Goal: Task Accomplishment & Management: Manage account settings

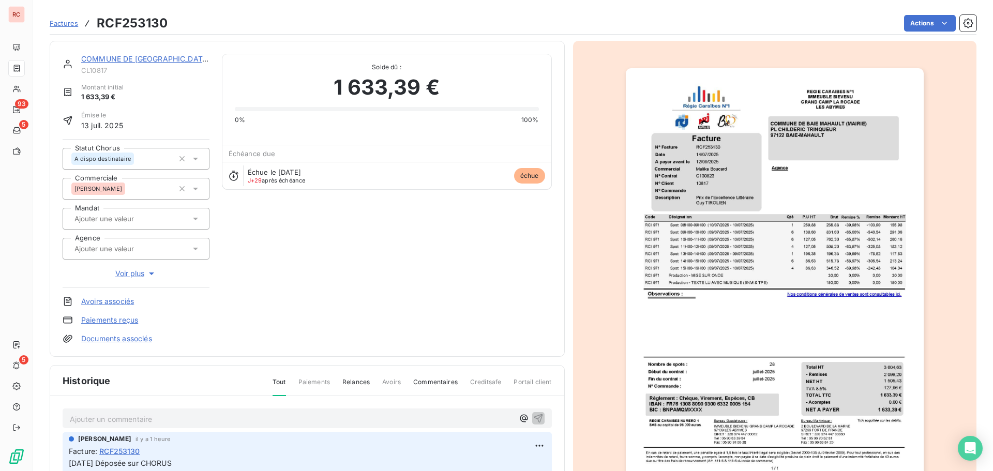
scroll to position [2, 0]
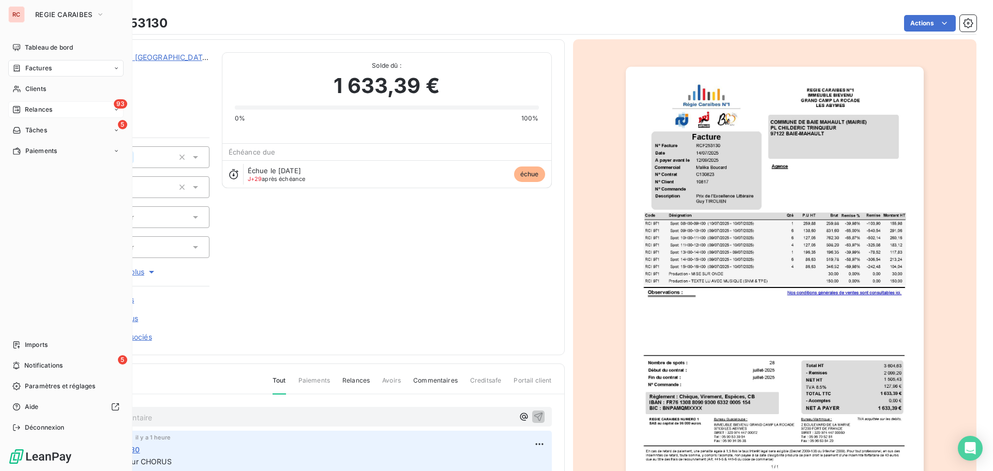
click at [43, 108] on span "Relances" at bounding box center [38, 109] width 27 height 9
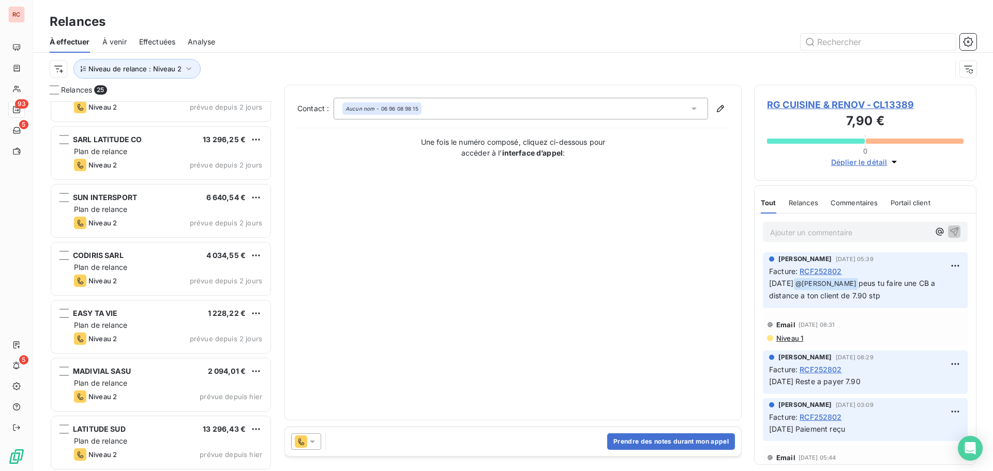
scroll to position [1079, 0]
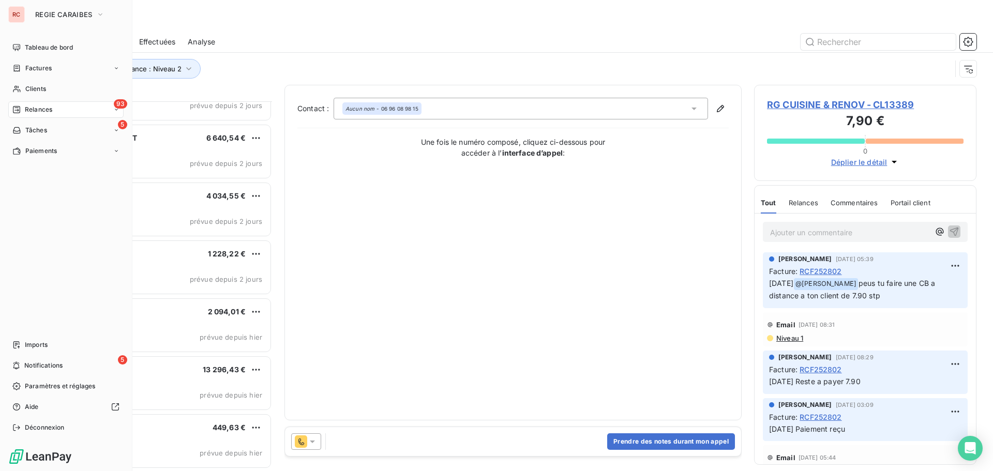
click at [24, 103] on div "93 Relances" at bounding box center [65, 109] width 115 height 17
click at [60, 129] on div "À effectuer" at bounding box center [72, 130] width 103 height 17
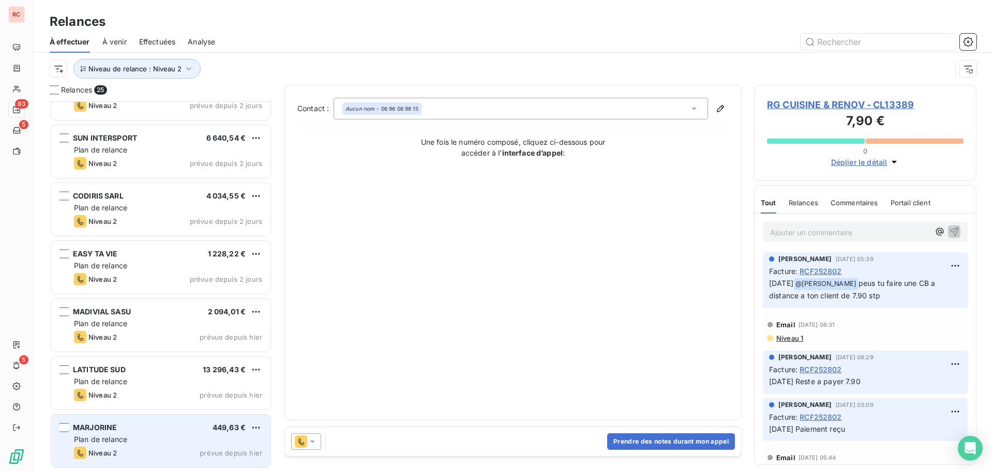
click at [154, 434] on div "[PERSON_NAME] 449,63 € Plan de relance Niveau 2 prévue depuis [DATE]" at bounding box center [160, 441] width 219 height 53
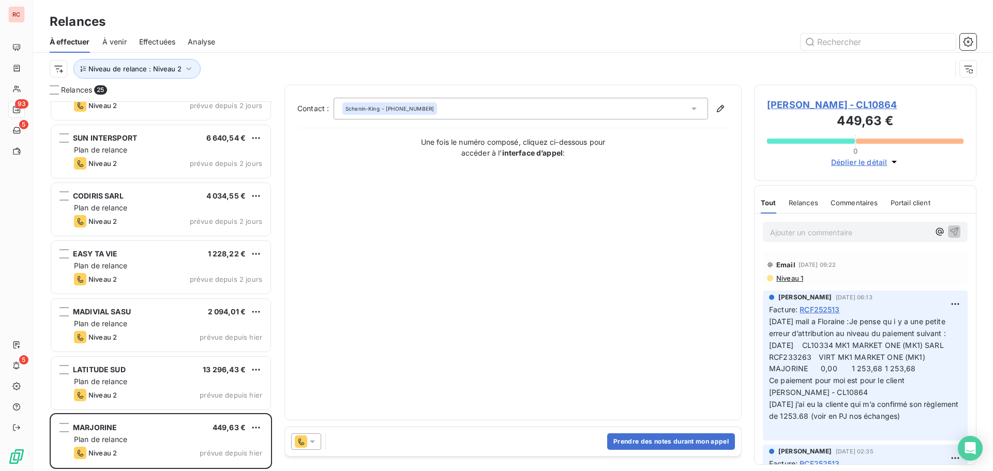
scroll to position [362, 215]
click at [822, 109] on span "[PERSON_NAME] - CL10864" at bounding box center [865, 105] width 197 height 14
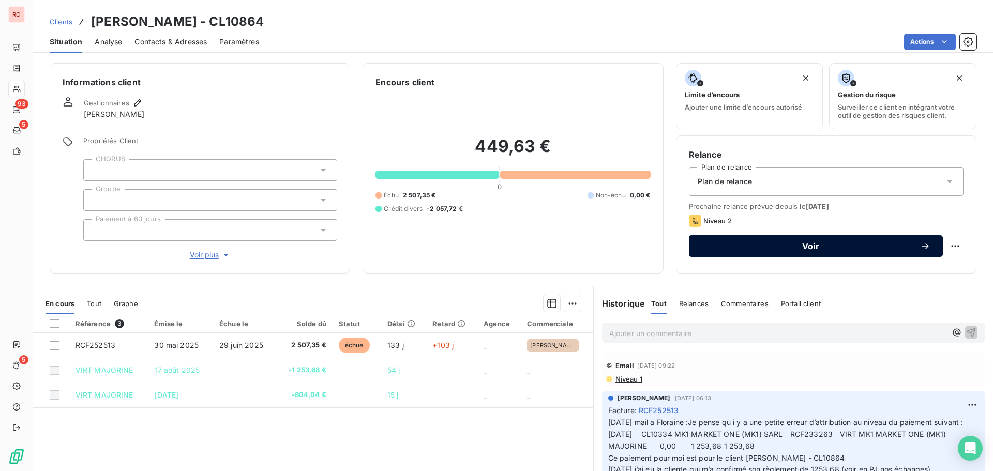
click at [742, 252] on button "Voir" at bounding box center [816, 246] width 254 height 22
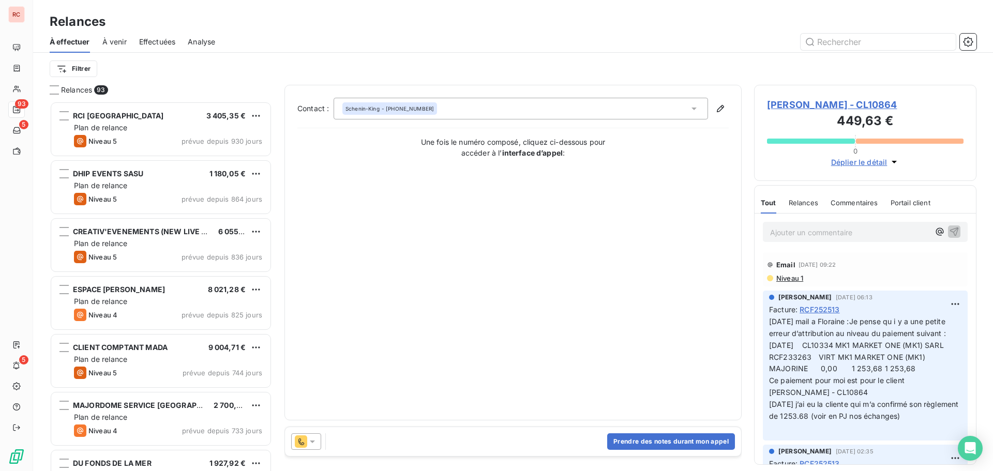
scroll to position [362, 215]
click at [314, 443] on icon at bounding box center [312, 442] width 10 height 10
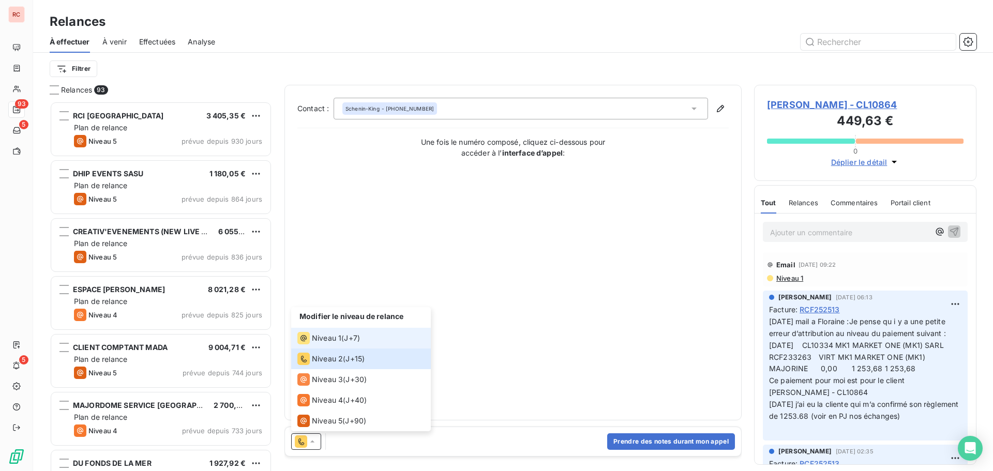
click at [350, 344] on div "Niveau 1 ( J+7 )" at bounding box center [329, 338] width 63 height 12
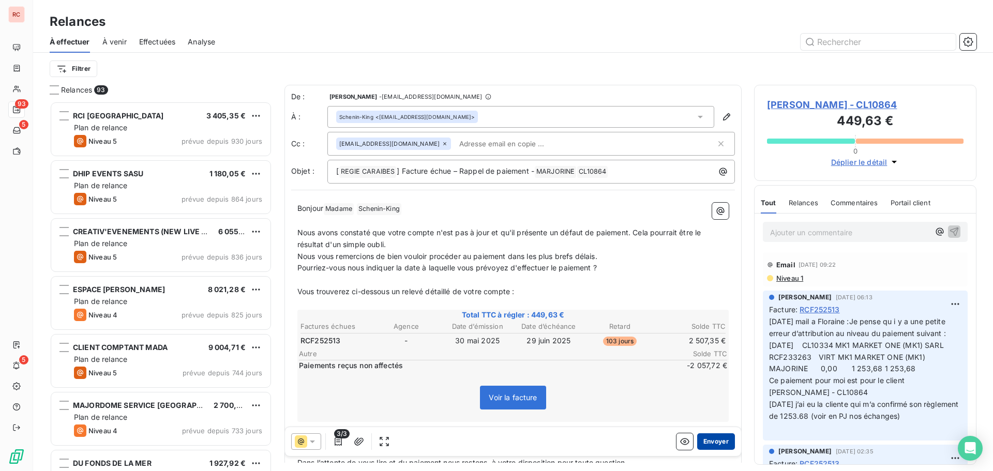
click at [703, 444] on button "Envoyer" at bounding box center [716, 442] width 38 height 17
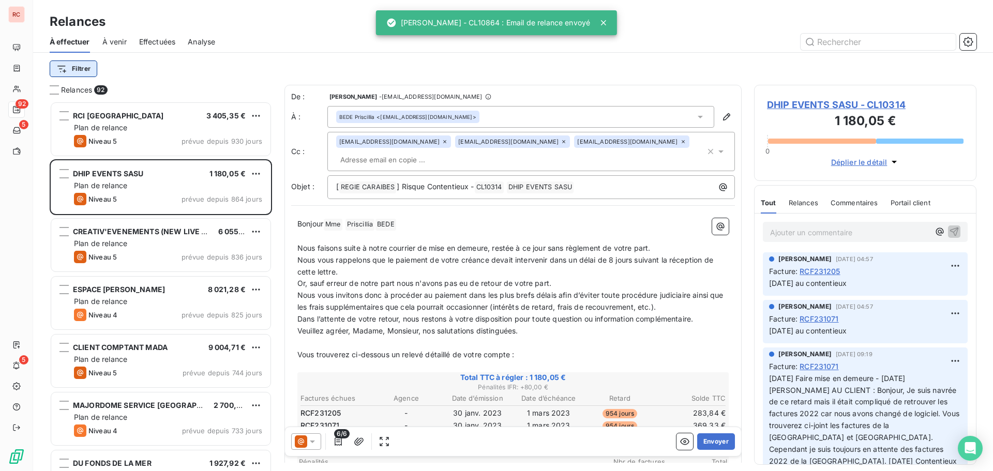
click at [68, 68] on html "RC 92 5 5 Relances À effectuer À venir Effectuées Analyse Filtrer Relances 92 R…" at bounding box center [496, 235] width 993 height 471
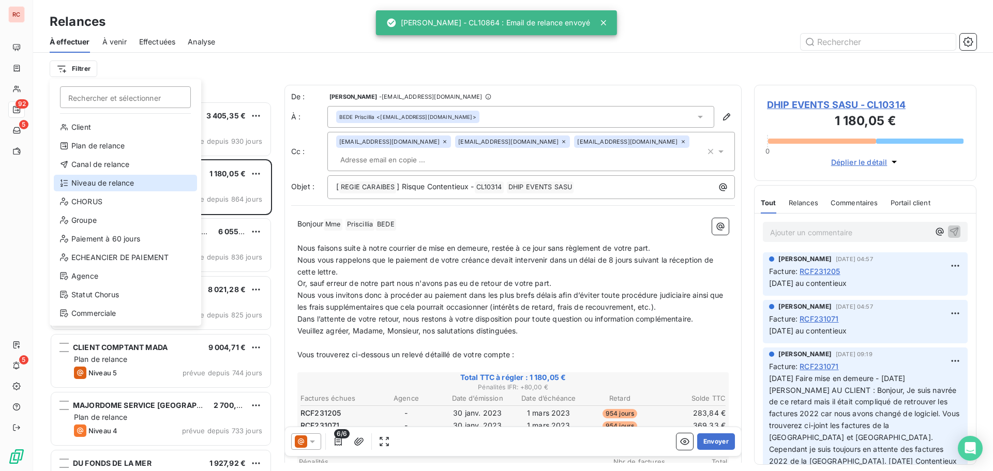
click at [98, 180] on div "Niveau de relance" at bounding box center [125, 183] width 143 height 17
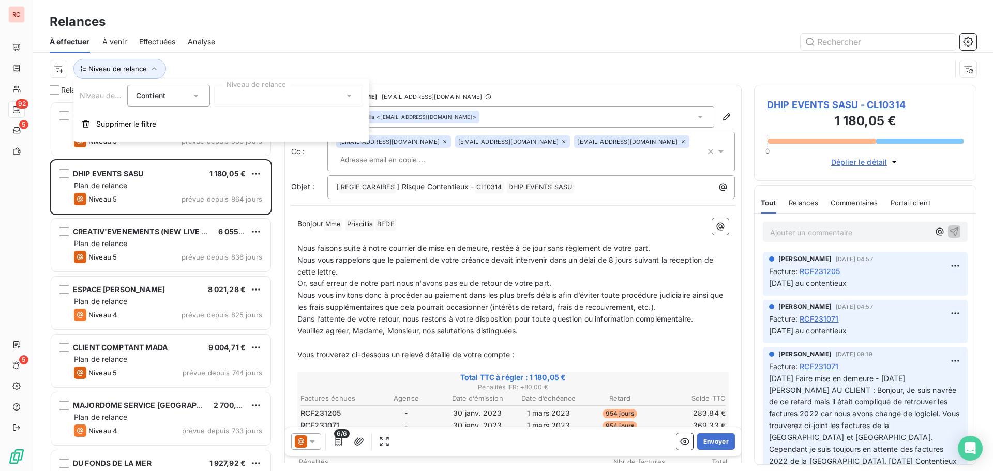
click at [260, 94] on div at bounding box center [288, 96] width 149 height 22
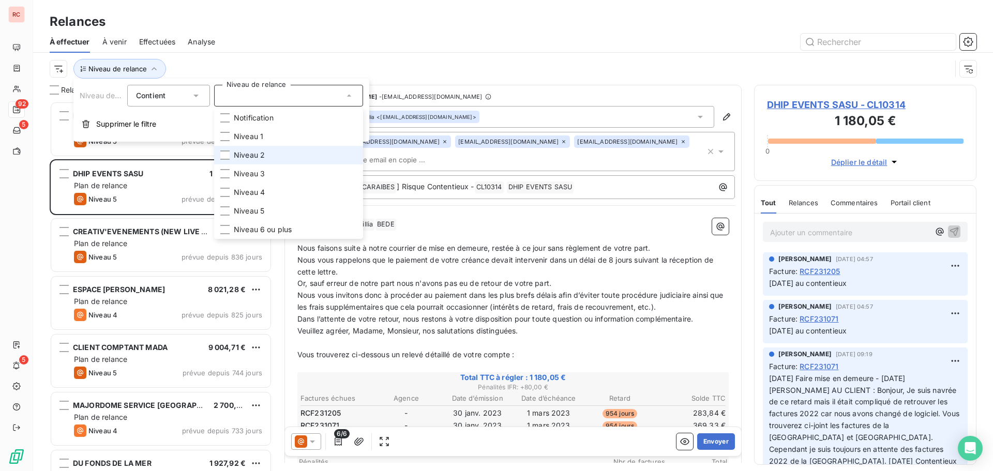
click at [251, 155] on span "Niveau 2" at bounding box center [249, 155] width 31 height 10
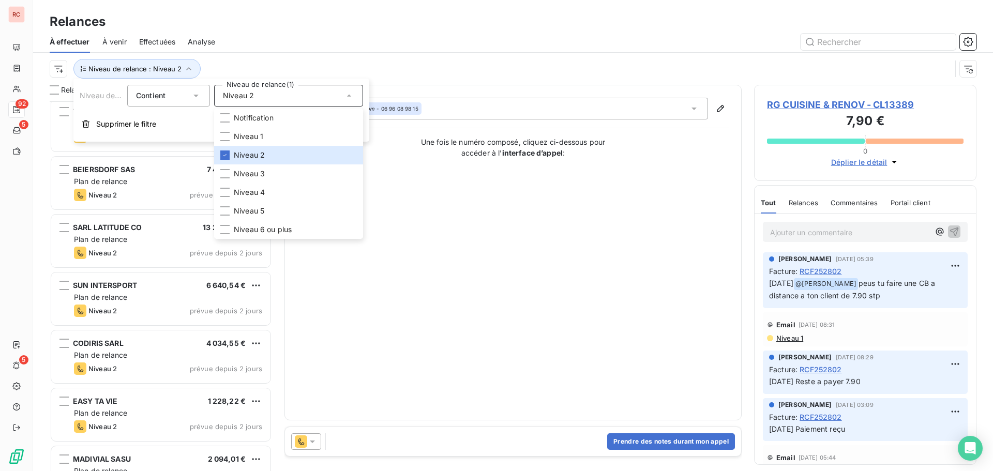
scroll to position [1021, 0]
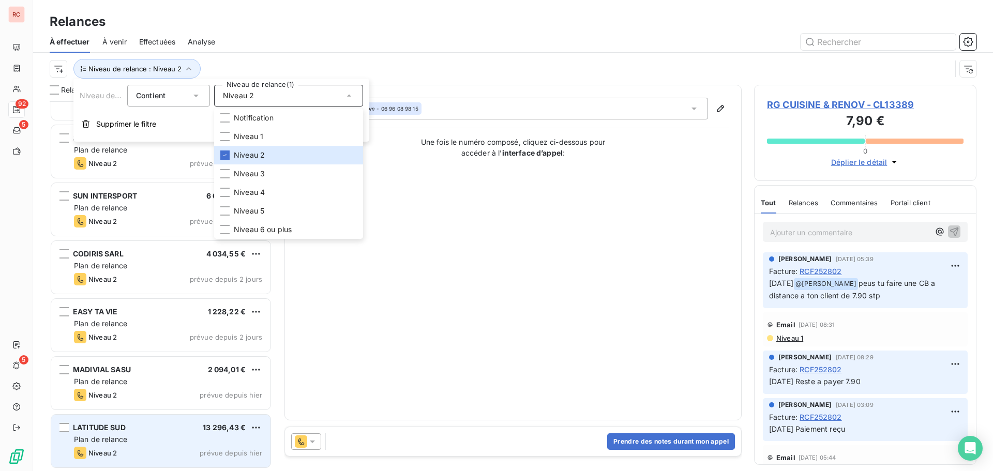
click at [172, 430] on div "LATITUDE SUD 13 296,43 €" at bounding box center [168, 427] width 188 height 9
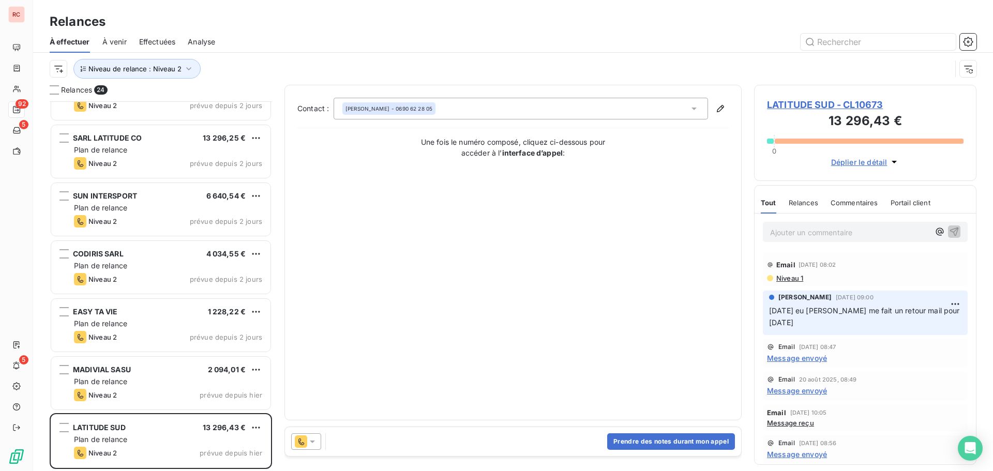
click at [316, 444] on icon at bounding box center [312, 442] width 10 height 10
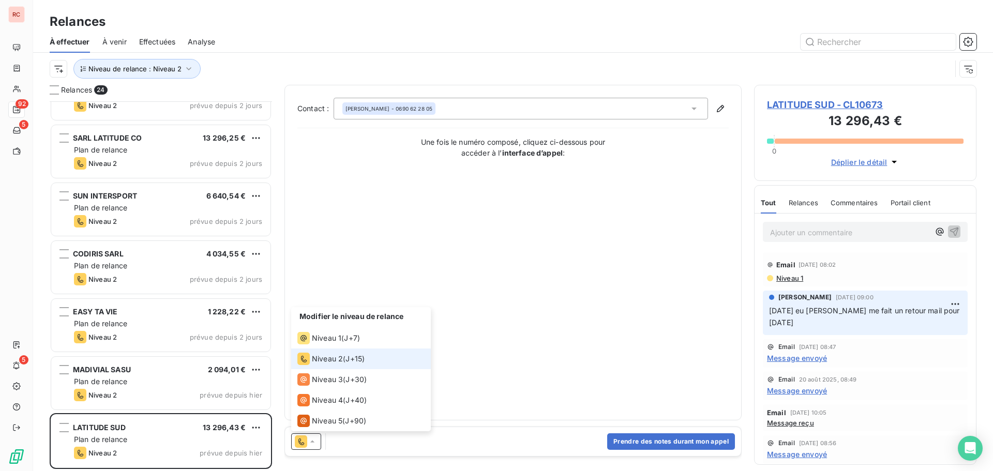
click at [316, 444] on icon at bounding box center [312, 442] width 10 height 10
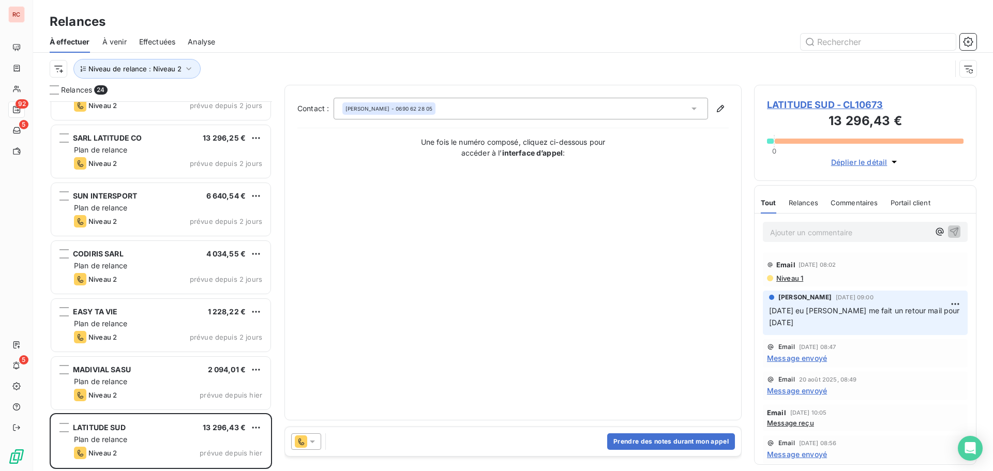
click at [317, 442] on icon at bounding box center [312, 442] width 10 height 10
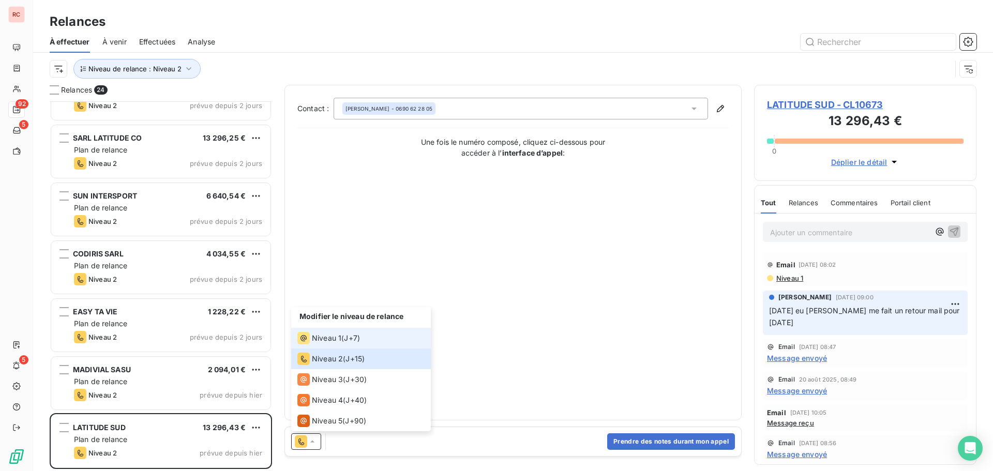
click at [328, 344] on div "Niveau 1" at bounding box center [320, 338] width 44 height 12
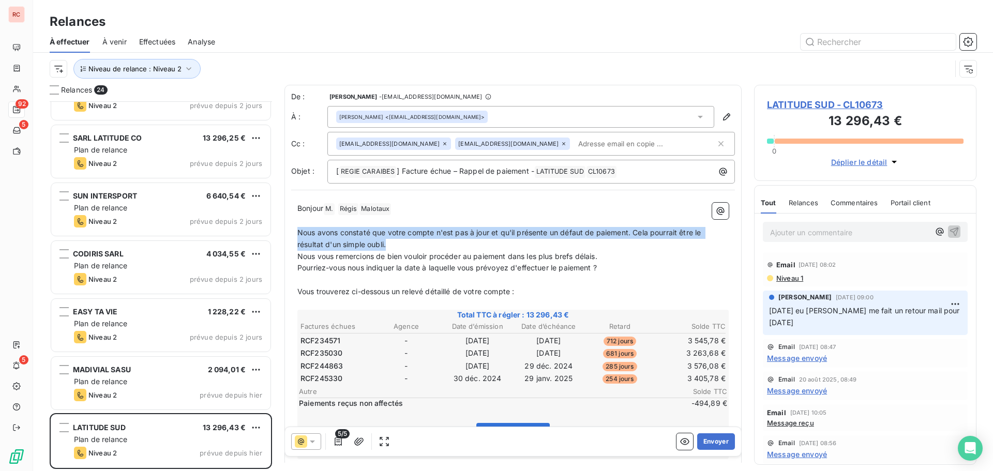
drag, startPoint x: 405, startPoint y: 248, endPoint x: 296, endPoint y: 235, distance: 109.4
click at [296, 235] on div "Bonjour M. ﻿ Régis ﻿ ﻿ Malotaux ﻿ ﻿ ﻿ Nous avons constaté que votre compte n'es…" at bounding box center [513, 388] width 444 height 382
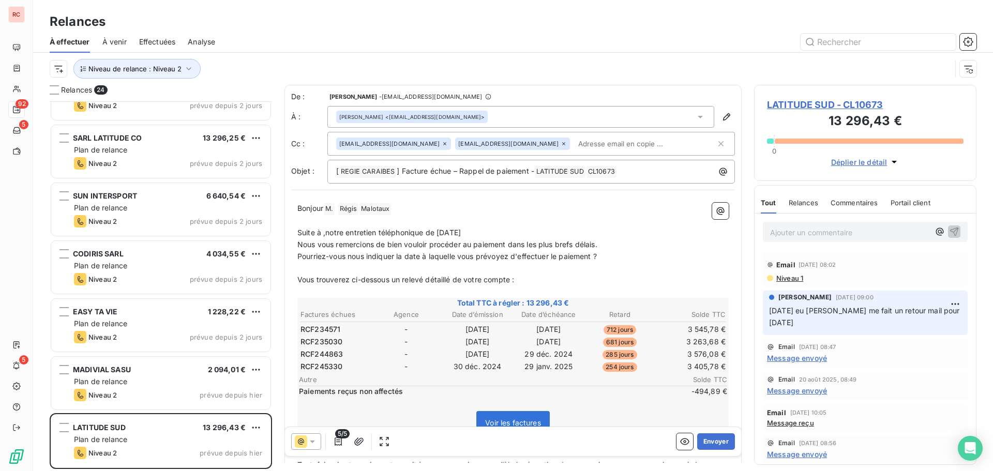
click at [326, 236] on span "Suite à ,notre entretien téléphonique de [DATE]" at bounding box center [379, 232] width 163 height 9
click at [483, 232] on p "Suite à notre entretien téléphonique de [DATE]" at bounding box center [514, 233] width 432 height 12
drag, startPoint x: 553, startPoint y: 233, endPoint x: 547, endPoint y: 231, distance: 5.9
click at [547, 231] on span "Suite à notre entretien téléphonique de [DATE], et sauf erreur de ma part je n …" at bounding box center [490, 232] width 384 height 9
click at [552, 231] on span "Suite à notre entretien téléphonique de [DATE], et sauf erreur de ma part je n …" at bounding box center [490, 232] width 384 height 9
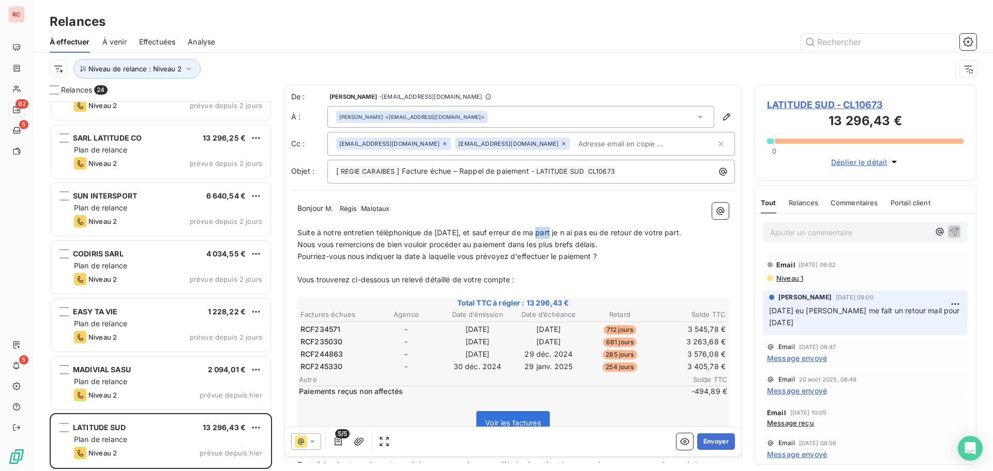
drag, startPoint x: 554, startPoint y: 232, endPoint x: 540, endPoint y: 229, distance: 14.2
click at [540, 229] on span "Suite à notre entretien téléphonique de [DATE], et sauf erreur de ma part je n …" at bounding box center [490, 232] width 384 height 9
click at [547, 231] on span "Suite à notre entretien téléphonique de [DATE], et sauf erreur de ma part je n …" at bounding box center [490, 232] width 384 height 9
drag, startPoint x: 554, startPoint y: 235, endPoint x: 542, endPoint y: 231, distance: 11.9
click at [542, 231] on span "Suite à notre entretien téléphonique de [DATE], et sauf erreur de ma part je n …" at bounding box center [490, 232] width 384 height 9
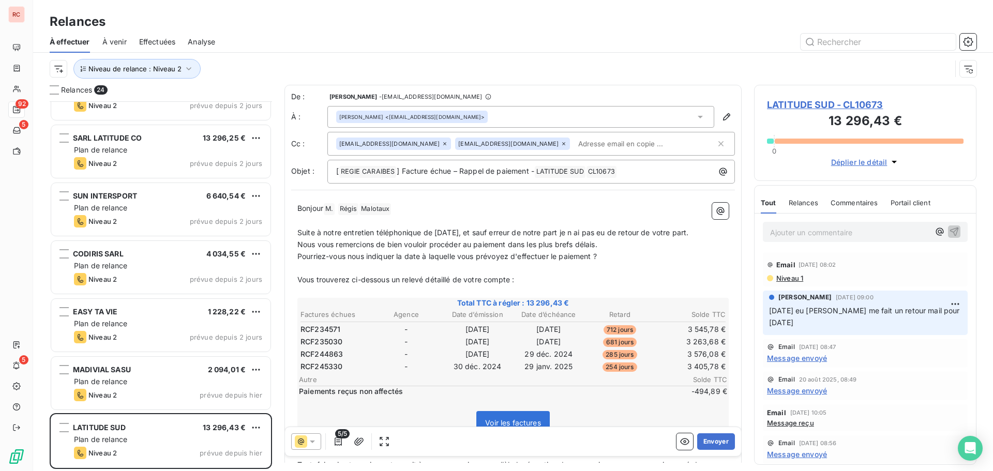
click at [576, 234] on span "Suite à notre entretien téléphonique de [DATE], et sauf erreur de notre part je…" at bounding box center [493, 232] width 391 height 9
drag, startPoint x: 602, startPoint y: 233, endPoint x: 581, endPoint y: 232, distance: 21.2
click at [581, 232] on span "Suite à notre entretien téléphonique de [DATE], et sauf erreur de notre part, j…" at bounding box center [495, 232] width 394 height 9
click at [597, 231] on span "Suite à notre entretien téléphonique de [DATE], et sauf erreur de notre part, n…" at bounding box center [506, 232] width 417 height 9
click at [321, 239] on p "Suite à notre entretien téléphonique de [DATE], et sauf erreur de notre part, n…" at bounding box center [514, 233] width 432 height 12
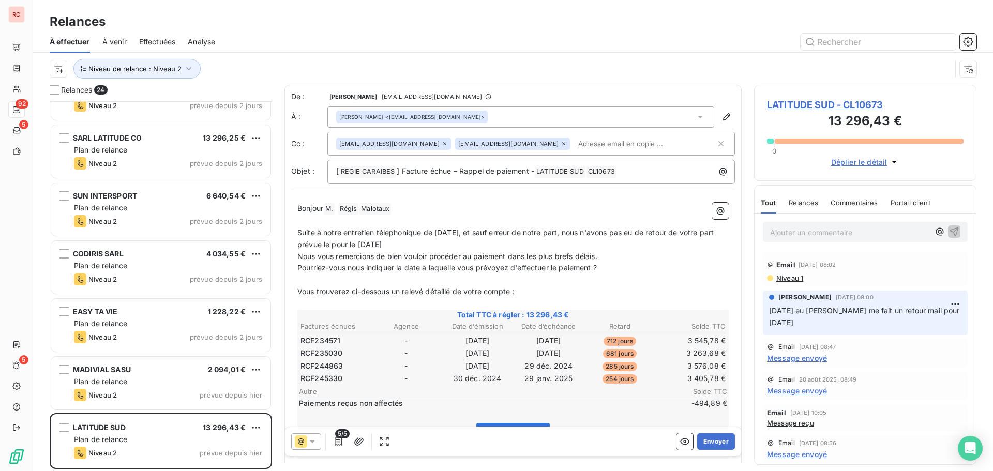
click at [335, 242] on span "Suite à notre entretien téléphonique de [DATE], et sauf erreur de notre part, n…" at bounding box center [507, 238] width 419 height 21
click at [337, 242] on span "Suite à notre entretien téléphonique de [DATE], et sauf erreur de notre part, n…" at bounding box center [507, 238] width 419 height 21
drag, startPoint x: 341, startPoint y: 246, endPoint x: 334, endPoint y: 246, distance: 7.2
click at [334, 246] on span "Suite à notre entretien téléphonique de [DATE], et sauf erreur de notre part, n…" at bounding box center [507, 238] width 419 height 21
click at [411, 249] on p "Suite à notre entretien téléphonique de [DATE], et sauf erreur de notre part, n…" at bounding box center [514, 239] width 432 height 24
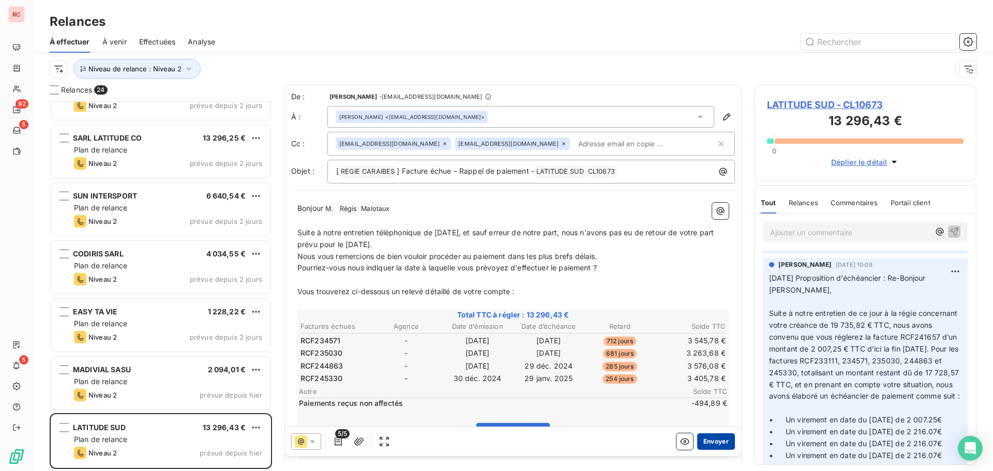
click at [708, 445] on button "Envoyer" at bounding box center [716, 442] width 38 height 17
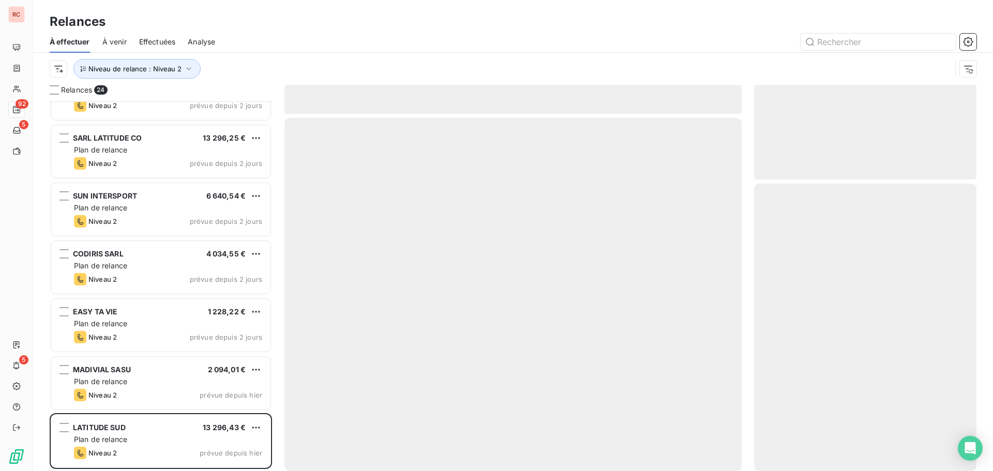
scroll to position [963, 0]
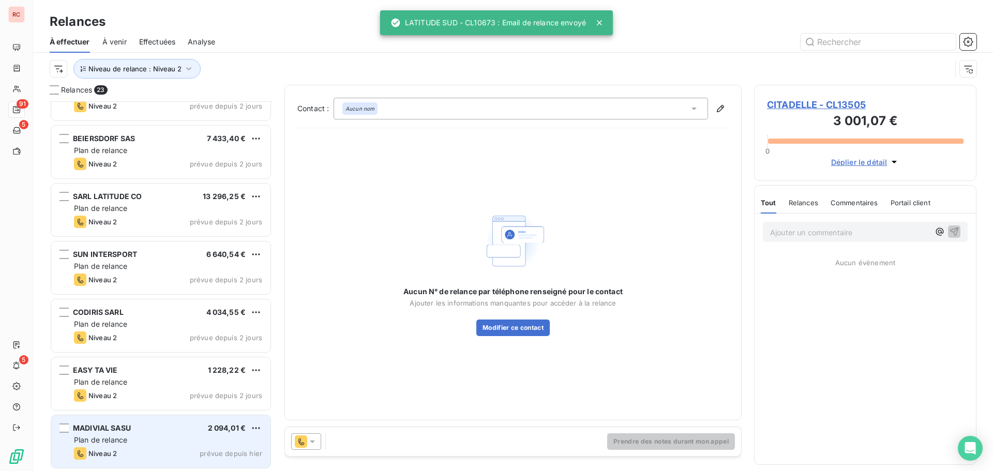
click at [133, 432] on div "MADIVIAL SASU 2 094,01 €" at bounding box center [168, 428] width 188 height 9
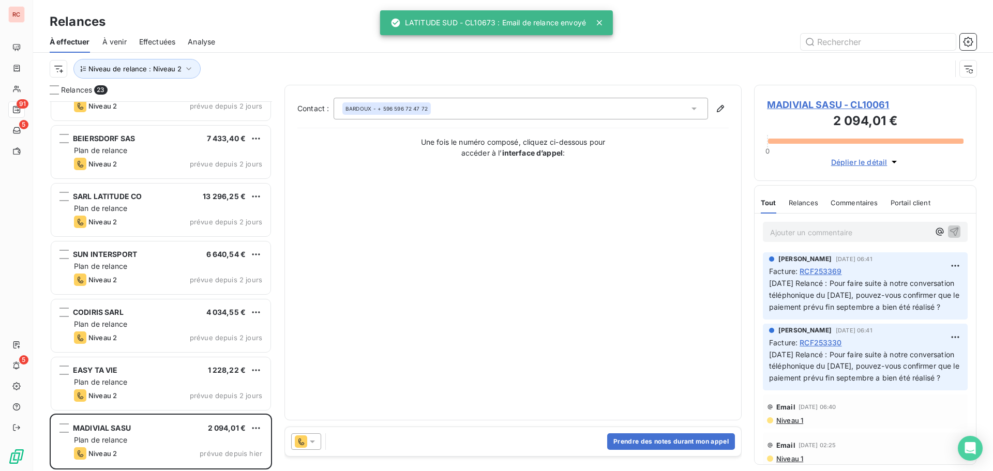
click at [314, 444] on icon at bounding box center [312, 442] width 10 height 10
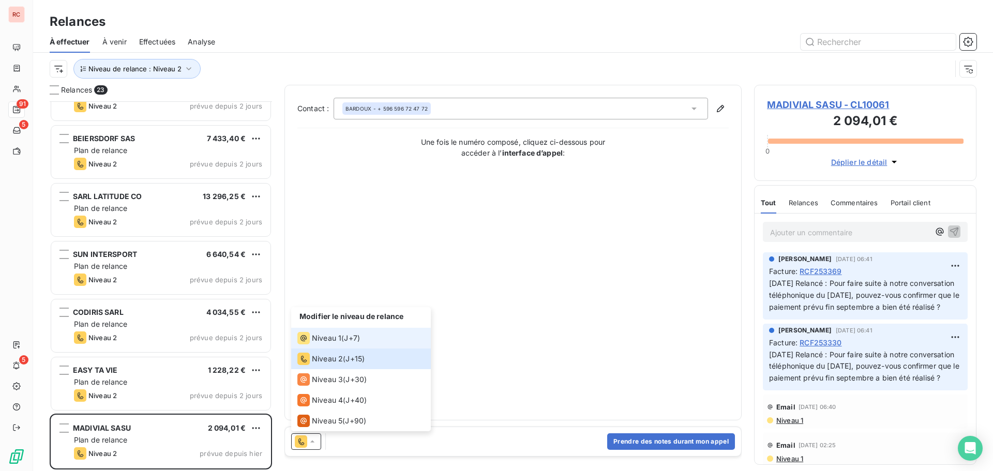
click at [348, 340] on span "J+7 )" at bounding box center [352, 338] width 16 height 10
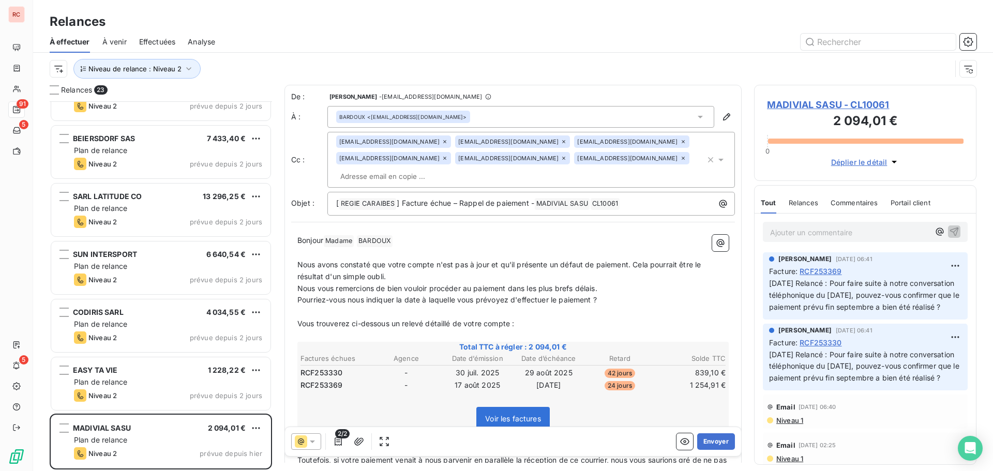
click at [314, 440] on icon at bounding box center [312, 442] width 10 height 10
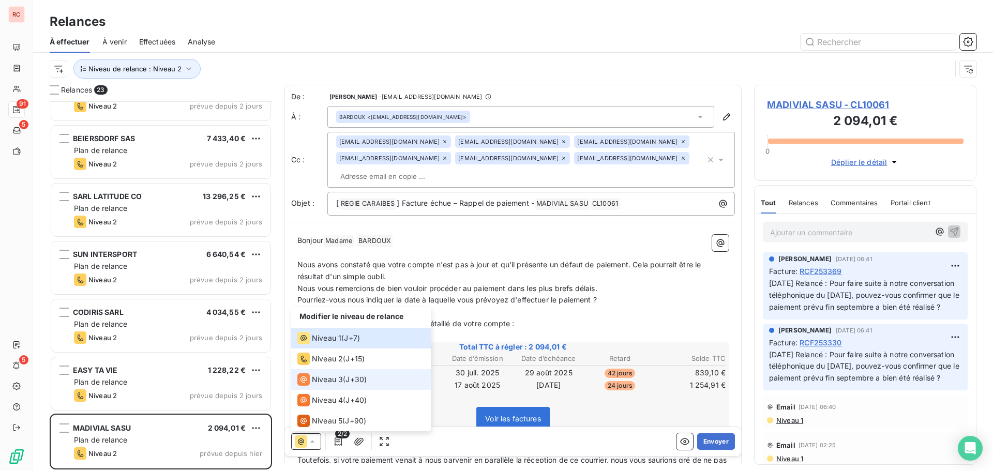
click at [325, 381] on span "Niveau 3" at bounding box center [327, 380] width 31 height 10
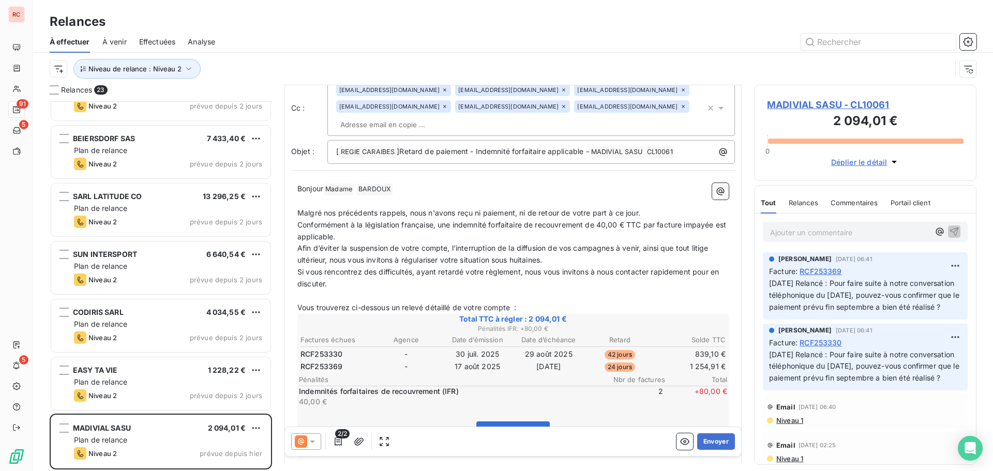
scroll to position [104, 0]
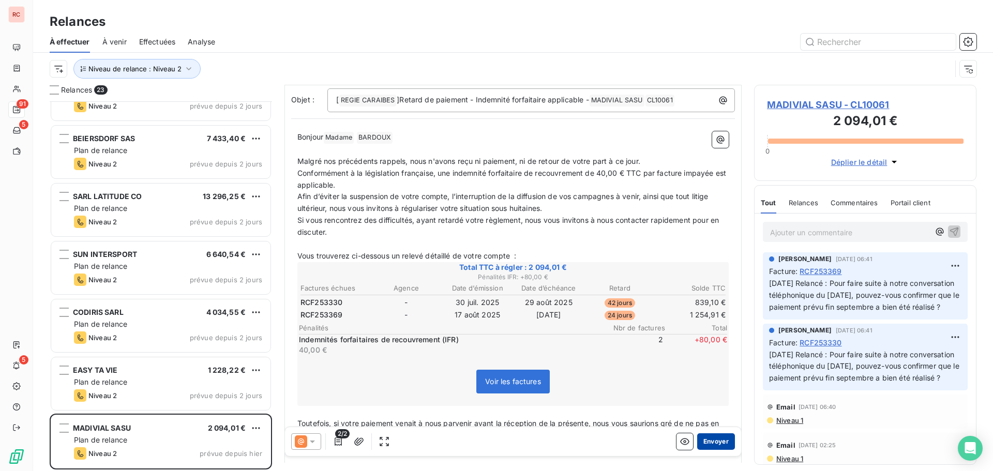
click at [712, 443] on button "Envoyer" at bounding box center [716, 442] width 38 height 17
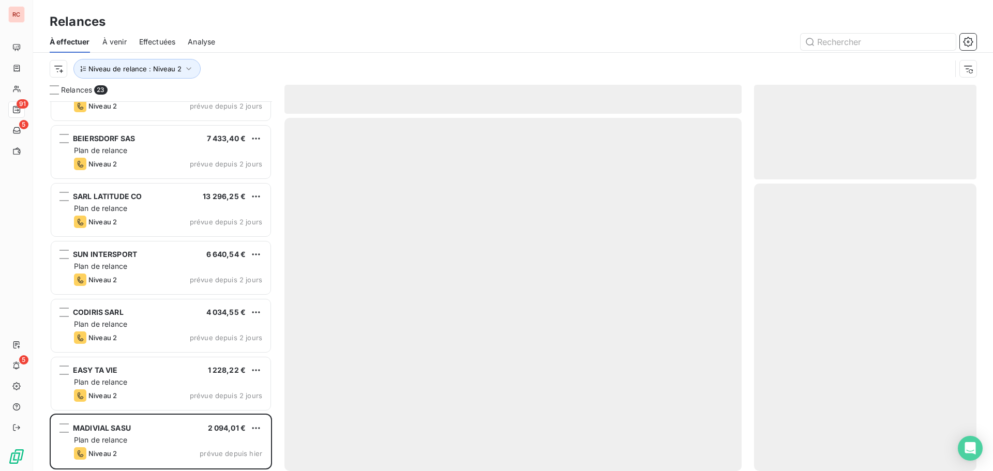
scroll to position [905, 0]
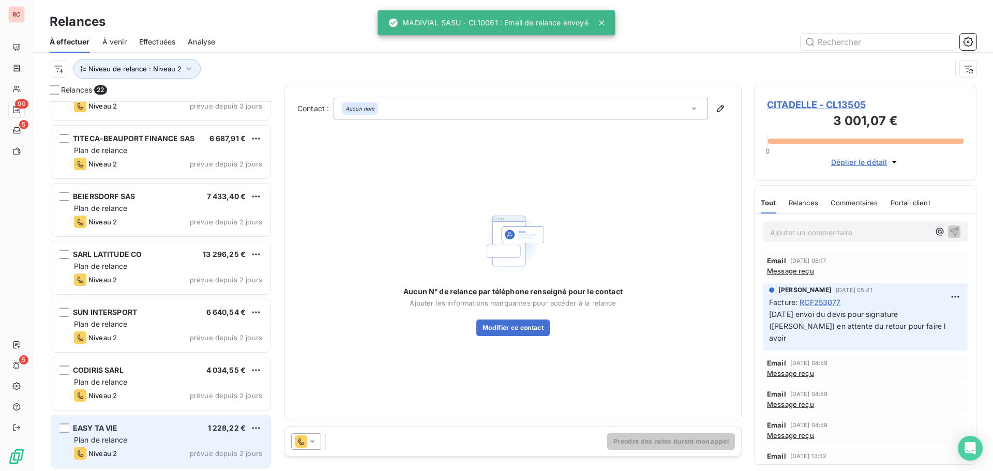
click at [166, 435] on div "EASY TA VIE 1 228,22 € Plan de relance Niveau 2 prévue depuis 2 jours" at bounding box center [160, 441] width 219 height 53
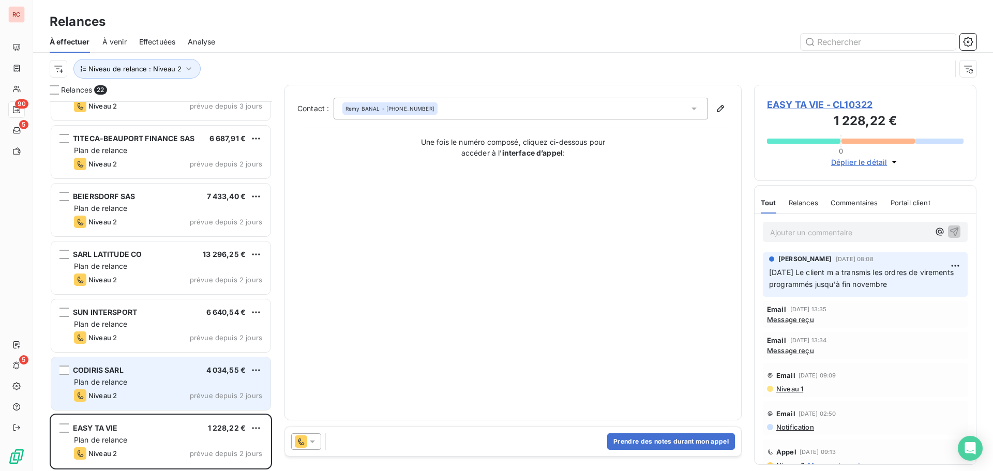
click at [165, 399] on div "Niveau 2 prévue depuis 2 jours" at bounding box center [168, 396] width 188 height 12
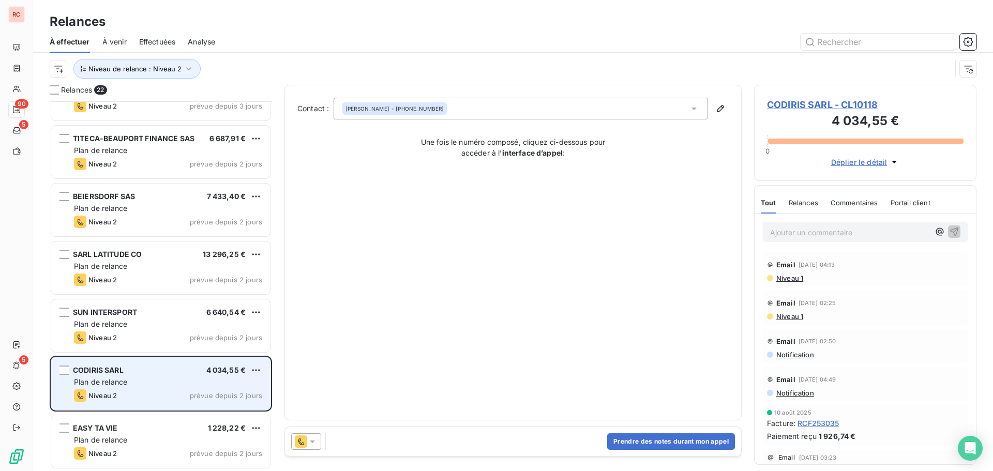
click at [155, 385] on div "Plan de relance" at bounding box center [168, 382] width 188 height 10
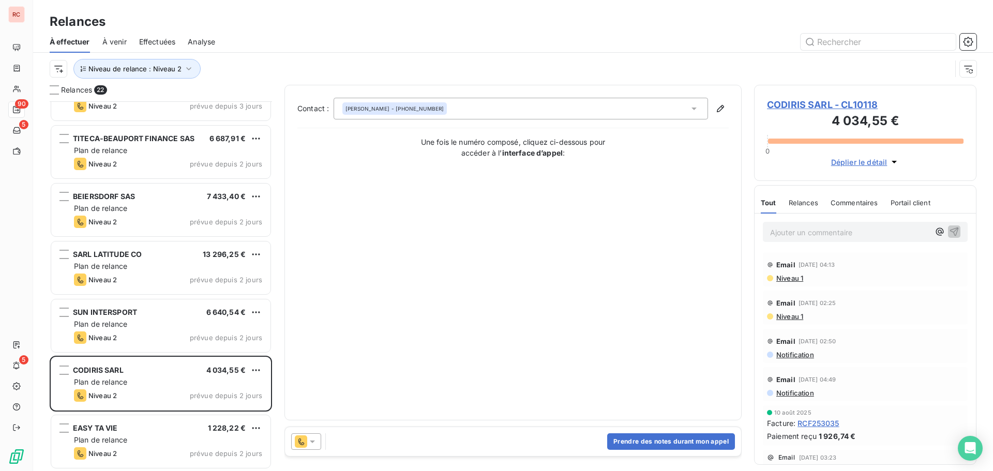
click at [316, 444] on icon at bounding box center [312, 442] width 10 height 10
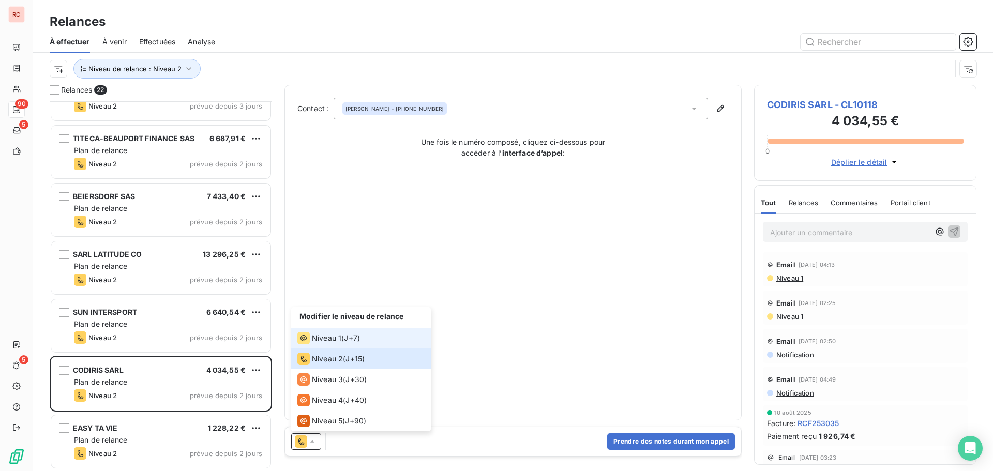
click at [339, 345] on li "Niveau 1 ( J+7 )" at bounding box center [361, 338] width 140 height 21
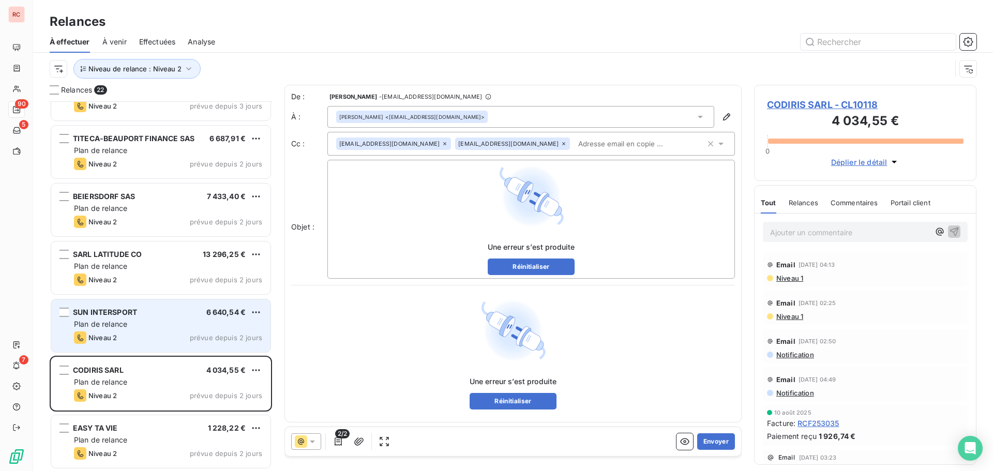
click at [147, 332] on div "Niveau 2 prévue depuis 2 jours" at bounding box center [168, 338] width 188 height 12
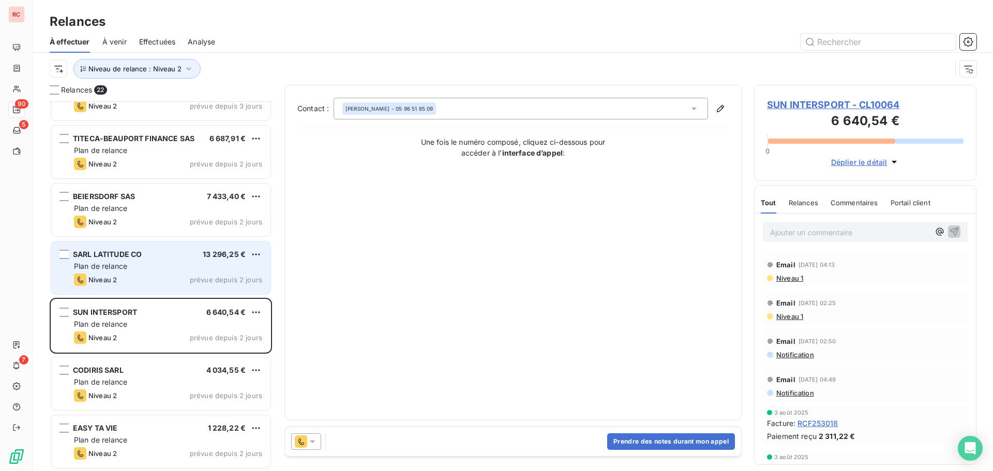
click at [151, 278] on div "Niveau 2 prévue depuis 2 jours" at bounding box center [168, 280] width 188 height 12
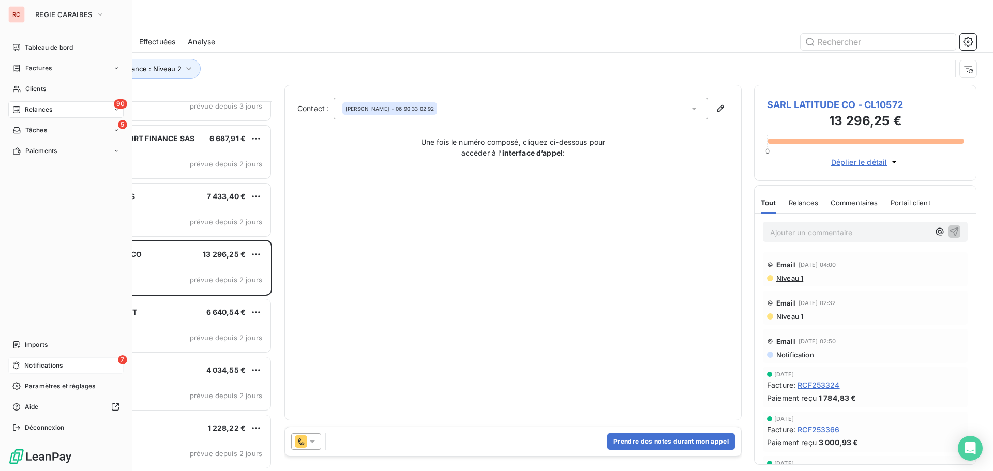
click at [55, 368] on span "Notifications" at bounding box center [43, 365] width 38 height 9
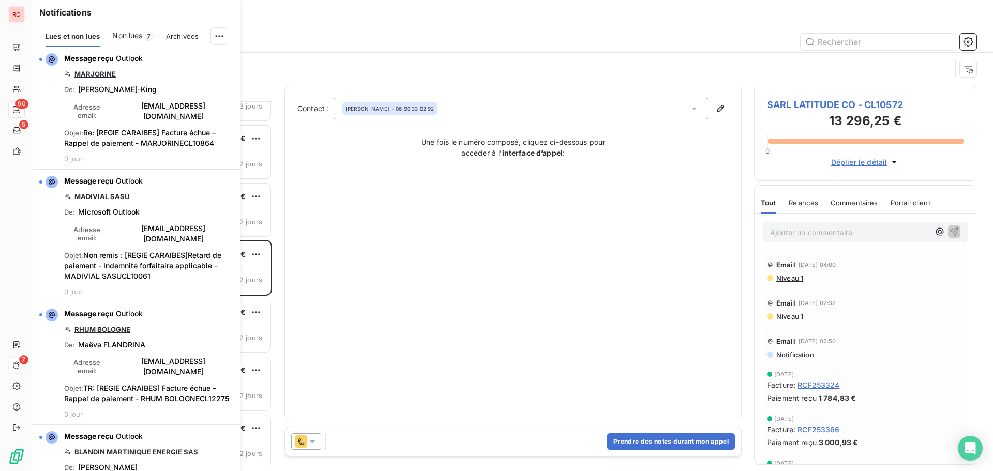
scroll to position [362, 215]
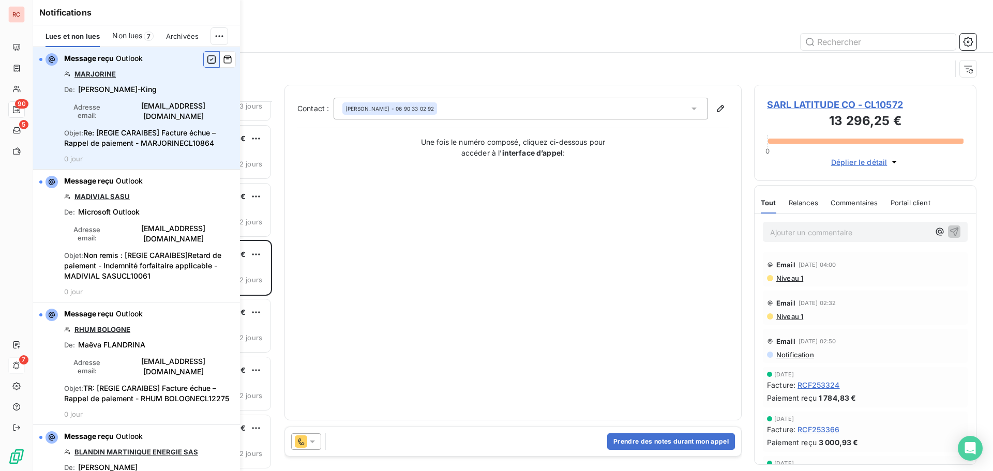
click at [207, 61] on icon "button" at bounding box center [211, 59] width 9 height 10
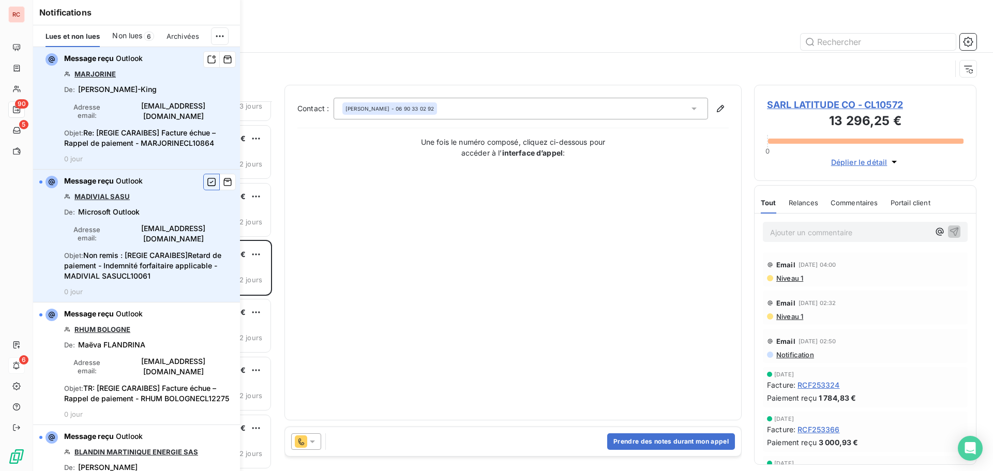
click at [207, 177] on icon "button" at bounding box center [211, 182] width 9 height 10
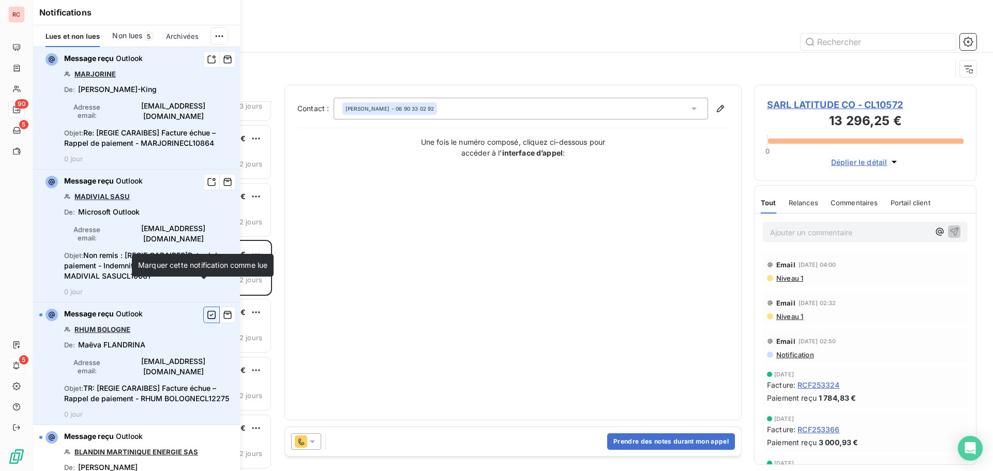
click at [207, 311] on icon "button" at bounding box center [211, 315] width 8 height 8
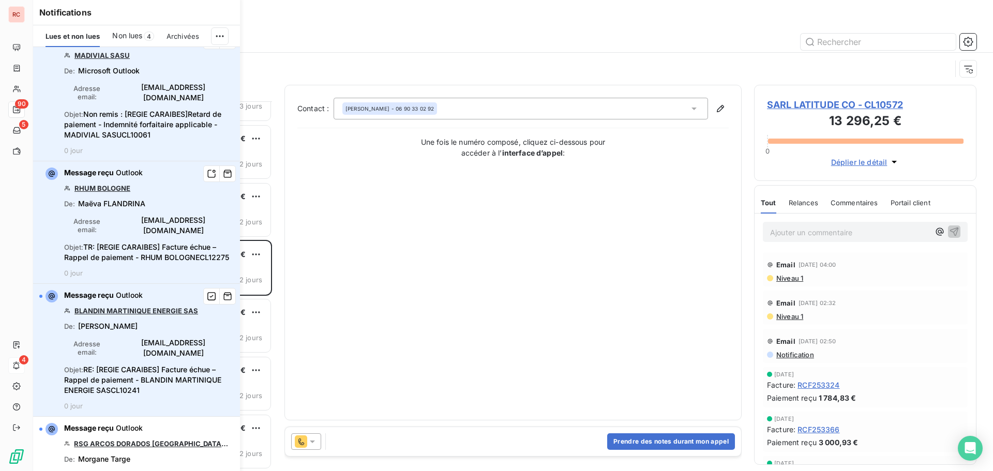
scroll to position [155, 0]
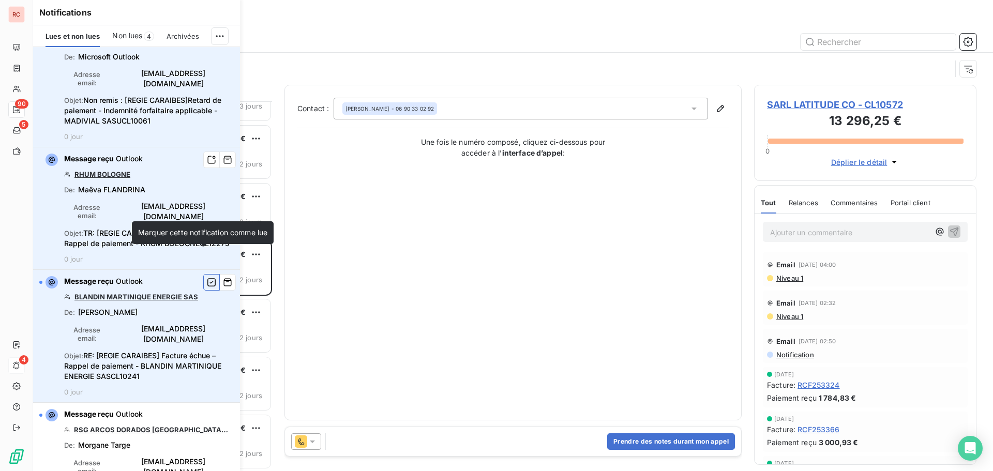
click at [207, 277] on icon "button" at bounding box center [211, 282] width 9 height 10
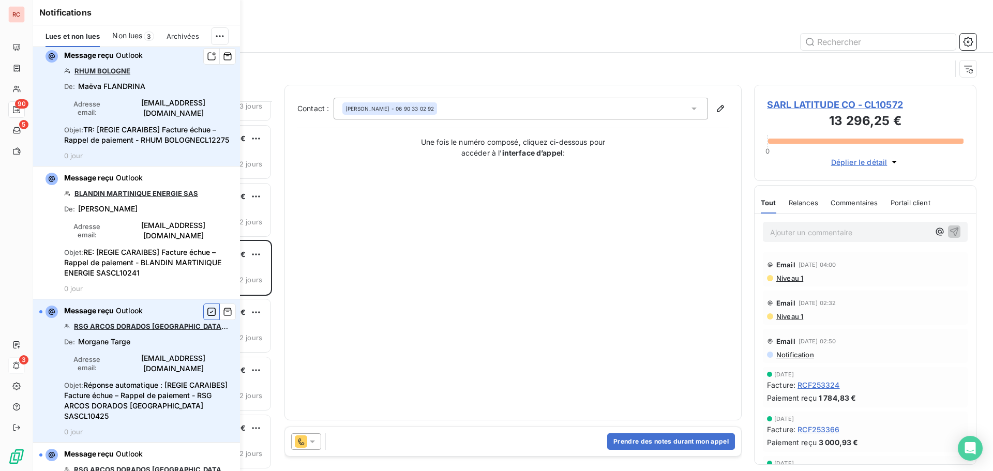
click at [203, 304] on button "button" at bounding box center [211, 312] width 17 height 17
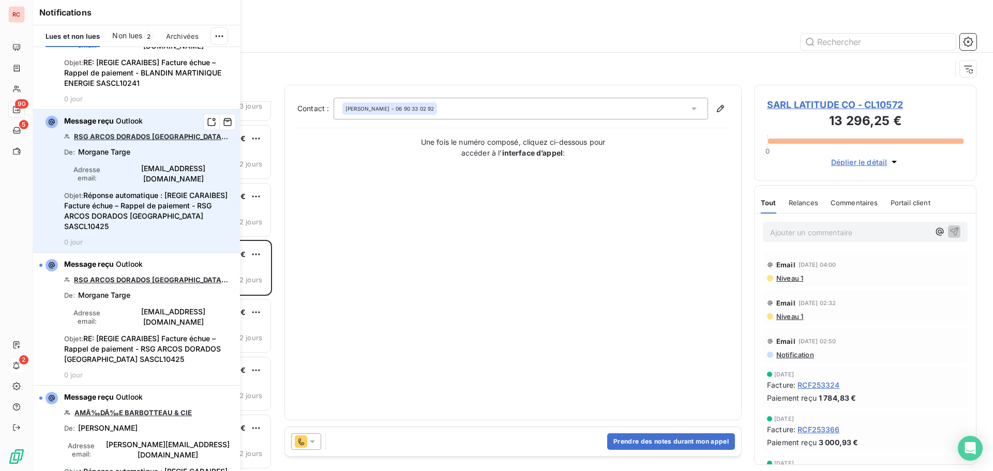
scroll to position [466, 0]
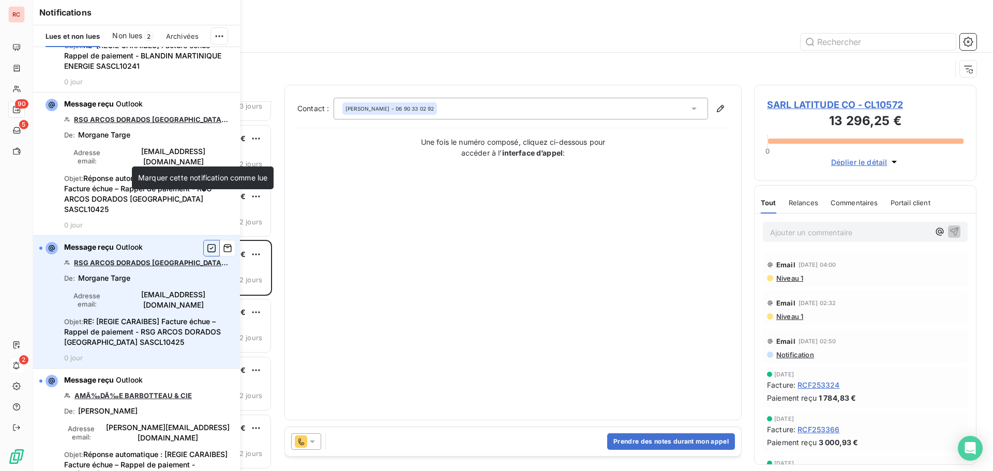
click at [205, 240] on button "button" at bounding box center [211, 248] width 17 height 17
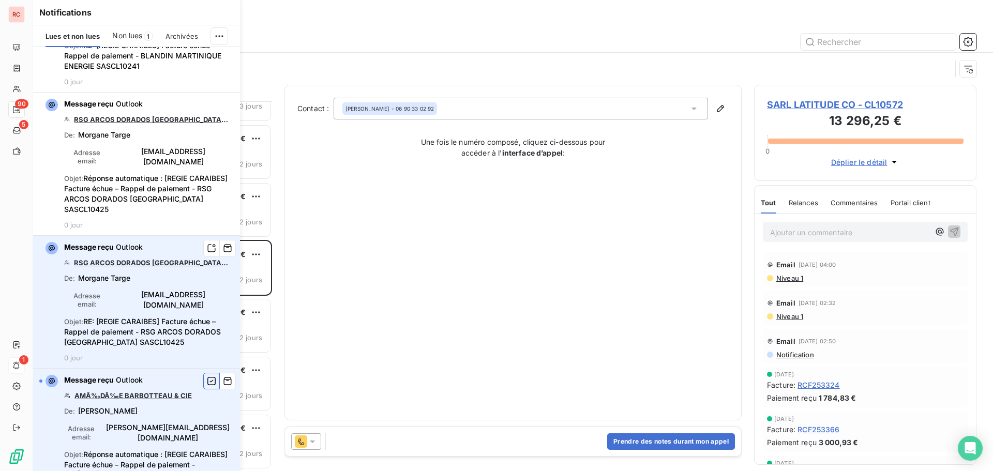
click at [210, 373] on button "button" at bounding box center [211, 381] width 17 height 17
click at [207, 376] on icon "button" at bounding box center [211, 381] width 9 height 10
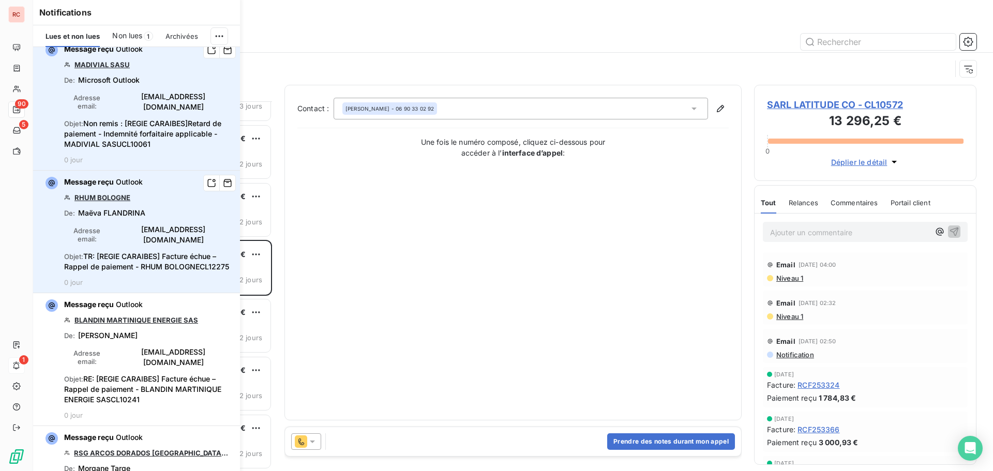
scroll to position [0, 0]
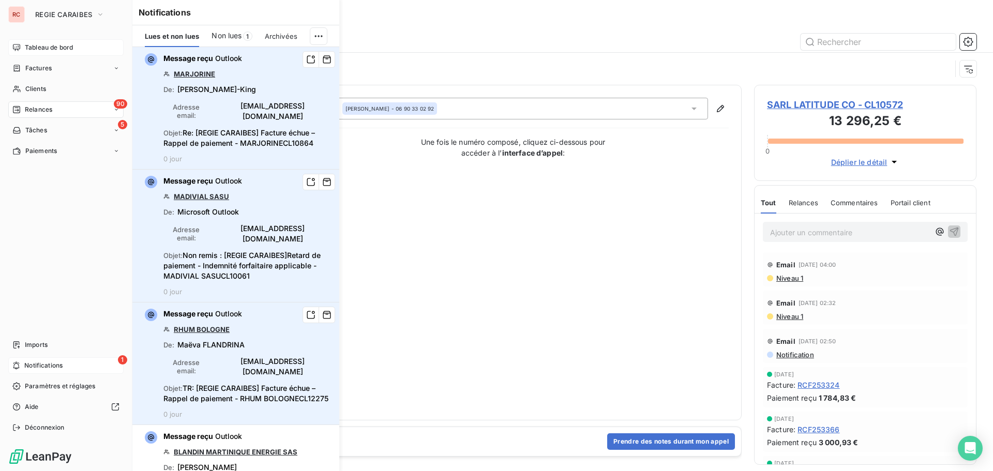
click at [37, 51] on span "Tableau de bord" at bounding box center [49, 47] width 48 height 9
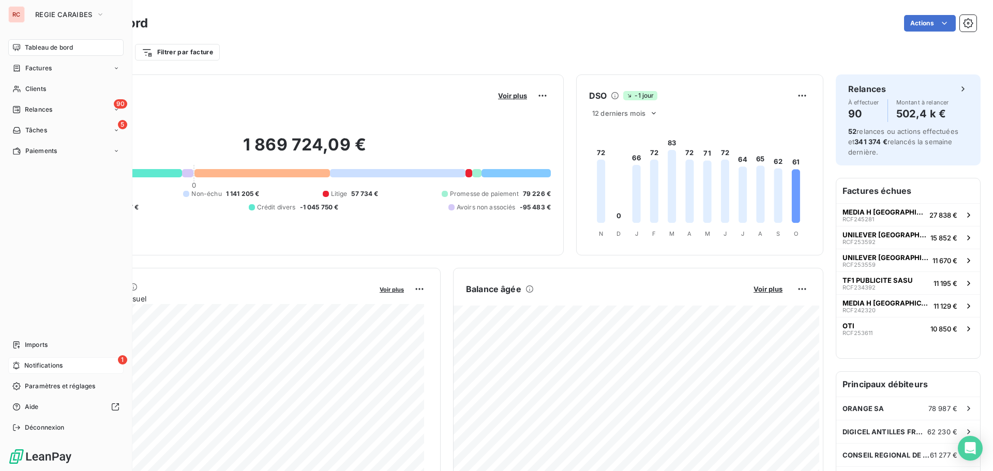
click at [31, 370] on span "Notifications" at bounding box center [43, 365] width 38 height 9
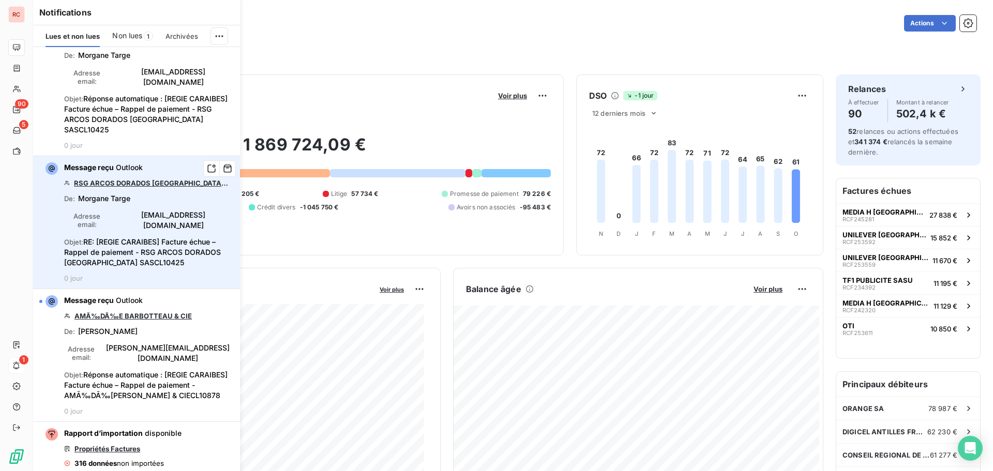
scroll to position [621, 0]
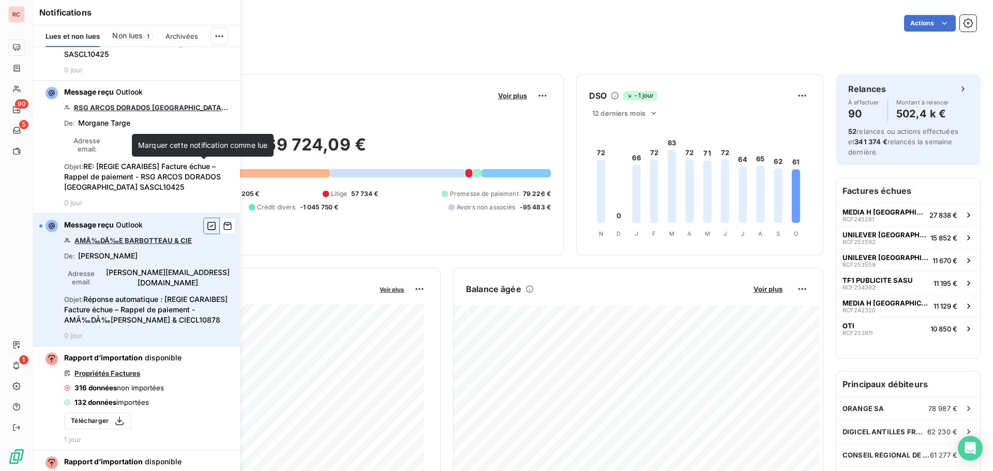
click at [207, 221] on icon "button" at bounding box center [211, 226] width 9 height 10
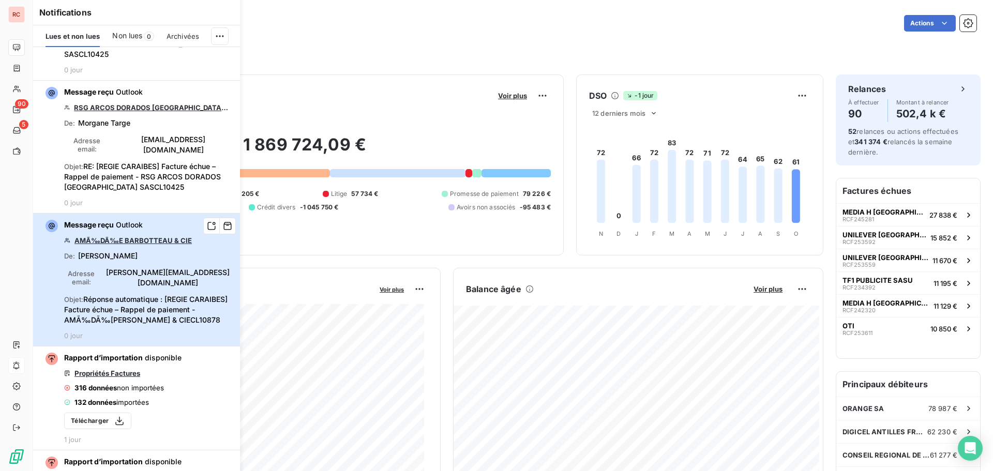
click at [165, 231] on div "Message reçu Outlook AMÃ‰DÃ‰[PERSON_NAME] & CIE De : [PERSON_NAME] Adresse emai…" at bounding box center [149, 280] width 170 height 120
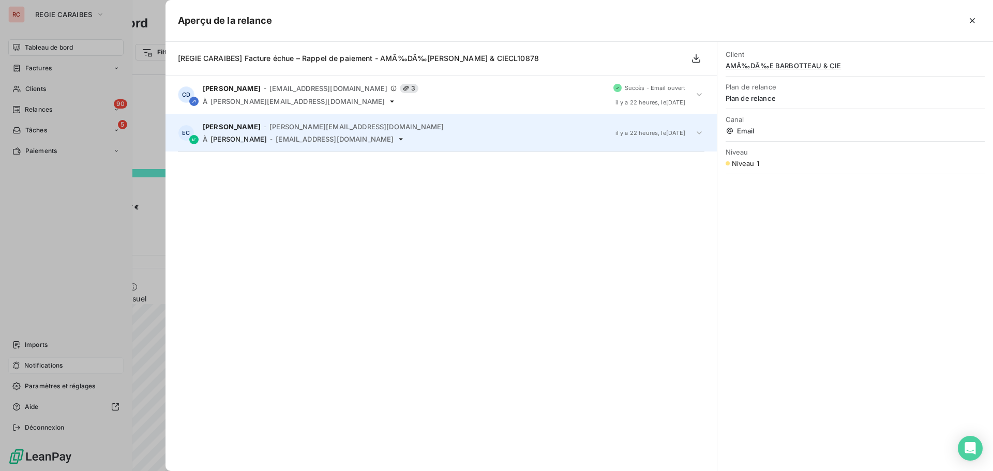
click at [700, 131] on icon at bounding box center [699, 133] width 10 height 10
click at [135, 334] on div at bounding box center [496, 235] width 993 height 471
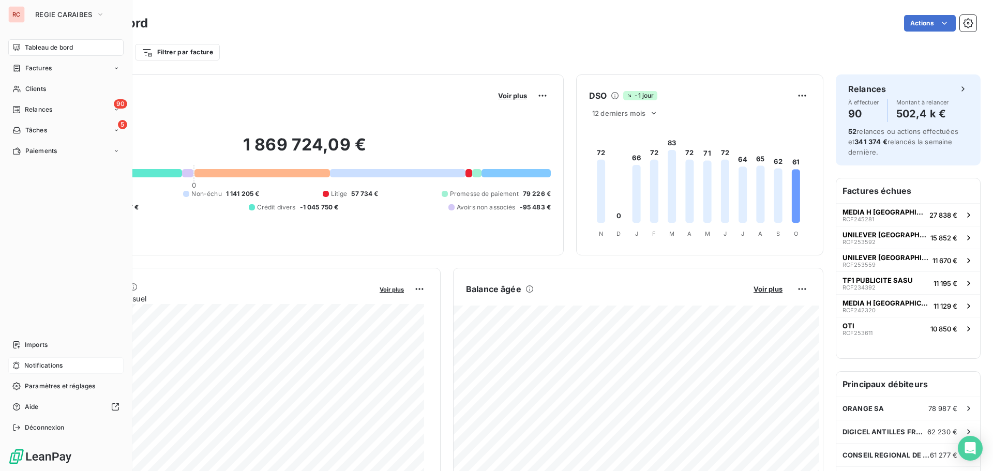
click at [383, 57] on div "Filtrer par client Filtrer par facture" at bounding box center [513, 52] width 927 height 20
click at [66, 132] on div "5 Tâches" at bounding box center [65, 130] width 115 height 17
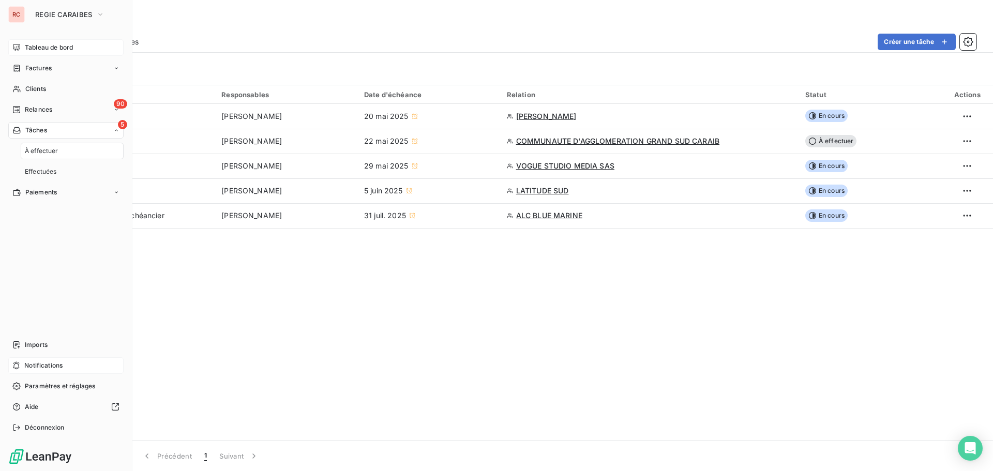
click at [66, 132] on div "5 Tâches" at bounding box center [65, 130] width 115 height 17
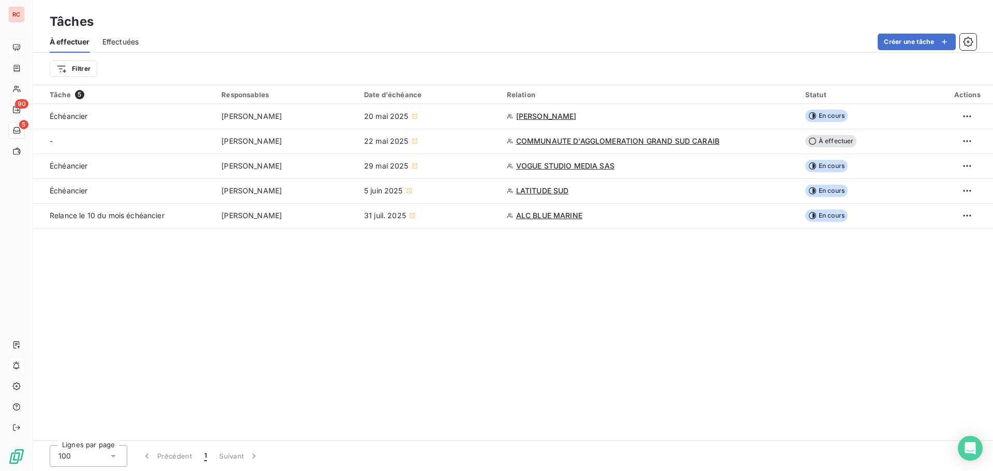
click at [168, 316] on div "Tâche 5 Responsables Date d'échéance Relation Statut Actions Échéancier [PERSON…" at bounding box center [513, 262] width 960 height 355
click at [116, 40] on span "Effectuées" at bounding box center [120, 42] width 37 height 10
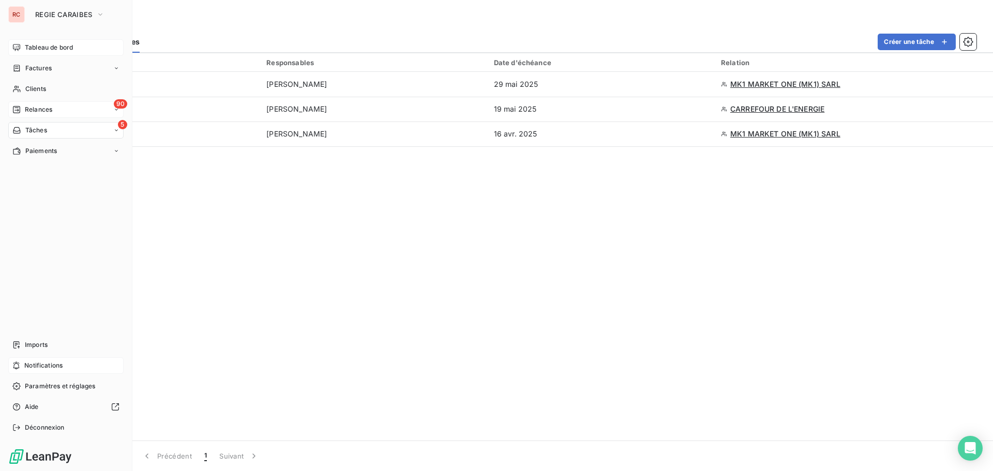
click at [39, 106] on span "Relances" at bounding box center [38, 109] width 27 height 9
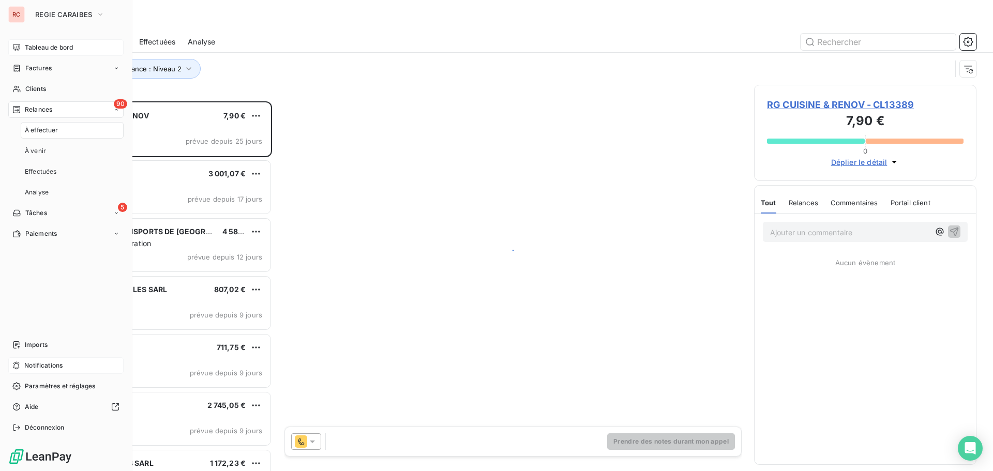
scroll to position [362, 215]
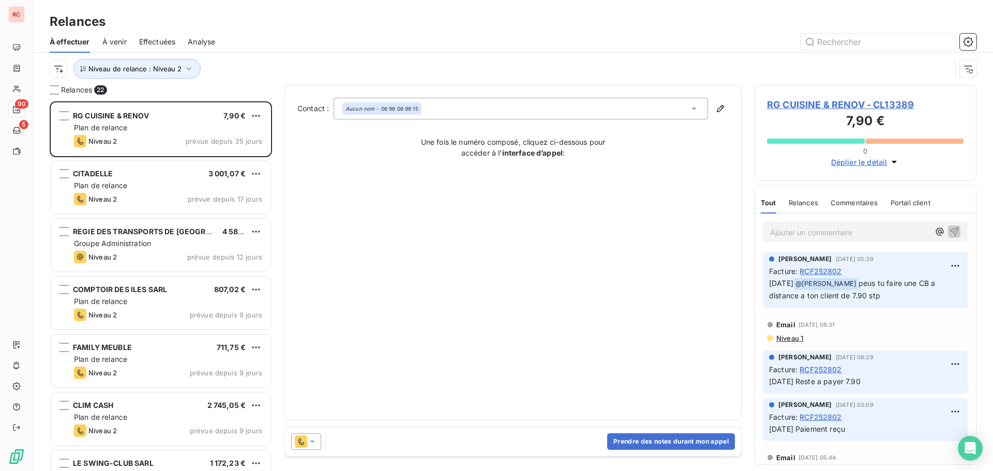
click at [169, 38] on span "Effectuées" at bounding box center [157, 42] width 37 height 10
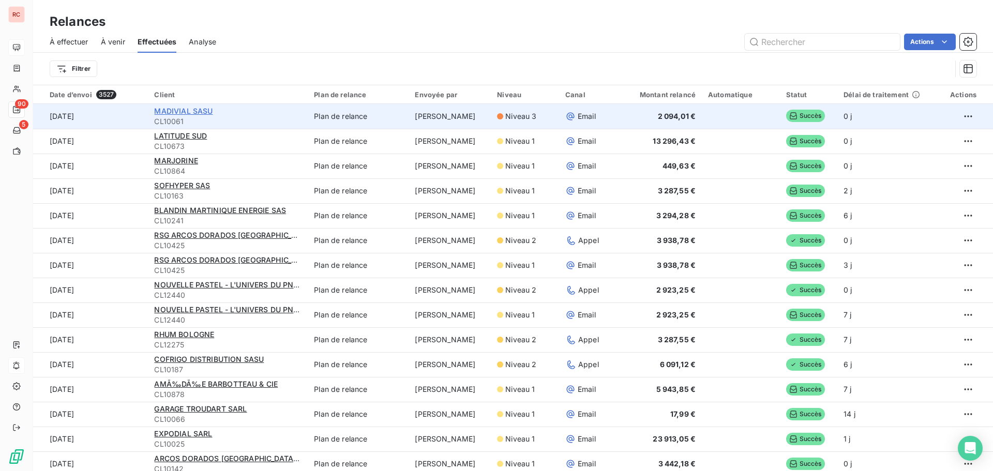
click at [204, 114] on span "MADIVIAL SASU" at bounding box center [183, 111] width 58 height 9
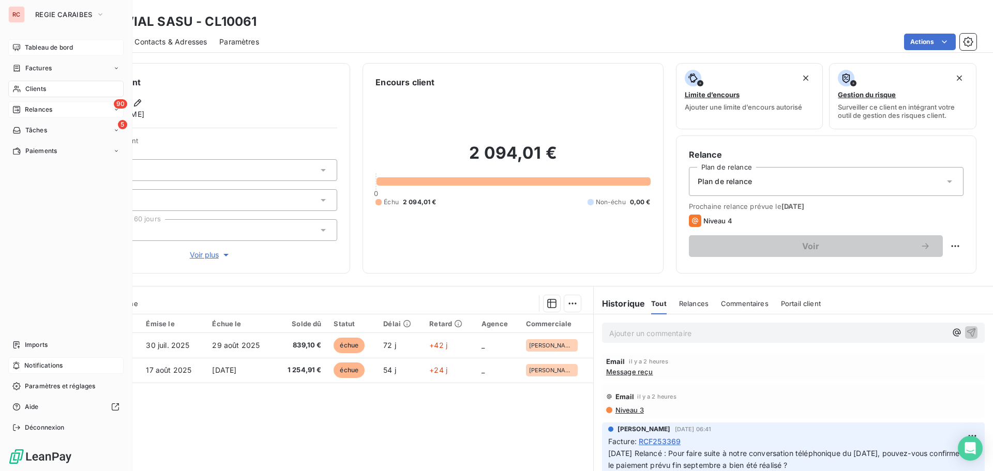
click at [45, 46] on span "Tableau de bord" at bounding box center [49, 47] width 48 height 9
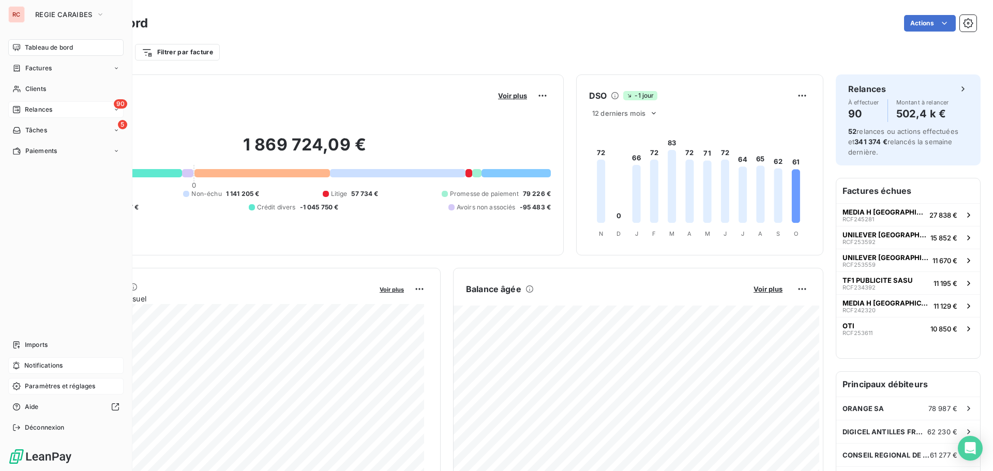
click at [56, 388] on span "Paramètres et réglages" at bounding box center [60, 386] width 70 height 9
click at [56, 389] on span "Paramètres et réglages" at bounding box center [60, 386] width 70 height 9
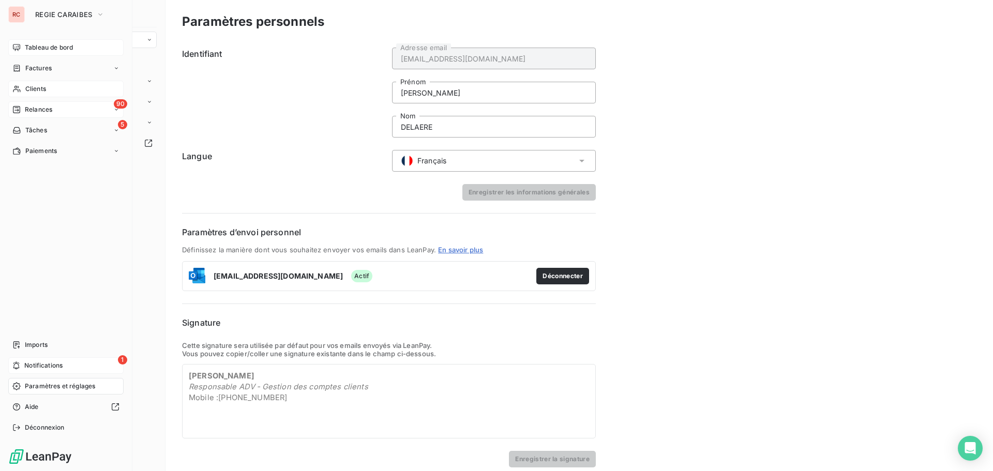
click at [33, 88] on span "Clients" at bounding box center [35, 88] width 21 height 9
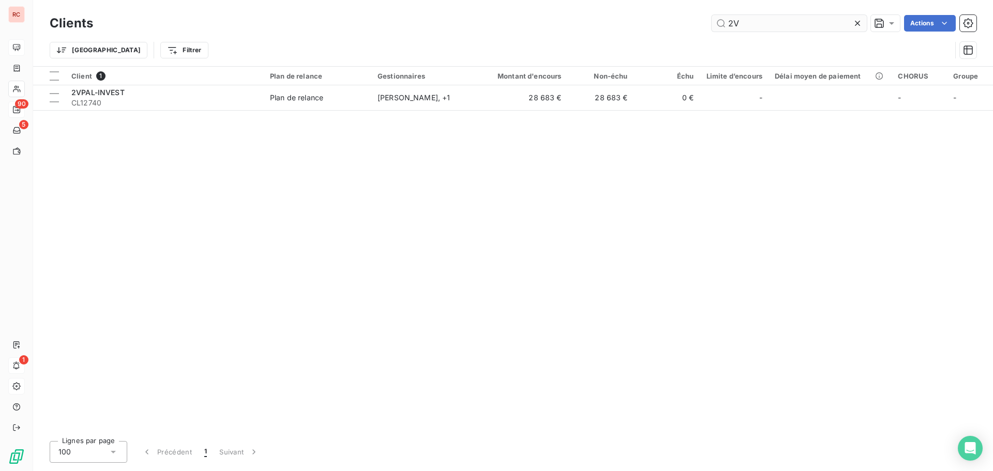
drag, startPoint x: 744, startPoint y: 26, endPoint x: 723, endPoint y: 28, distance: 20.2
click at [723, 28] on input "2V" at bounding box center [789, 23] width 155 height 17
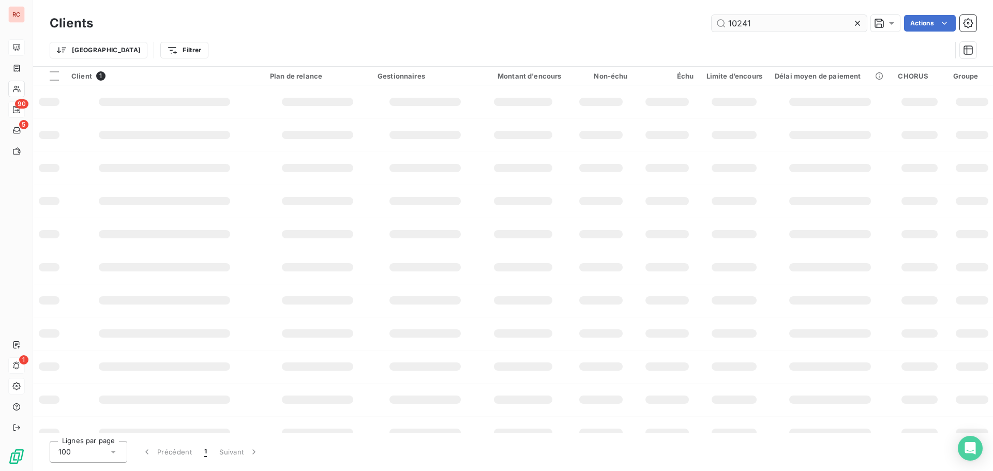
type input "10241"
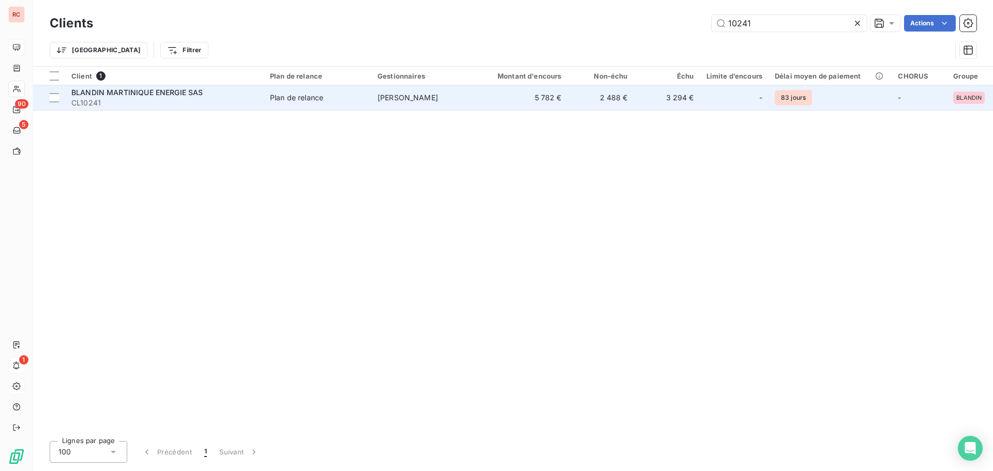
click at [166, 96] on span "BLANDIN MARTINIQUE ENERGIE SAS" at bounding box center [137, 92] width 132 height 9
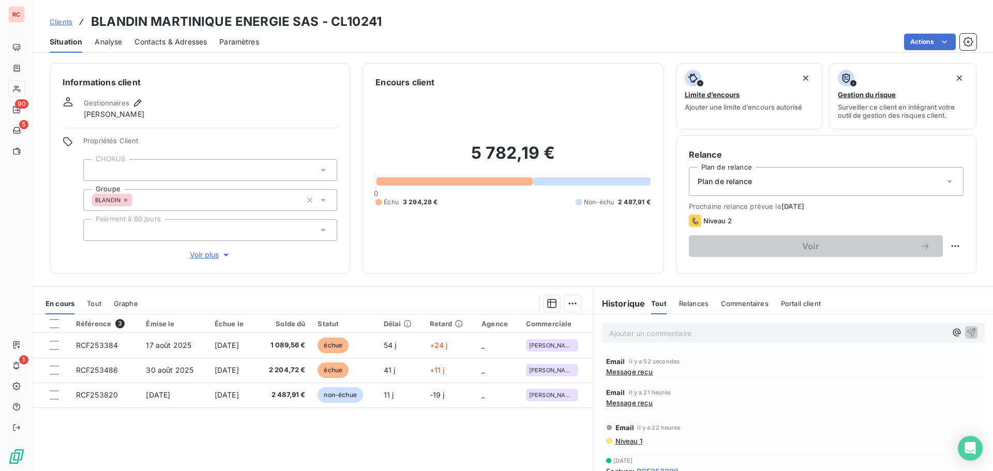
click at [609, 403] on span "Message reçu" at bounding box center [629, 403] width 47 height 8
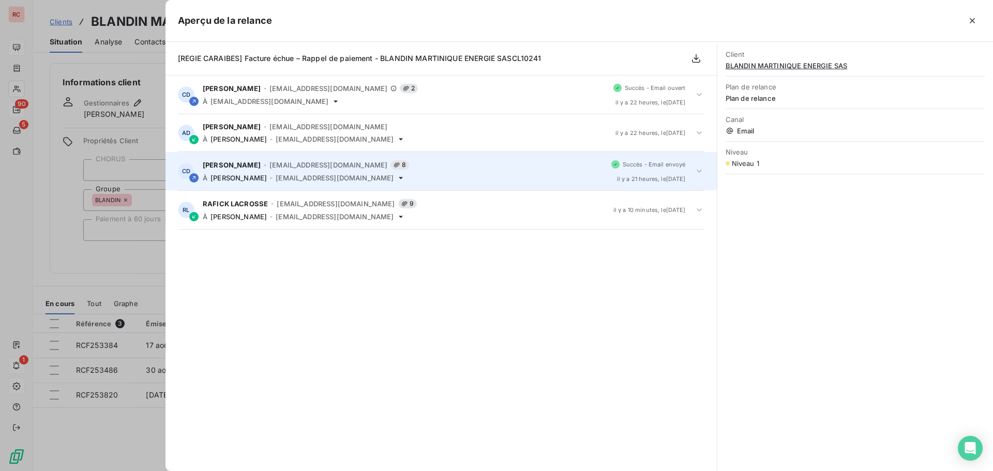
click at [703, 170] on icon at bounding box center [699, 171] width 10 height 10
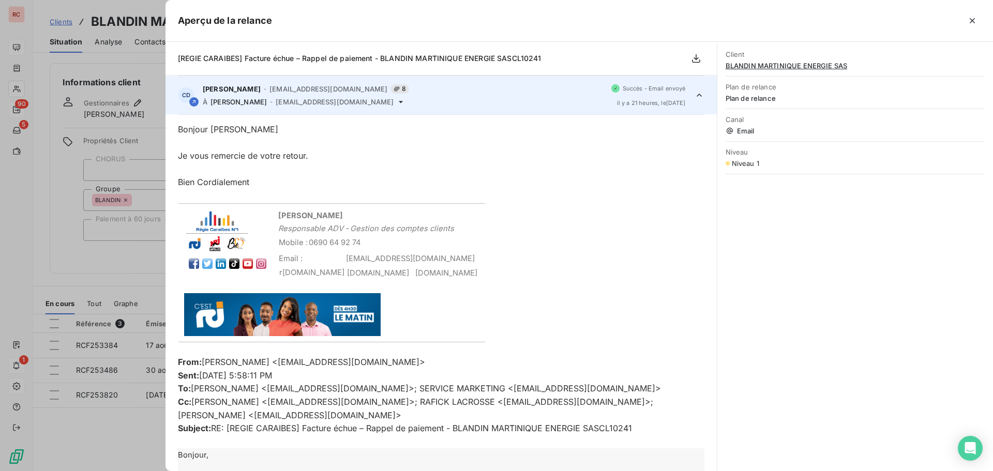
scroll to position [52, 0]
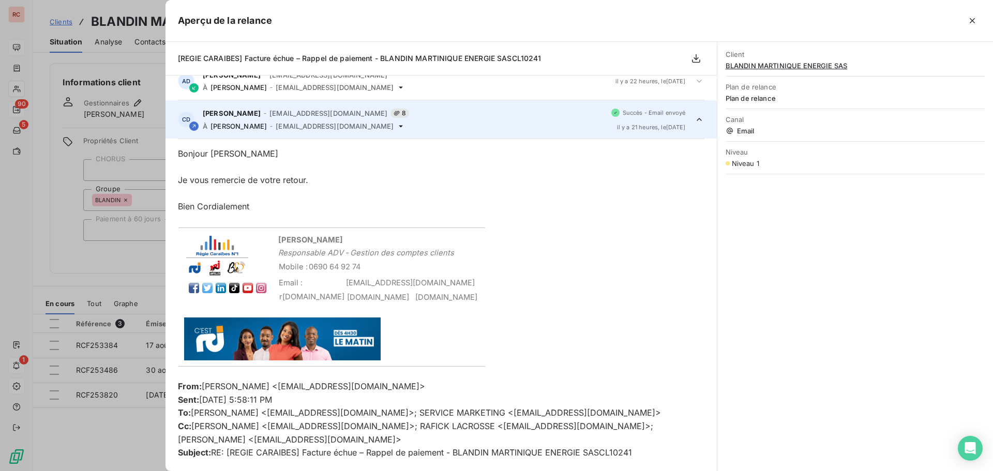
click at [694, 118] on icon at bounding box center [699, 119] width 10 height 10
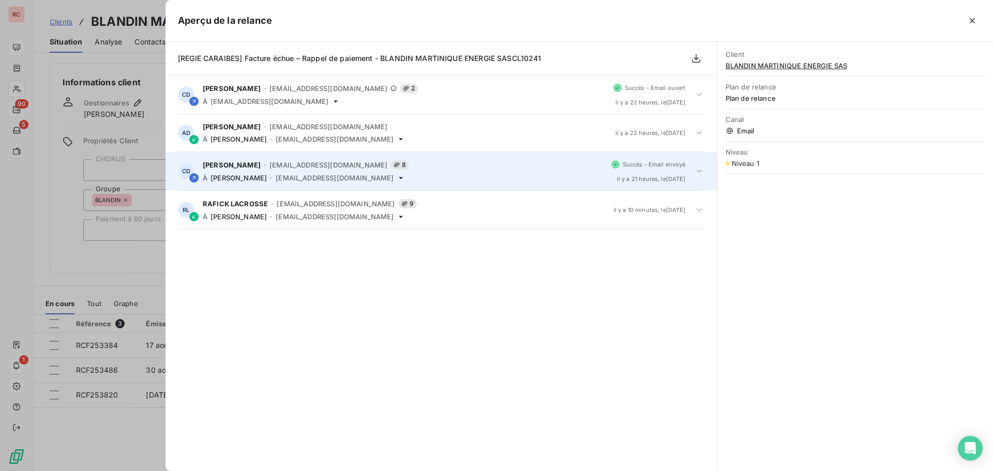
scroll to position [0, 0]
click at [696, 170] on icon at bounding box center [699, 171] width 10 height 10
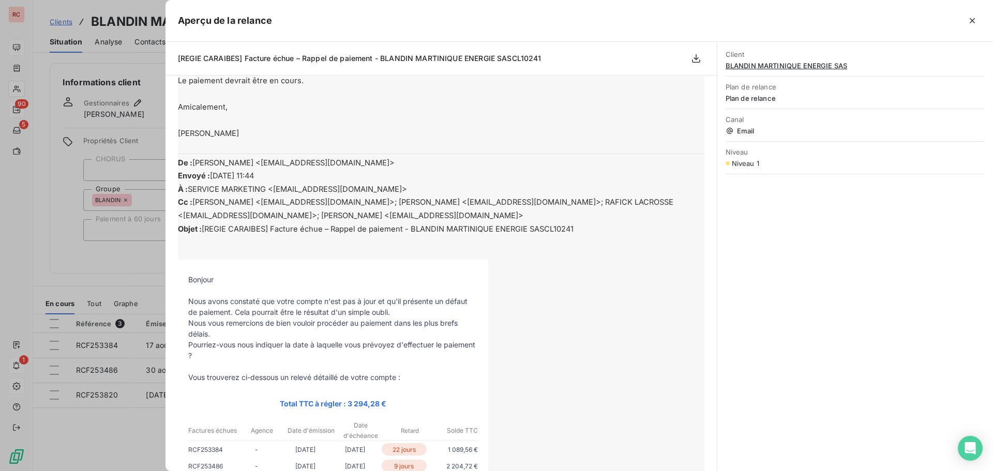
scroll to position [284, 0]
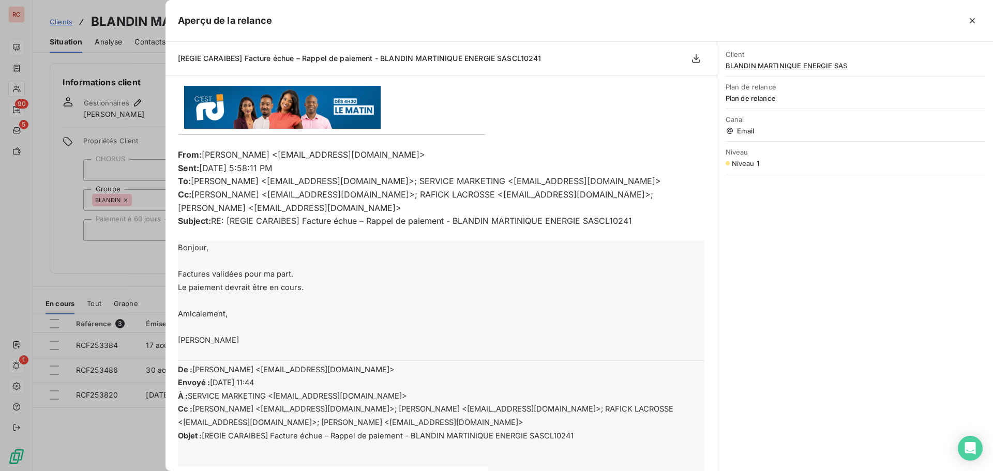
click at [20, 228] on div at bounding box center [496, 235] width 993 height 471
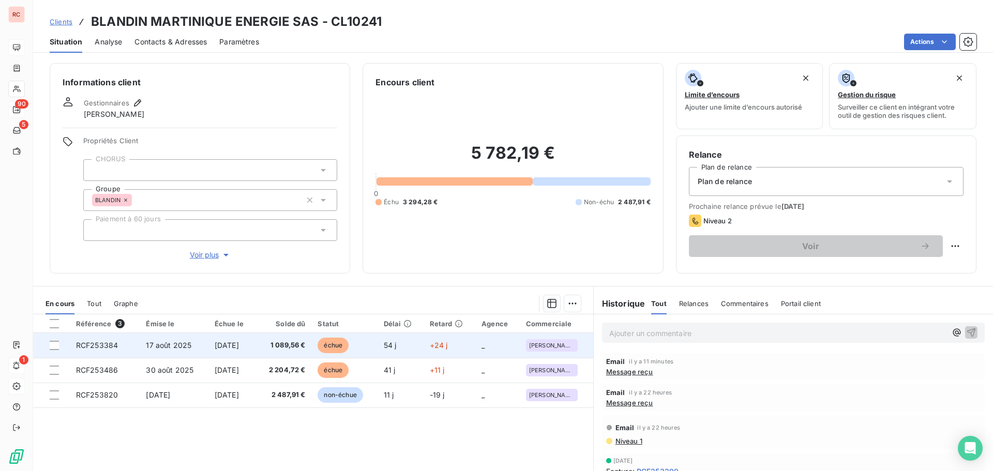
click at [232, 346] on span "[DATE]" at bounding box center [227, 345] width 24 height 9
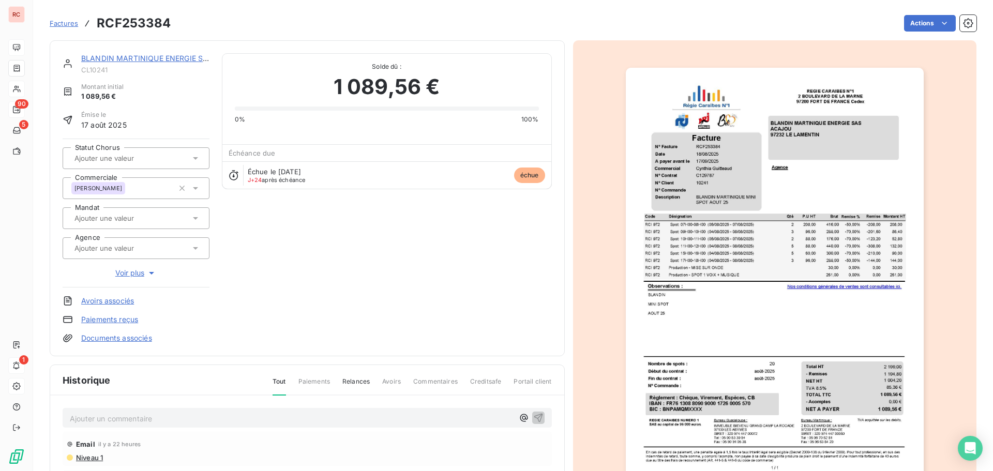
click at [116, 420] on p "Ajouter un commentaire ﻿" at bounding box center [292, 418] width 444 height 13
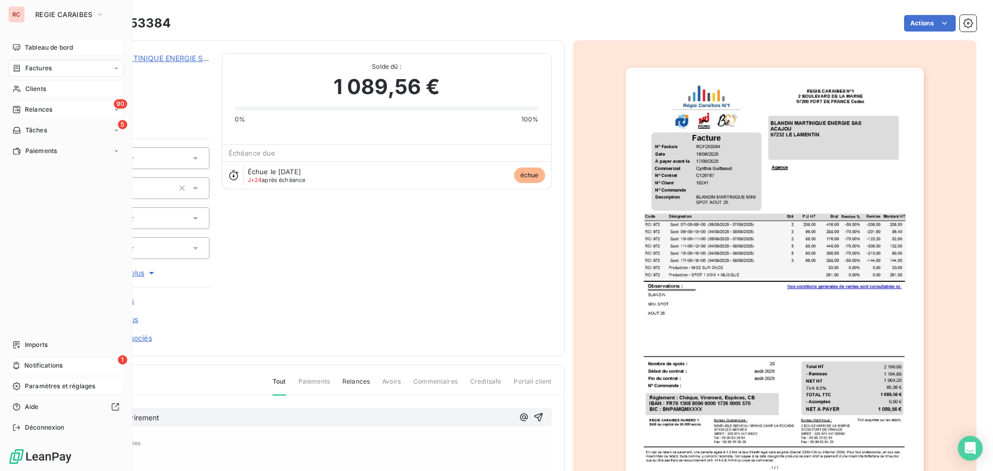
drag, startPoint x: 184, startPoint y: 414, endPoint x: 16, endPoint y: 418, distance: 168.2
click at [16, 418] on div "RC REGIE CARAIBES Tableau de bord Factures Clients 90 Relances 5 Tâches Paiemen…" at bounding box center [496, 235] width 993 height 471
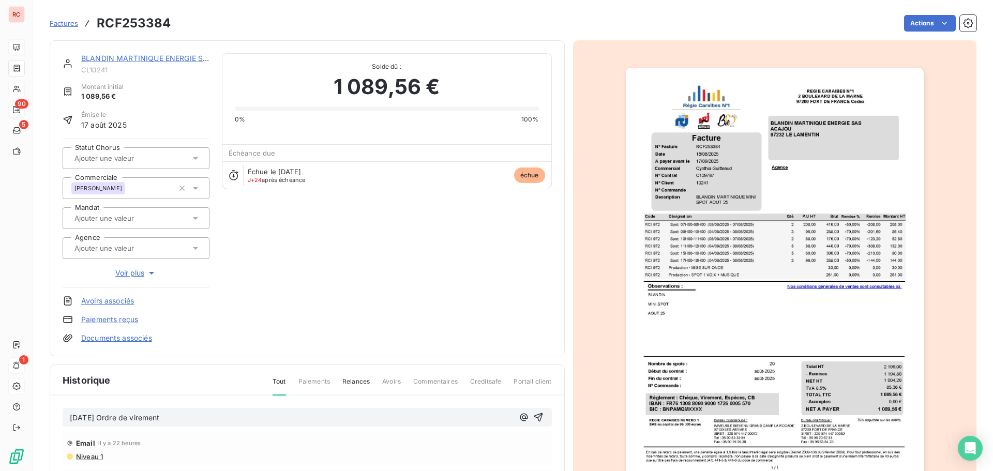
copy span "[DATE] Ordre de virement"
click at [533, 420] on icon "button" at bounding box center [538, 417] width 10 height 10
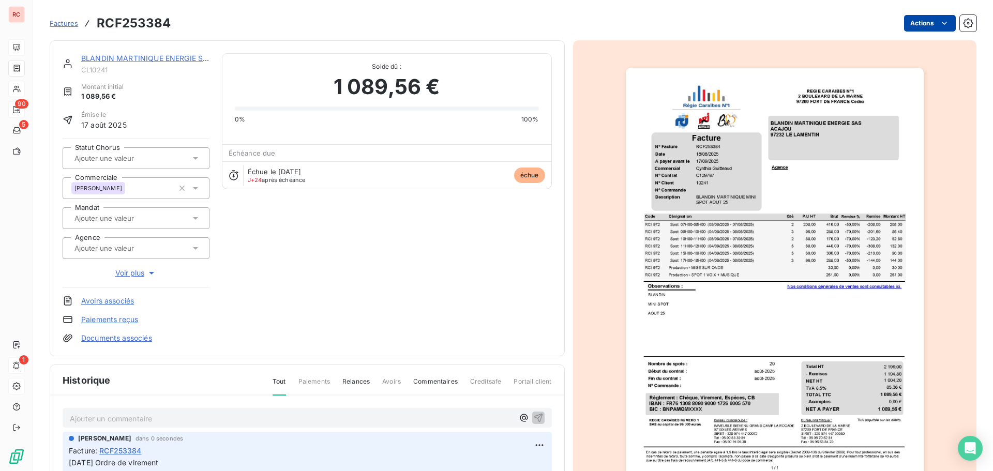
click at [901, 28] on html "RC 90 5 1 Factures RCF253384 Actions BLANDIN MARTINIQUE ENERGIE SAS CL10241 Mon…" at bounding box center [496, 235] width 993 height 471
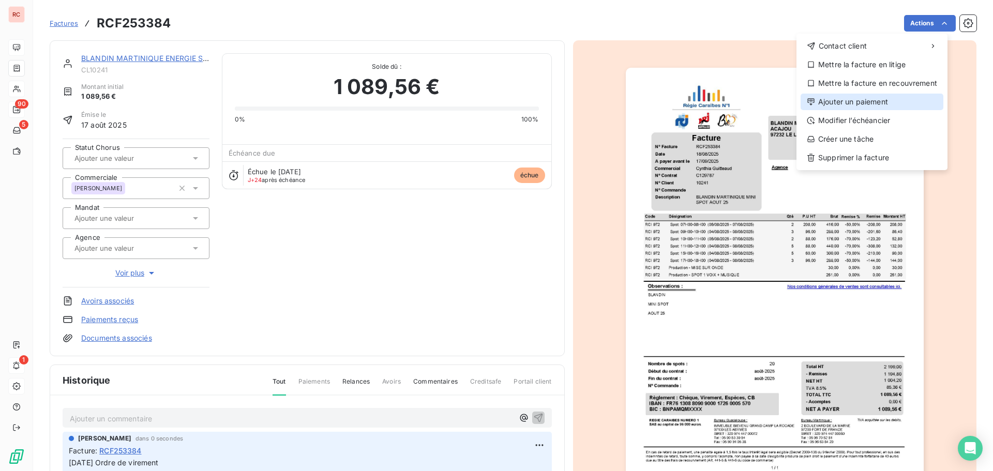
click at [871, 100] on div "Ajouter un paiement" at bounding box center [872, 102] width 143 height 17
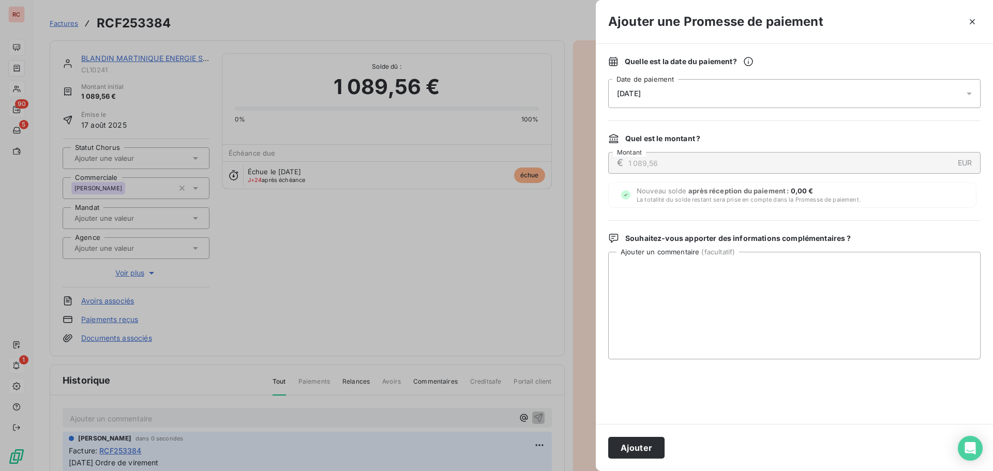
click at [692, 99] on div "[DATE]" at bounding box center [794, 93] width 373 height 29
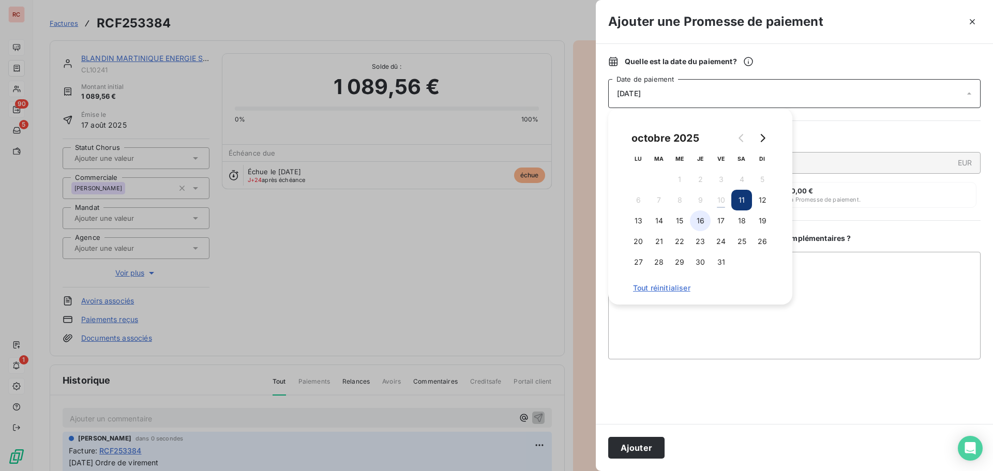
click at [701, 223] on button "16" at bounding box center [700, 221] width 21 height 21
click at [655, 319] on textarea "Ajouter un commentaire ( facultatif )" at bounding box center [794, 306] width 373 height 108
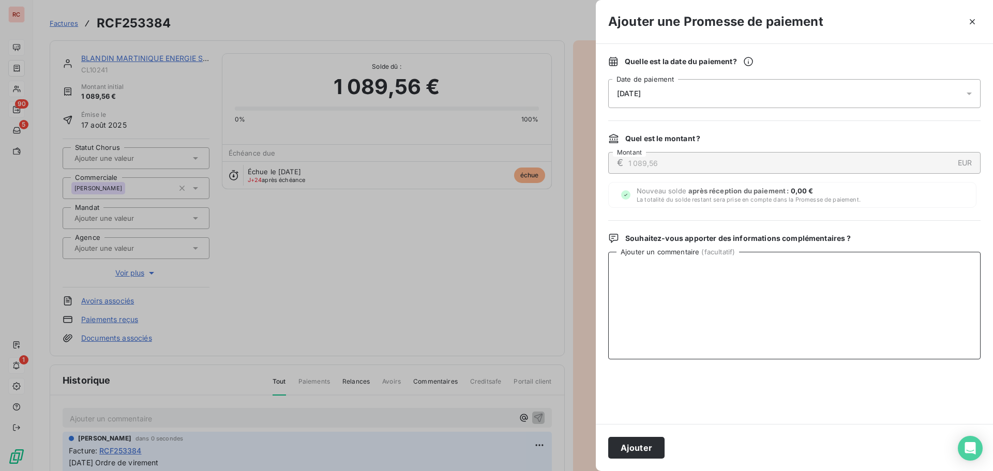
paste textarea "[DATE] Ordre de virement"
type textarea "[DATE] Ordre de virement"
click at [640, 450] on button "Ajouter" at bounding box center [636, 448] width 56 height 22
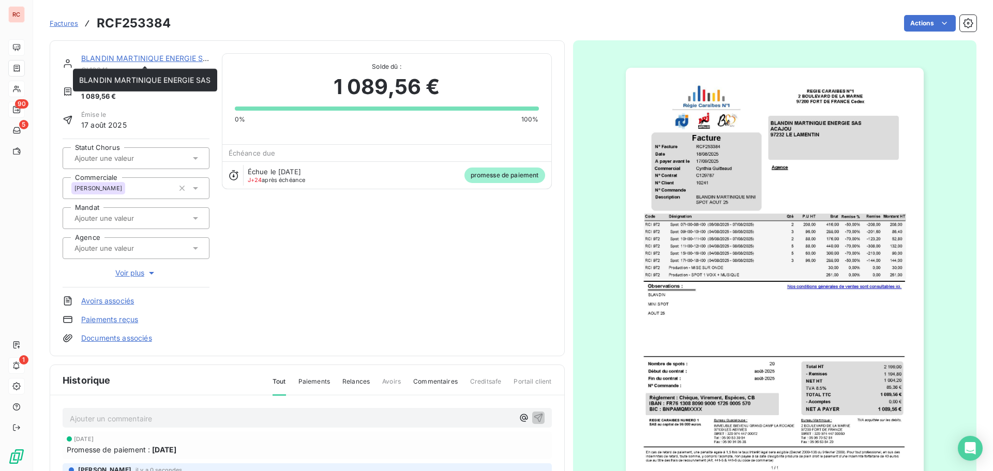
click at [99, 57] on link "BLANDIN MARTINIQUE ENERGIE SAS" at bounding box center [147, 58] width 132 height 9
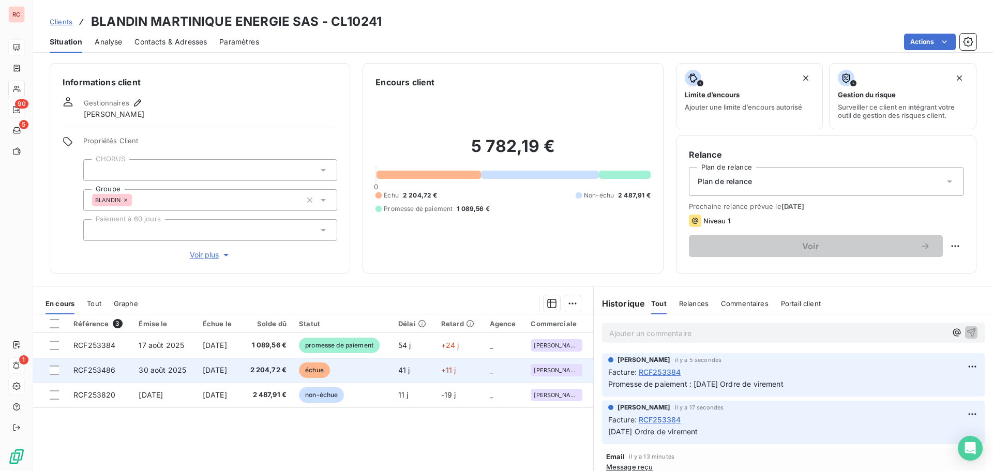
click at [145, 373] on span "30 août 2025" at bounding box center [163, 370] width 48 height 9
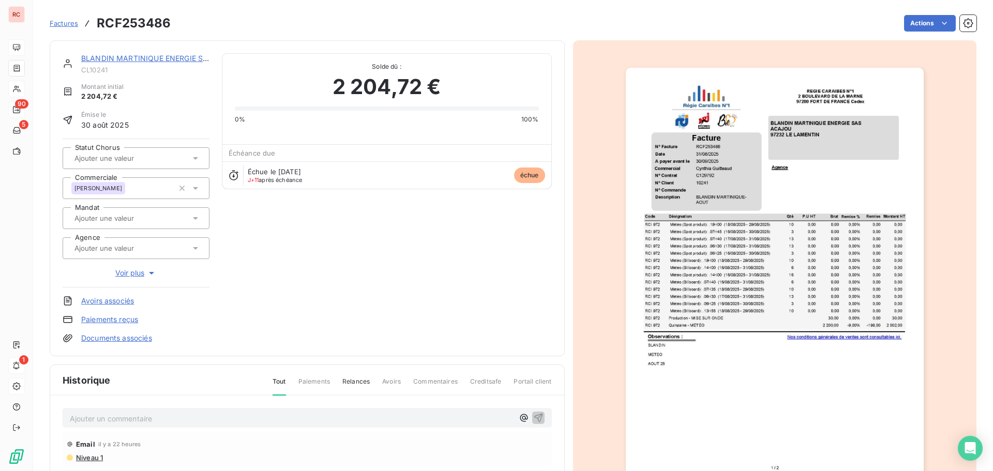
click at [105, 421] on p "Ajouter un commentaire ﻿" at bounding box center [292, 418] width 444 height 13
click at [533, 420] on icon "button" at bounding box center [538, 417] width 10 height 10
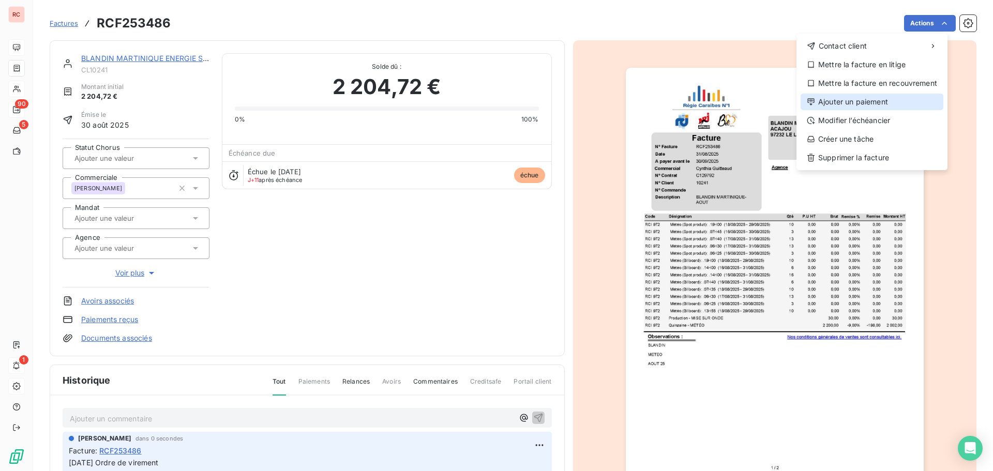
click at [853, 97] on div "Ajouter un paiement" at bounding box center [872, 102] width 143 height 17
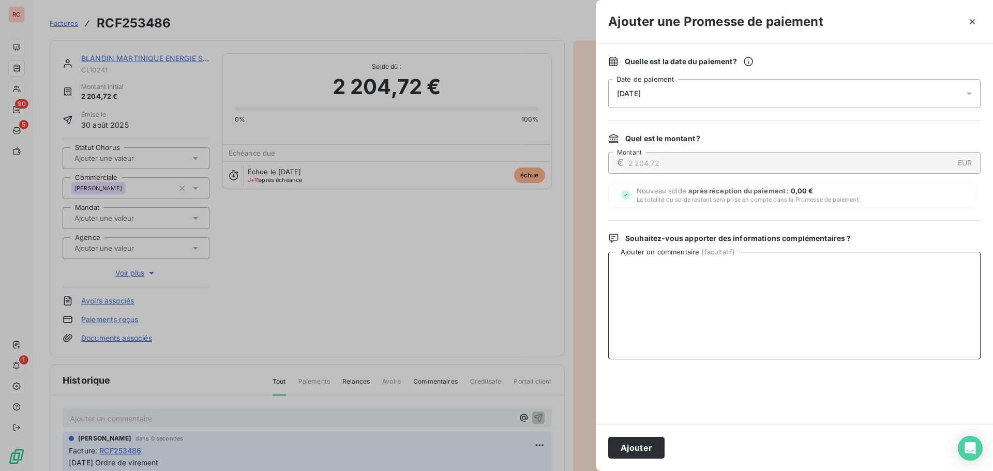
click at [628, 272] on textarea "Ajouter un commentaire ( facultatif )" at bounding box center [794, 306] width 373 height 108
click at [726, 93] on div "[DATE]" at bounding box center [794, 93] width 373 height 29
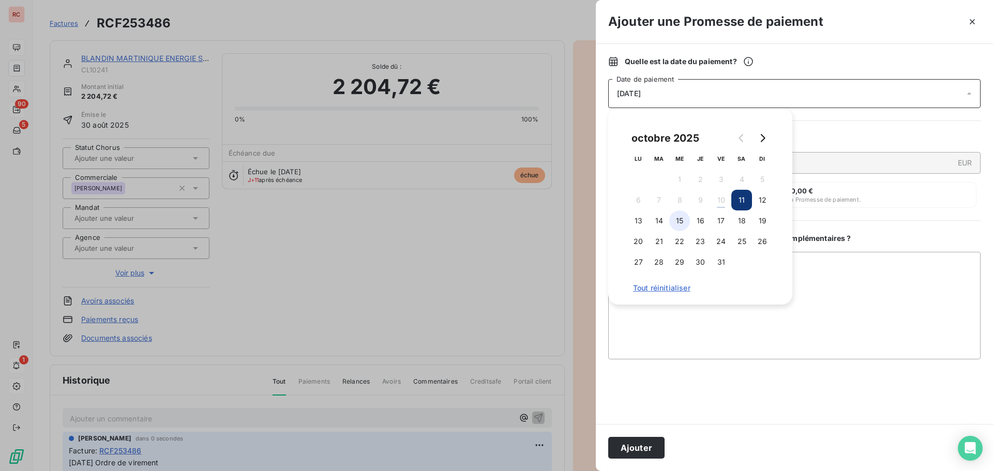
click at [683, 219] on button "15" at bounding box center [680, 221] width 21 height 21
click at [698, 219] on button "16" at bounding box center [700, 221] width 21 height 21
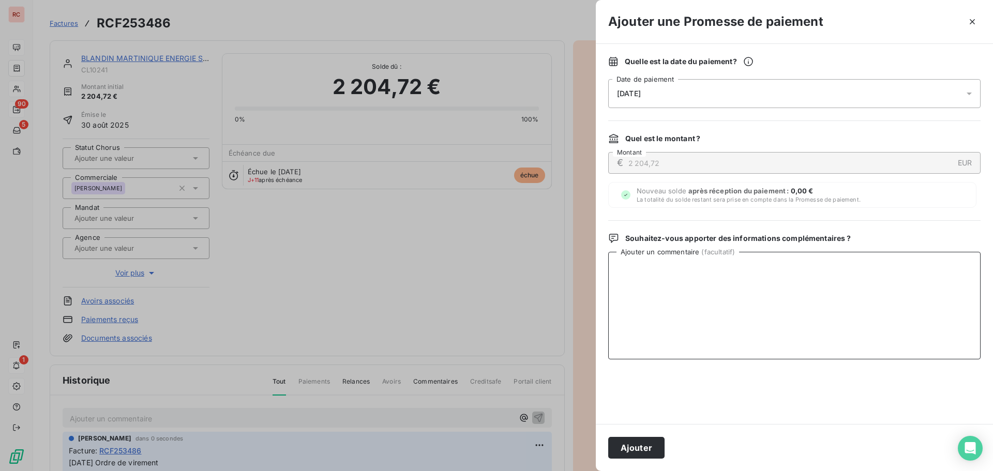
click at [674, 314] on textarea "Ajouter un commentaire ( facultatif )" at bounding box center [794, 306] width 373 height 108
paste textarea "[DATE] Ordre de virement"
type textarea "[DATE] Ordre de virement"
click at [629, 449] on button "Ajouter" at bounding box center [636, 448] width 56 height 22
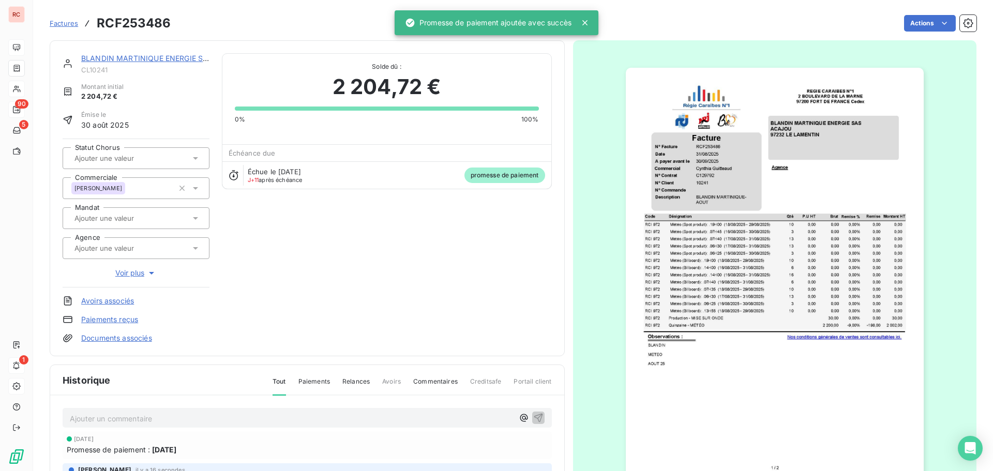
click at [122, 57] on link "BLANDIN MARTINIQUE ENERGIE SAS" at bounding box center [147, 58] width 132 height 9
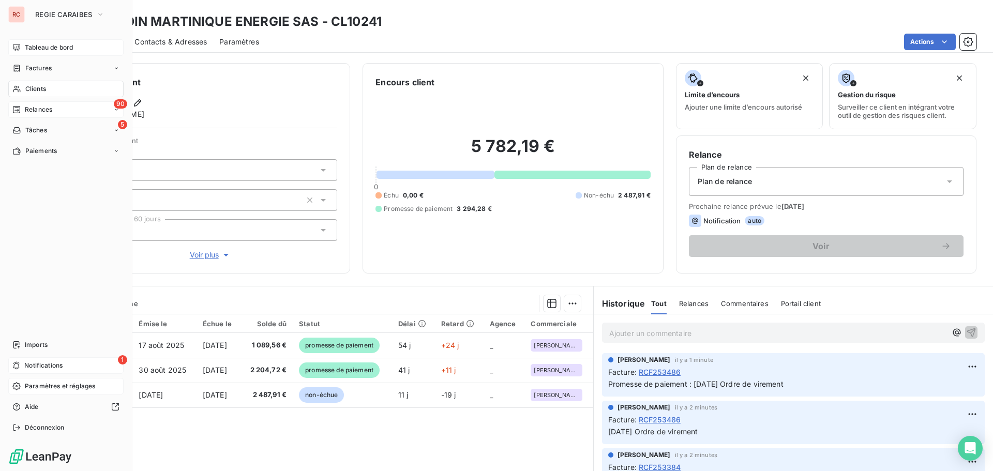
click at [45, 91] on span "Clients" at bounding box center [35, 88] width 21 height 9
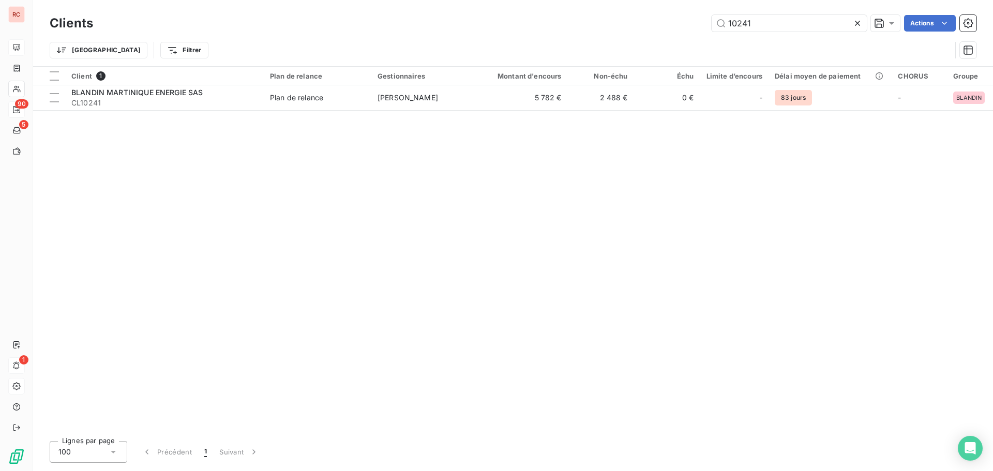
drag, startPoint x: 740, startPoint y: 27, endPoint x: 695, endPoint y: 28, distance: 45.0
click at [695, 28] on div "10241 Actions" at bounding box center [541, 23] width 871 height 17
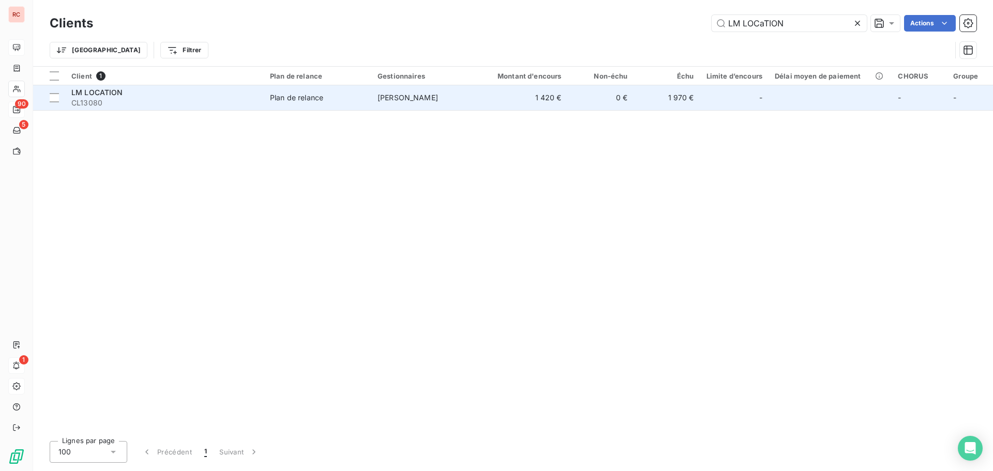
type input "LM LOCaTION"
click at [373, 100] on td "[PERSON_NAME]" at bounding box center [425, 97] width 108 height 25
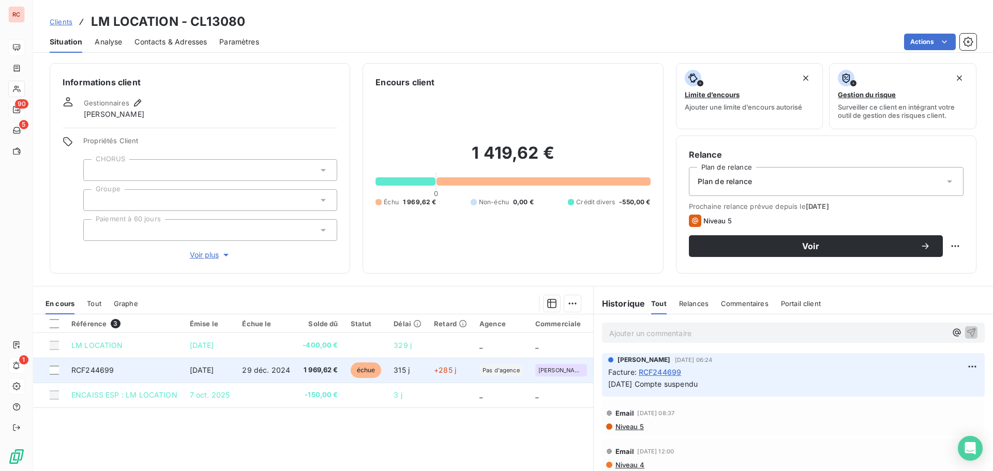
click at [272, 370] on span "29 déc. 2024" at bounding box center [266, 370] width 48 height 9
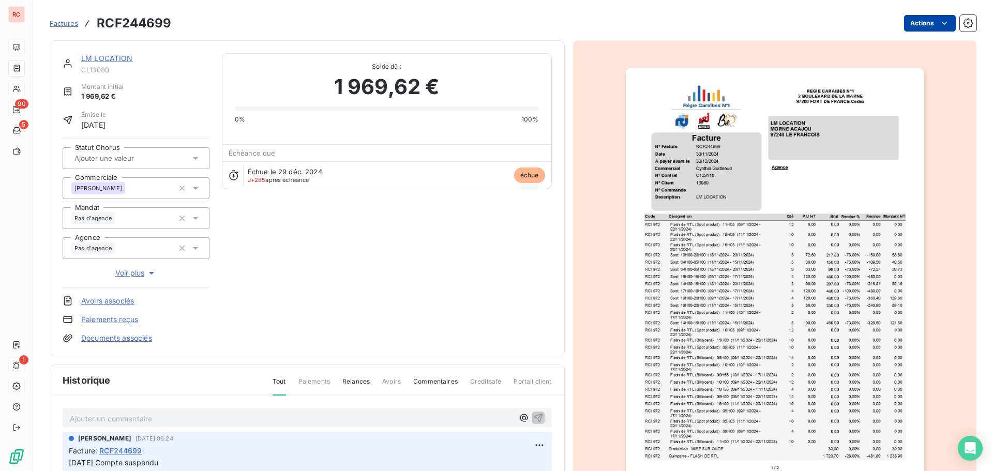
click at [905, 24] on html "RC 90 5 1 Factures RCF244699 Actions LM LOCATION CL13080 Montant initial 1 969,…" at bounding box center [496, 235] width 993 height 471
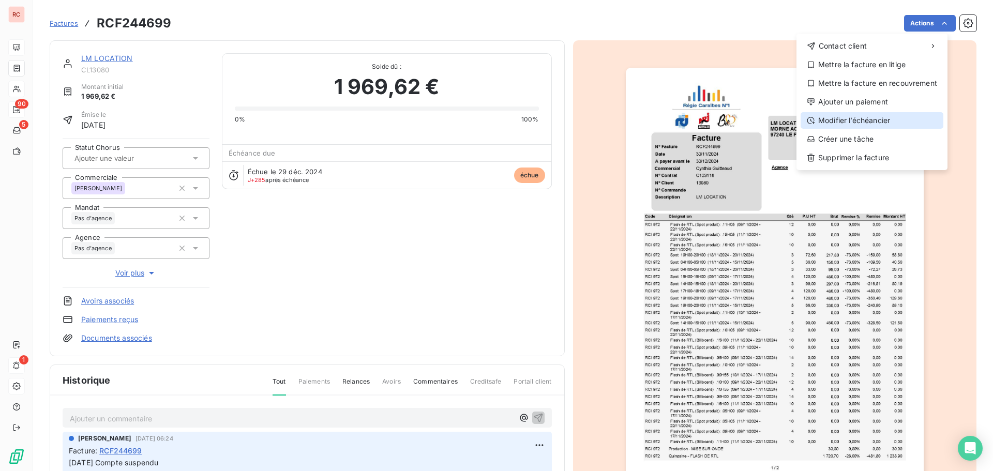
click at [838, 115] on div "Modifier l’échéancier" at bounding box center [872, 120] width 143 height 17
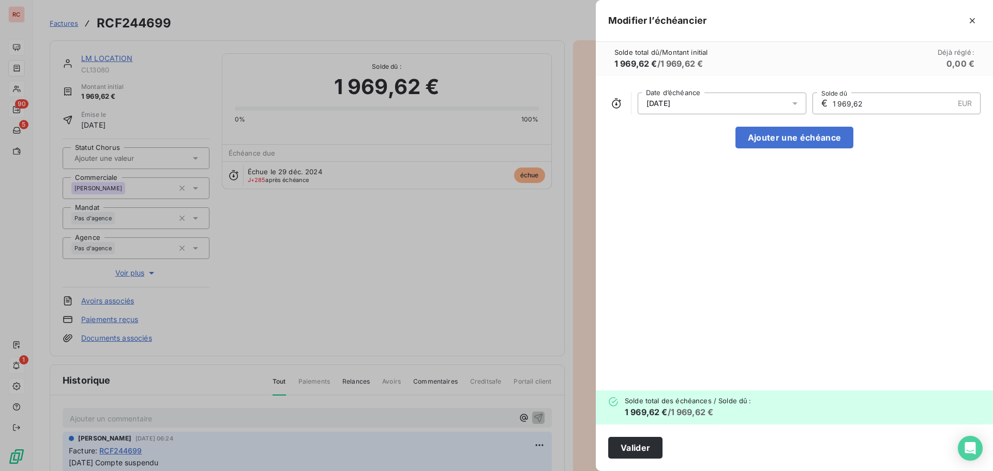
click at [732, 100] on div "[DATE]" at bounding box center [722, 104] width 169 height 22
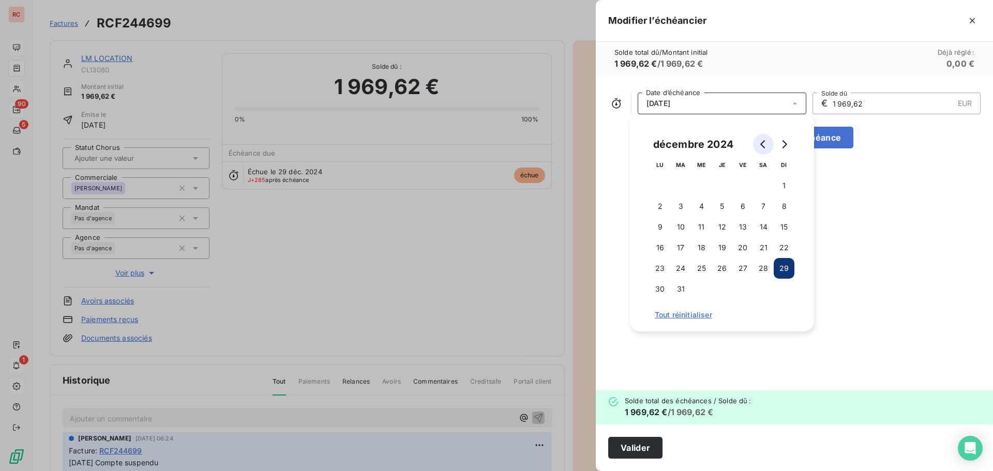
click at [757, 148] on button "Go to previous month" at bounding box center [763, 144] width 21 height 21
click at [740, 270] on button "29" at bounding box center [743, 268] width 21 height 21
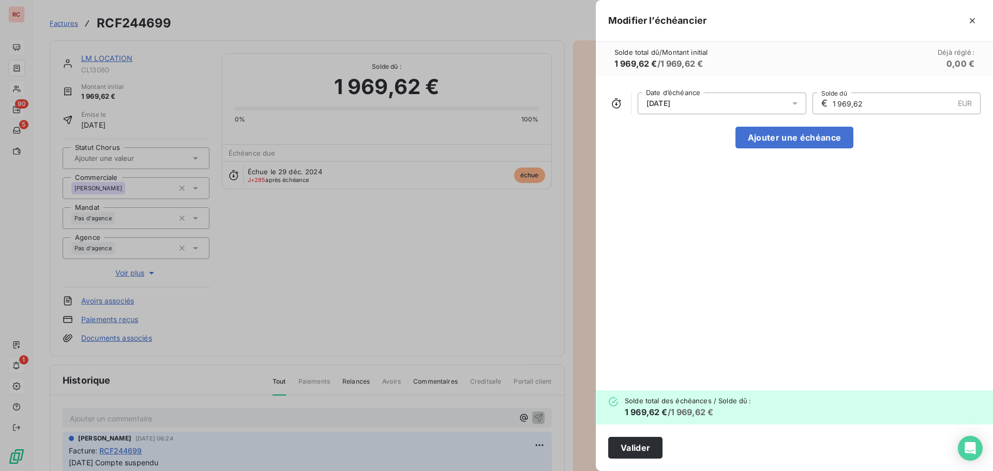
drag, startPoint x: 869, startPoint y: 103, endPoint x: 820, endPoint y: 107, distance: 48.8
click at [820, 107] on div "€ 1 969,62 EUR Solde dû" at bounding box center [897, 104] width 169 height 22
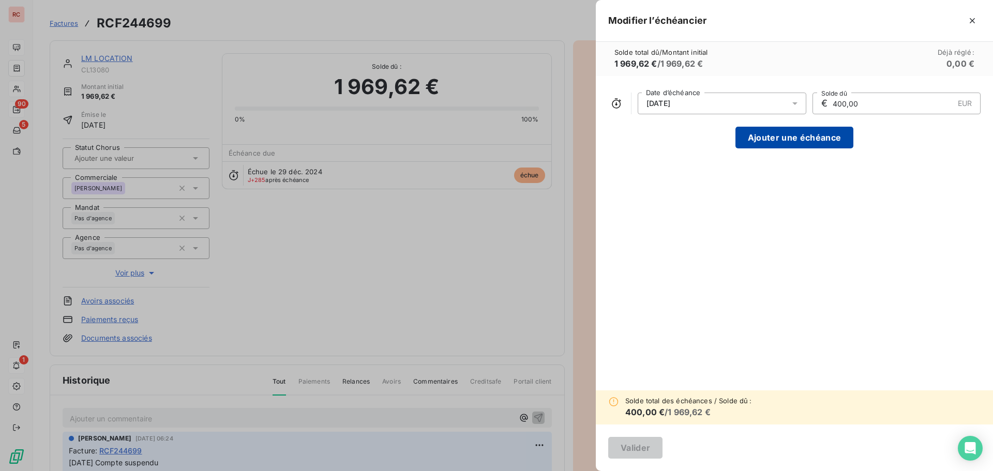
type input "400,00"
click at [816, 136] on button "Ajouter une échéance" at bounding box center [795, 138] width 118 height 22
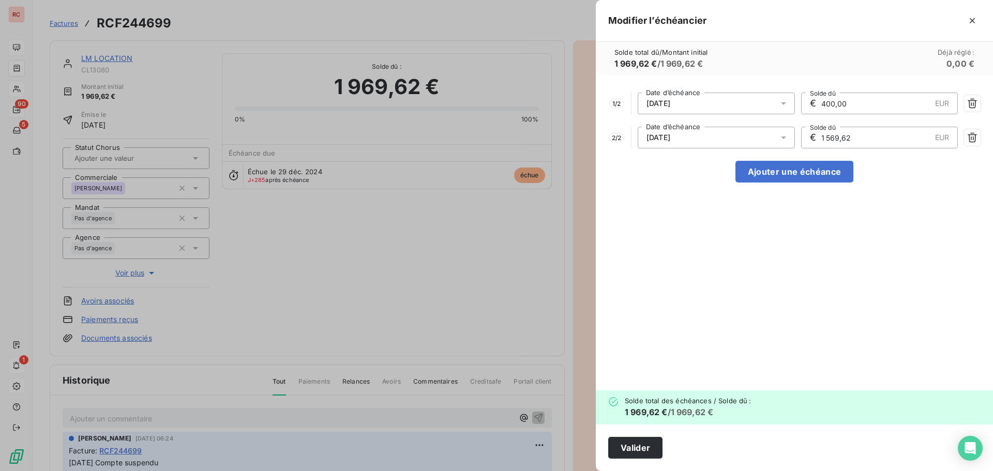
click at [690, 136] on div "[DATE]" at bounding box center [716, 138] width 157 height 22
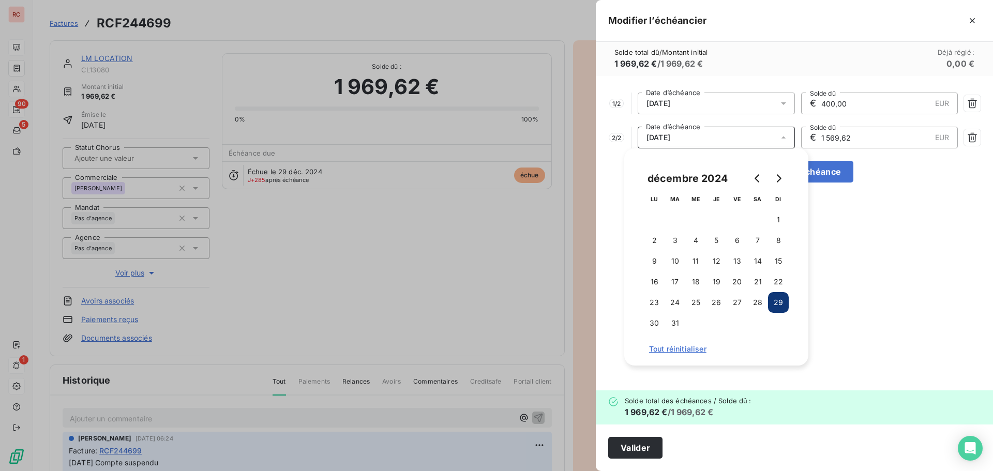
click at [697, 138] on div "[DATE]" at bounding box center [716, 138] width 157 height 22
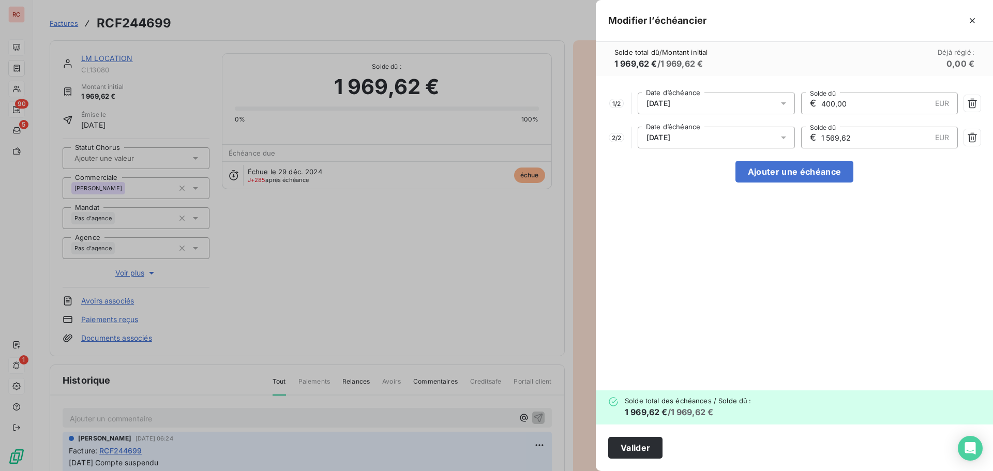
click at [689, 137] on div "[DATE]" at bounding box center [716, 138] width 157 height 22
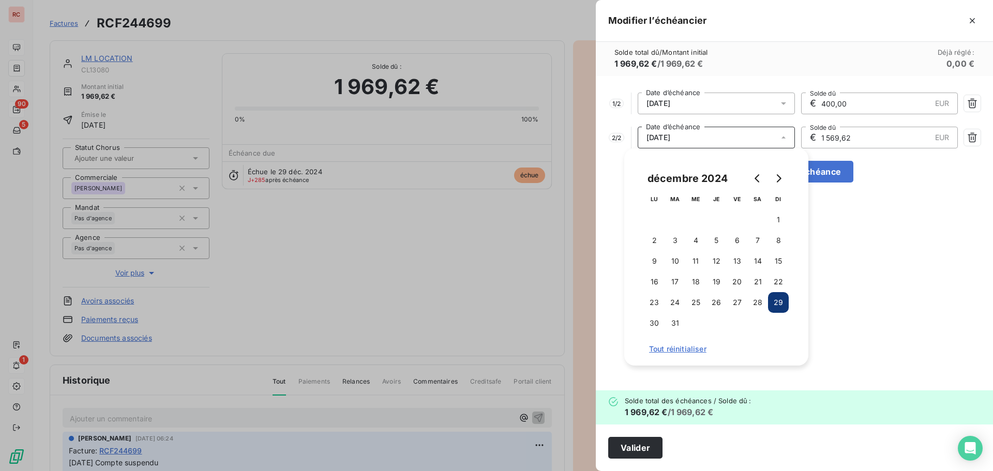
click at [689, 137] on div "[DATE]" at bounding box center [716, 138] width 157 height 22
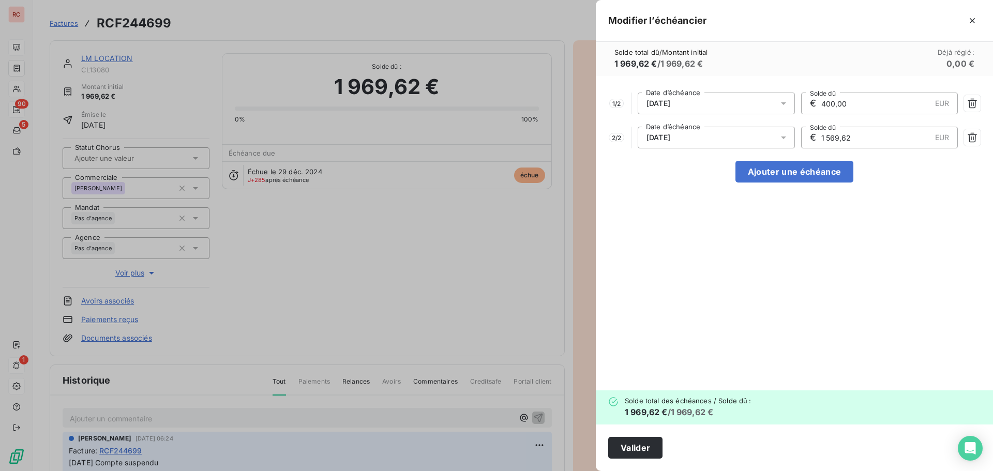
click at [747, 136] on div "[DATE]" at bounding box center [716, 138] width 157 height 22
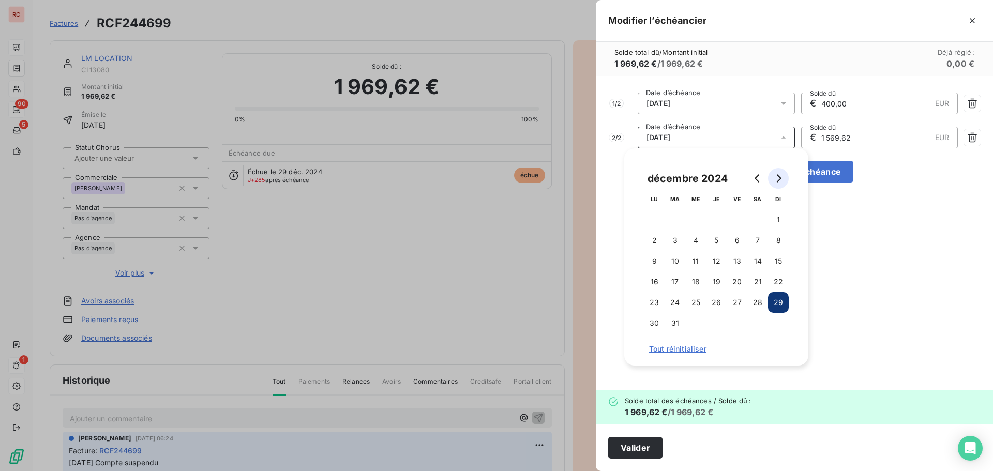
click at [777, 179] on icon "Go to next month" at bounding box center [779, 178] width 8 height 8
click at [779, 179] on icon "Go to next month" at bounding box center [779, 178] width 8 height 8
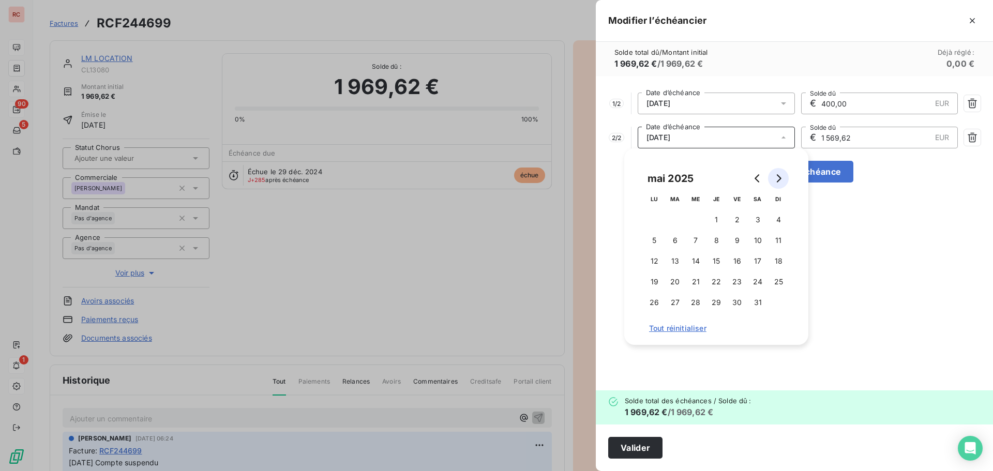
click at [779, 179] on icon "Go to next month" at bounding box center [779, 178] width 8 height 8
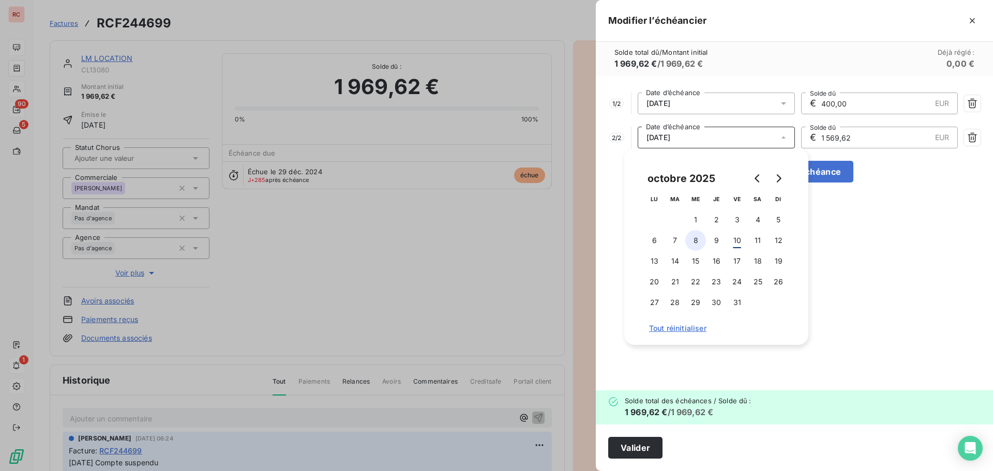
click at [701, 242] on button "8" at bounding box center [696, 240] width 21 height 21
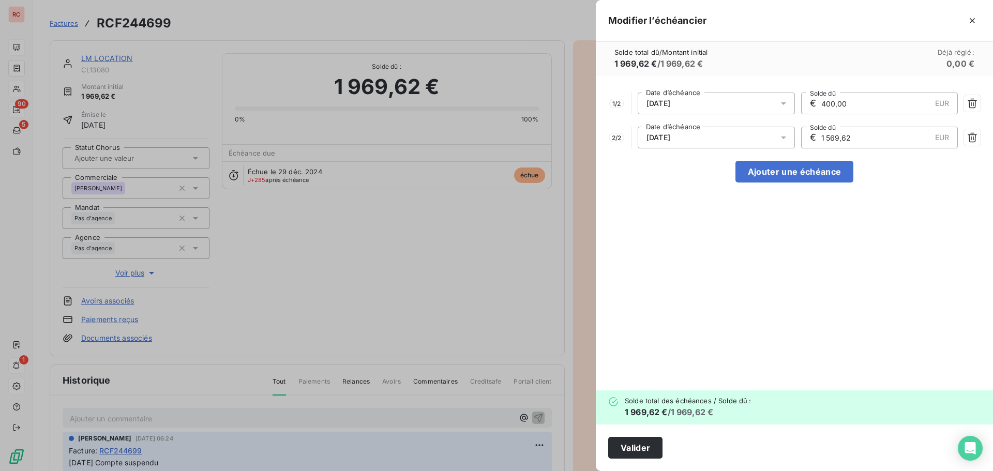
drag, startPoint x: 866, startPoint y: 140, endPoint x: 795, endPoint y: 145, distance: 71.1
click at [795, 145] on div "2 / 2 [DATE] Date d’échéance € 1 569,62 EUR Solde dû" at bounding box center [794, 138] width 373 height 22
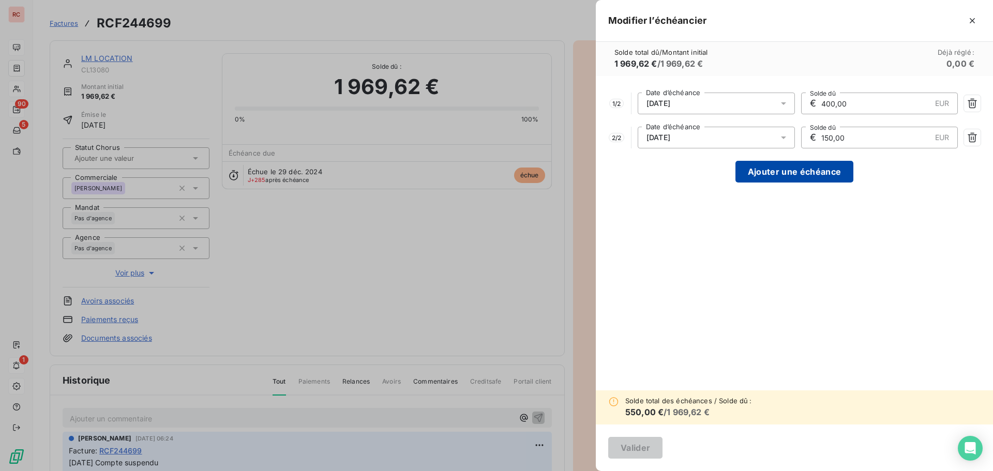
type input "150,00"
click at [815, 172] on button "Ajouter une échéance" at bounding box center [795, 172] width 118 height 22
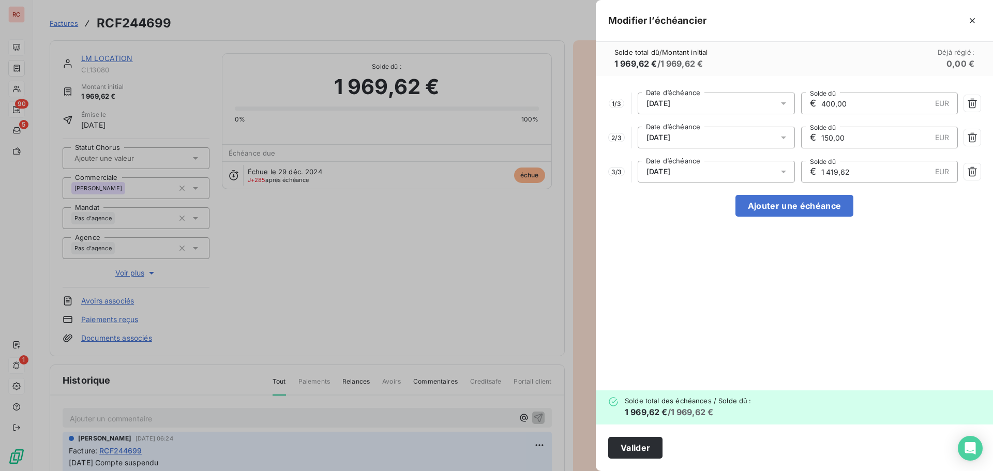
drag, startPoint x: 852, startPoint y: 170, endPoint x: 805, endPoint y: 174, distance: 47.3
click at [805, 174] on div "€ 1 419,62 EUR Solde dû" at bounding box center [879, 172] width 157 height 22
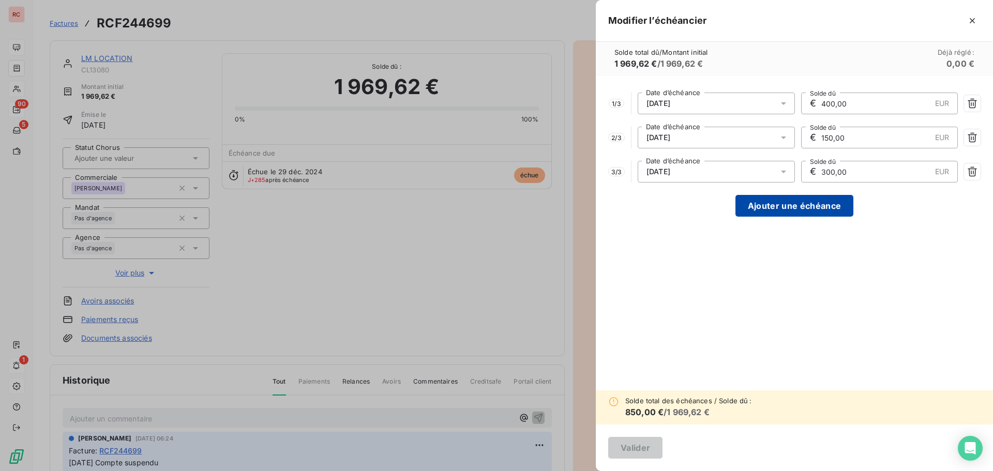
type input "300,00"
click at [808, 203] on button "Ajouter une échéance" at bounding box center [795, 206] width 118 height 22
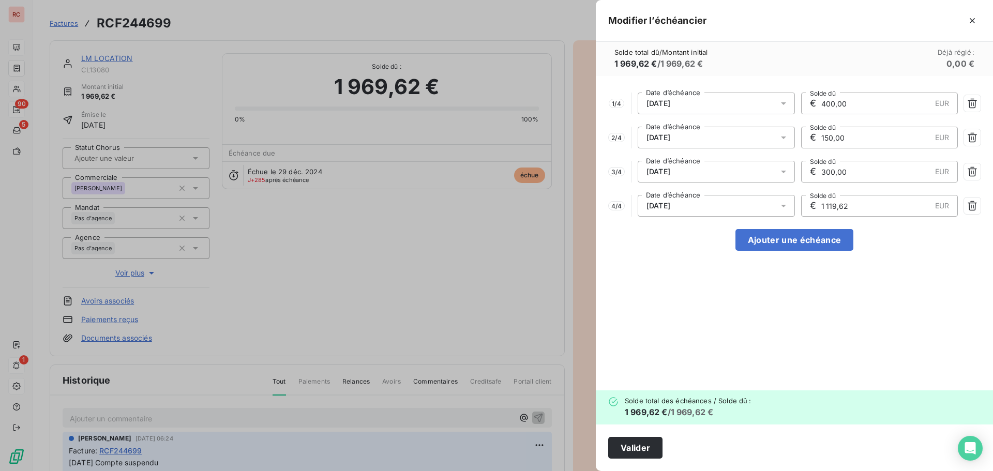
drag, startPoint x: 852, startPoint y: 205, endPoint x: 805, endPoint y: 212, distance: 48.1
click at [805, 212] on div "€ 1 119,62 EUR Solde dû" at bounding box center [879, 206] width 157 height 22
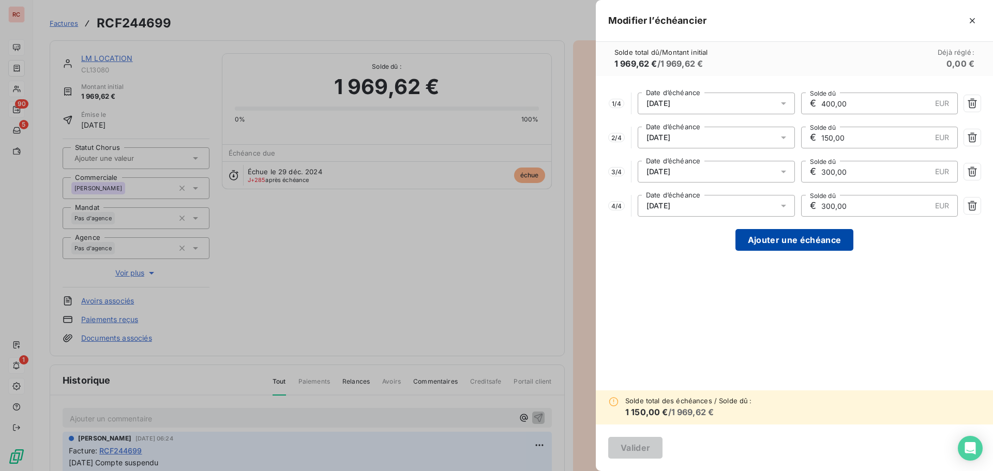
type input "300,00"
click at [806, 239] on button "Ajouter une échéance" at bounding box center [795, 240] width 118 height 22
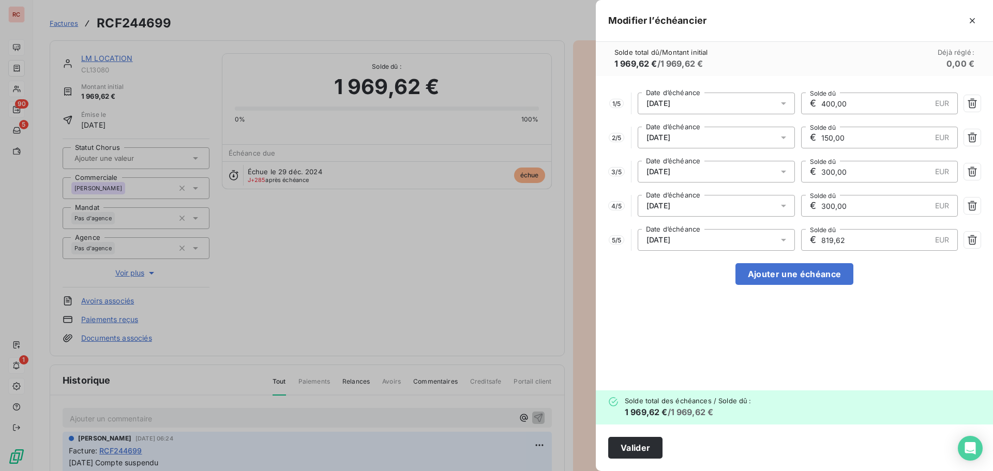
drag, startPoint x: 864, startPoint y: 240, endPoint x: 816, endPoint y: 244, distance: 47.7
click at [816, 244] on div "€ 819,62 EUR Solde dû" at bounding box center [879, 240] width 157 height 22
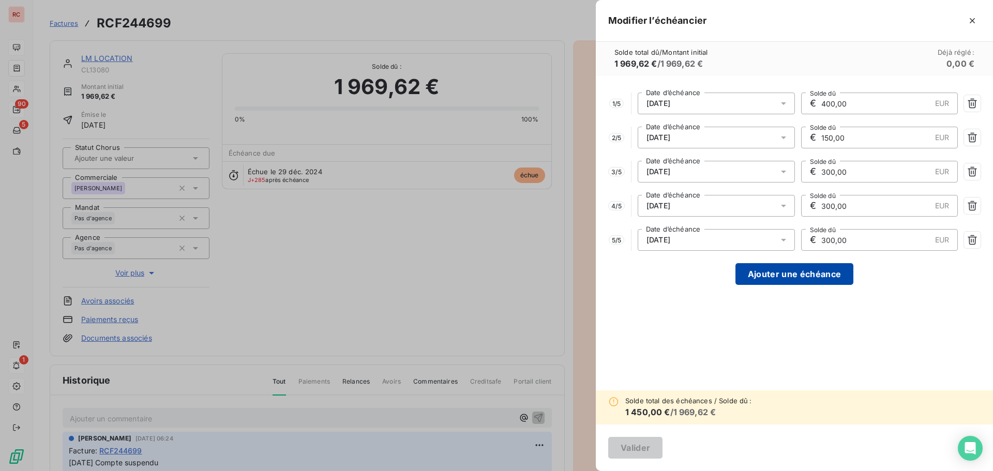
type input "300,00"
click at [805, 272] on button "Ajouter une échéance" at bounding box center [795, 274] width 118 height 22
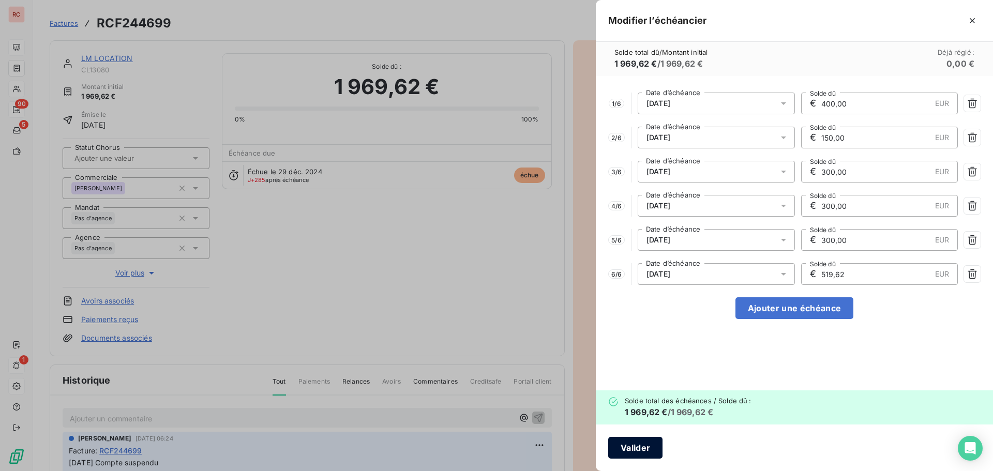
click at [633, 445] on button "Valider" at bounding box center [635, 448] width 54 height 22
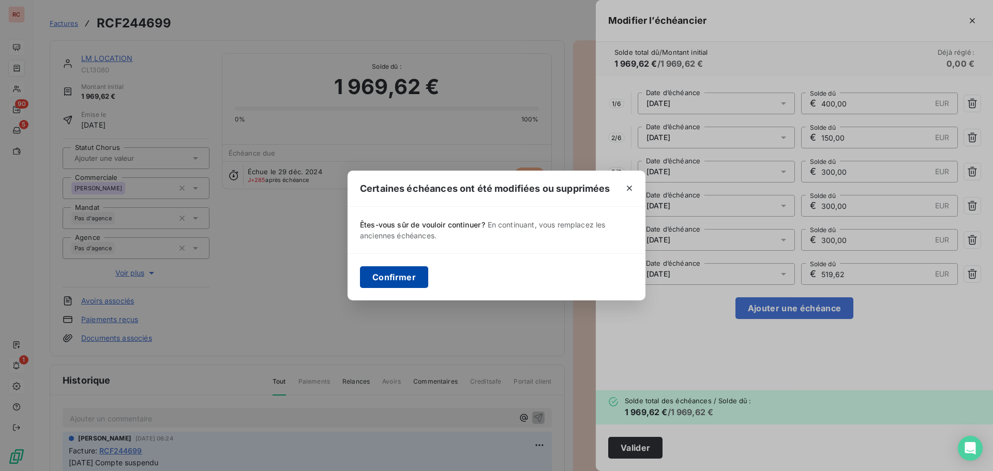
click at [413, 281] on button "Confirmer" at bounding box center [394, 277] width 68 height 22
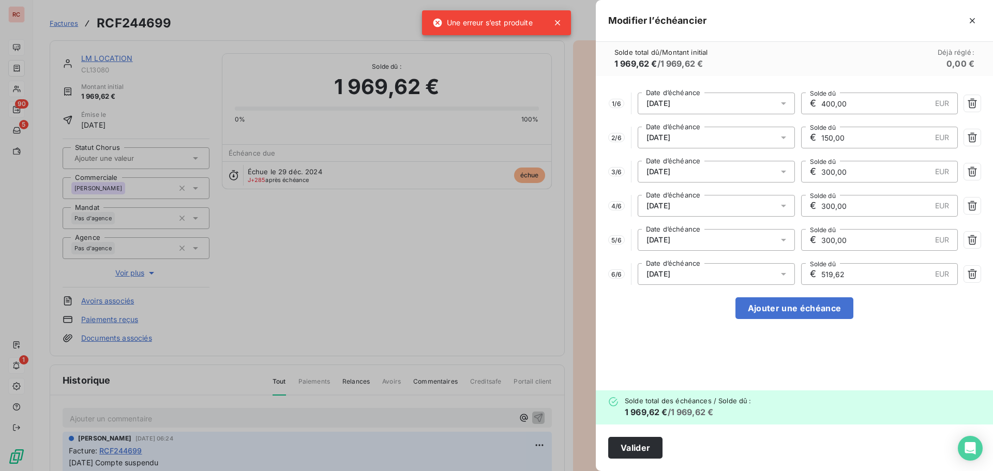
click at [692, 353] on div "1 / 6 [DATE] Date d’échéance € 400,00 EUR Solde dû 2 / 6 [DATE] Date d’échéance…" at bounding box center [794, 233] width 397 height 315
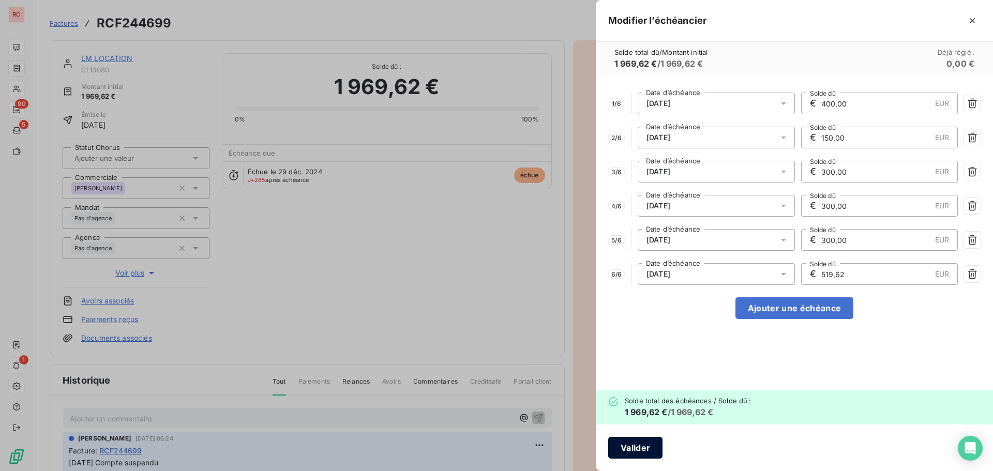
click at [652, 449] on button "Valider" at bounding box center [635, 448] width 54 height 22
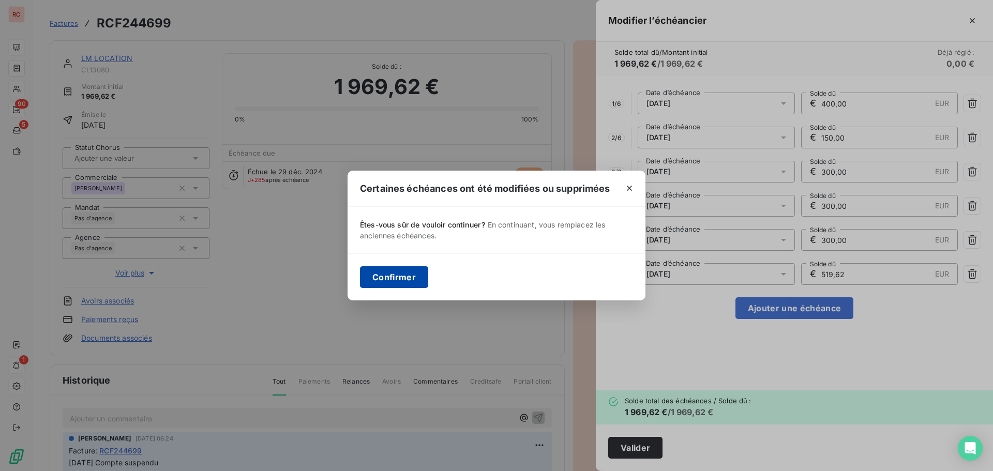
click at [393, 287] on button "Confirmer" at bounding box center [394, 277] width 68 height 22
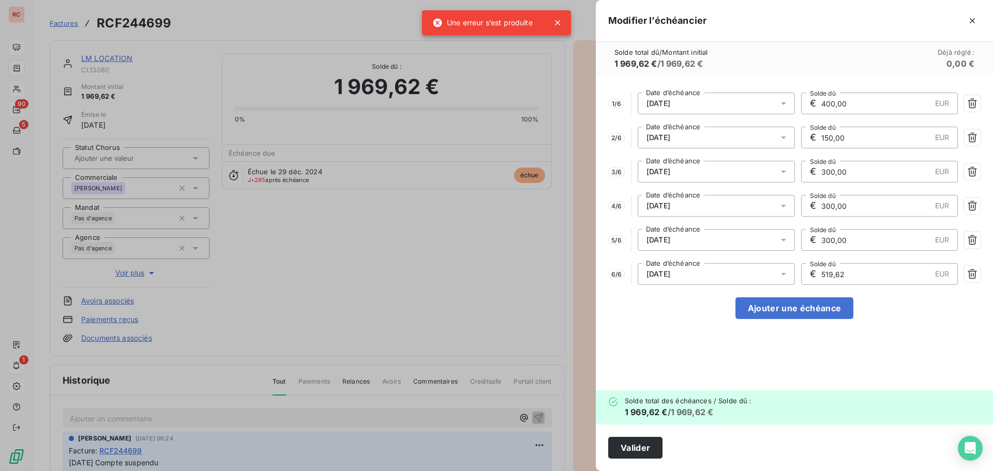
click at [651, 361] on div "1 / 6 [DATE] Date d’échéance € 400,00 EUR Solde dû 2 / 6 [DATE] Date d’échéance…" at bounding box center [794, 233] width 397 height 315
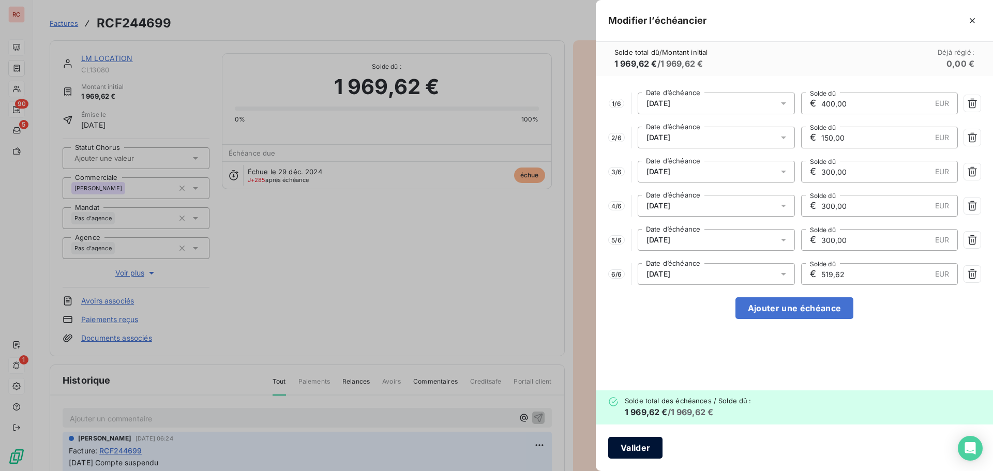
click at [628, 450] on button "Valider" at bounding box center [635, 448] width 54 height 22
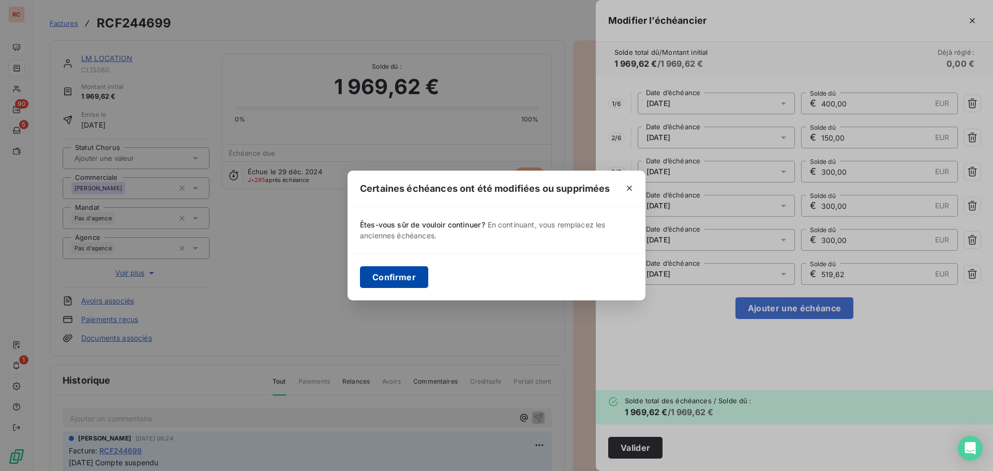
click at [399, 281] on button "Confirmer" at bounding box center [394, 277] width 68 height 22
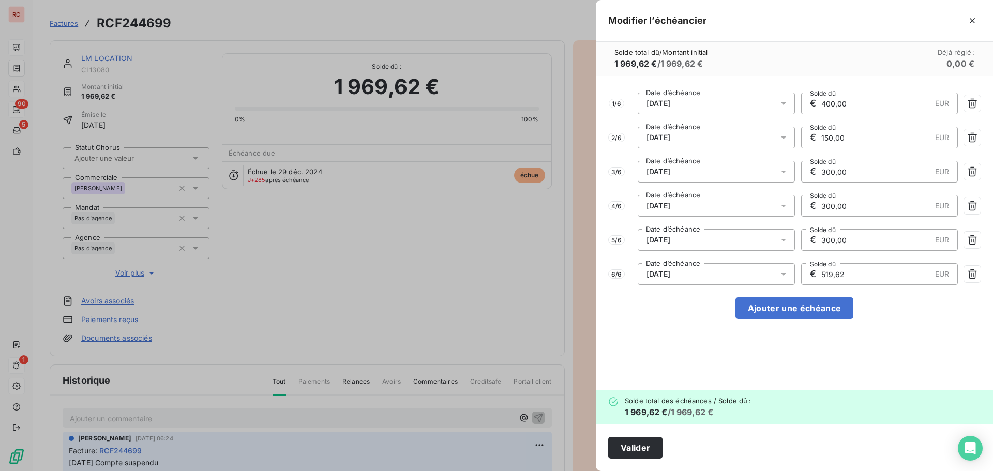
click at [785, 102] on icon at bounding box center [783, 103] width 5 height 3
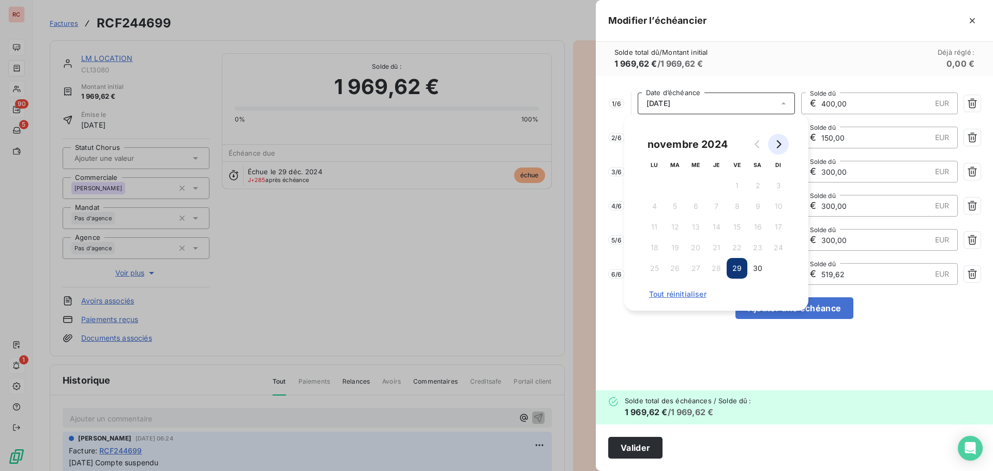
click at [777, 144] on icon "Go to next month" at bounding box center [779, 144] width 8 height 8
click at [701, 191] on button "1" at bounding box center [696, 185] width 21 height 21
click at [690, 354] on div "1 / 6 [DATE] Date d’échéance € 400,00 EUR Solde dû 2 / 6 [DATE] Date d’échéance…" at bounding box center [794, 233] width 397 height 315
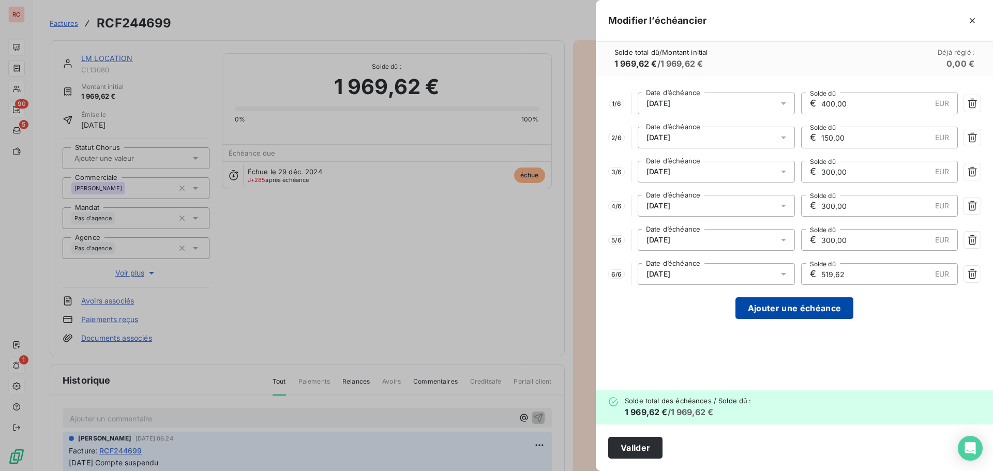
click at [765, 304] on button "Ajouter une échéance" at bounding box center [795, 309] width 118 height 22
type input "281,37"
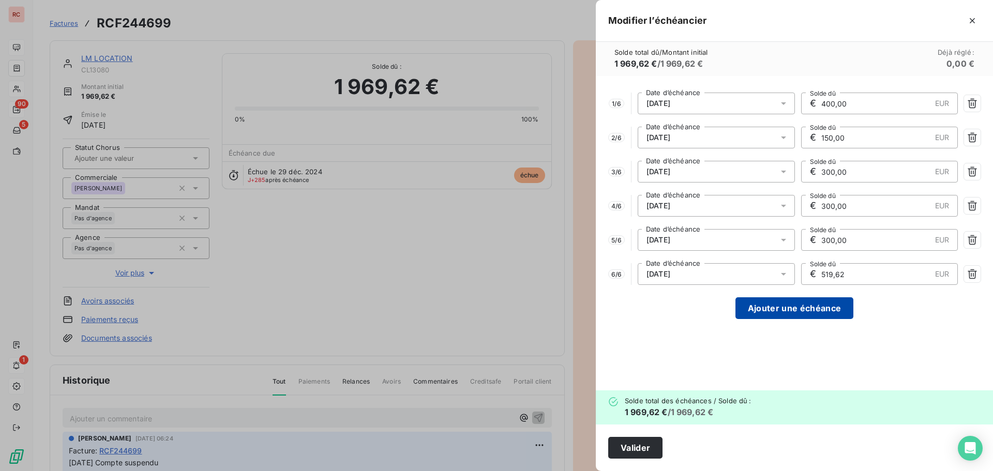
type input "281,37"
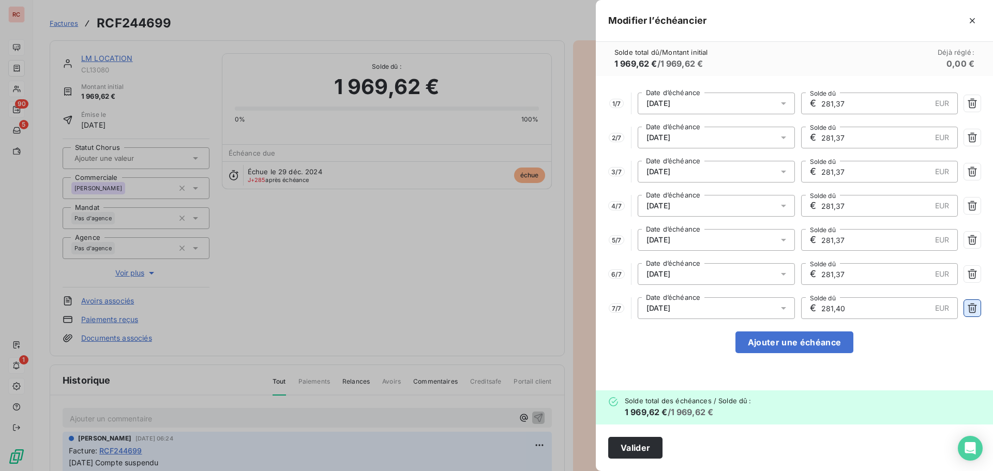
click at [978, 310] on button "button" at bounding box center [972, 308] width 17 height 17
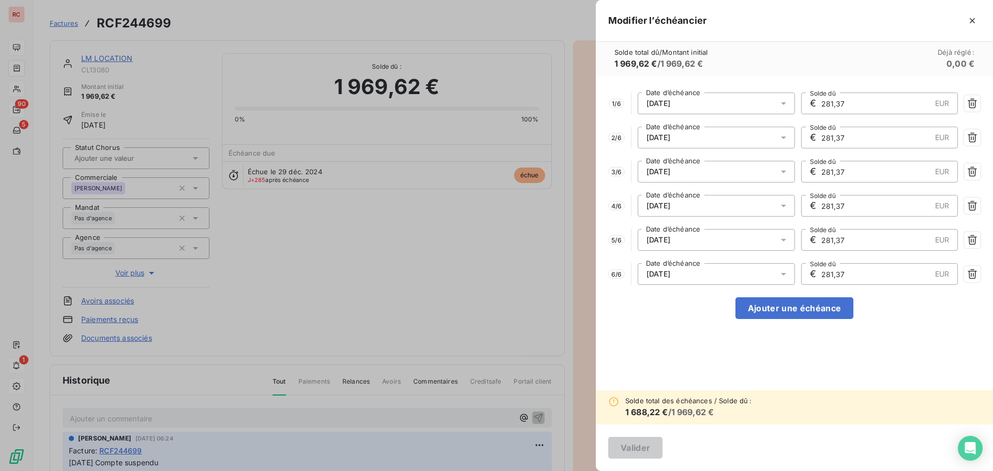
drag, startPoint x: 879, startPoint y: 107, endPoint x: 792, endPoint y: 108, distance: 86.9
click at [792, 108] on div "1 / 6 [DATE] Date d’échéance € 281,37 EUR Solde dû" at bounding box center [794, 104] width 373 height 22
type input "400,00"
click at [883, 140] on input "281,37" at bounding box center [876, 137] width 111 height 21
drag, startPoint x: 867, startPoint y: 130, endPoint x: 821, endPoint y: 136, distance: 46.4
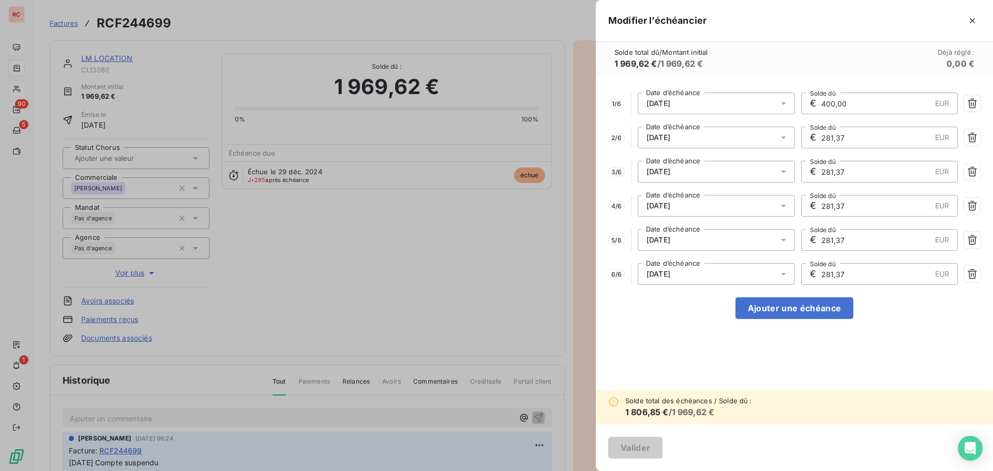
click at [821, 136] on input "281,37" at bounding box center [876, 137] width 111 height 21
type input "150,00"
drag, startPoint x: 853, startPoint y: 179, endPoint x: 809, endPoint y: 175, distance: 43.6
click at [809, 175] on div "€ 281,37 EUR Solde dû" at bounding box center [879, 172] width 157 height 22
type input "300,00"
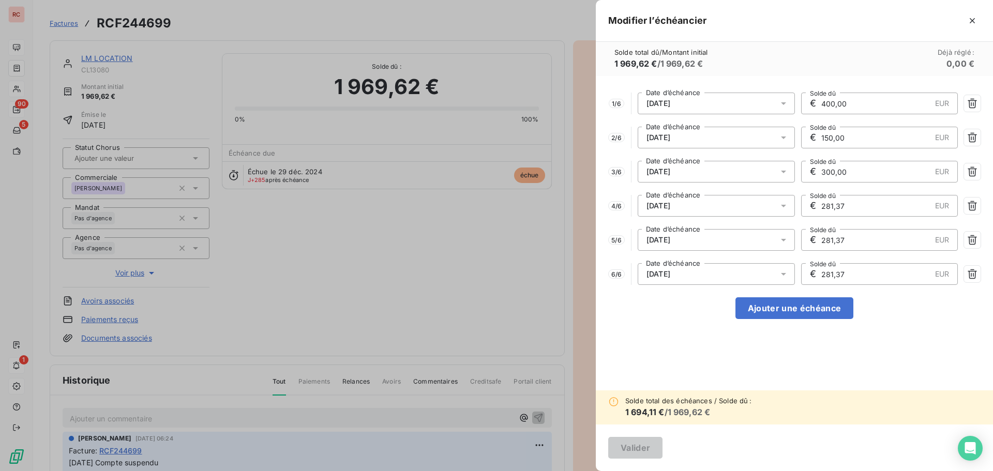
drag, startPoint x: 850, startPoint y: 205, endPoint x: 813, endPoint y: 211, distance: 37.2
click at [813, 211] on div "€ 281,37 EUR Solde dû" at bounding box center [879, 206] width 157 height 22
type input "300,00"
drag, startPoint x: 852, startPoint y: 240, endPoint x: 799, endPoint y: 250, distance: 53.7
click at [799, 250] on div "5 / 6 [DATE] Date d’échéance € 281,37 EUR Solde dû" at bounding box center [794, 240] width 373 height 22
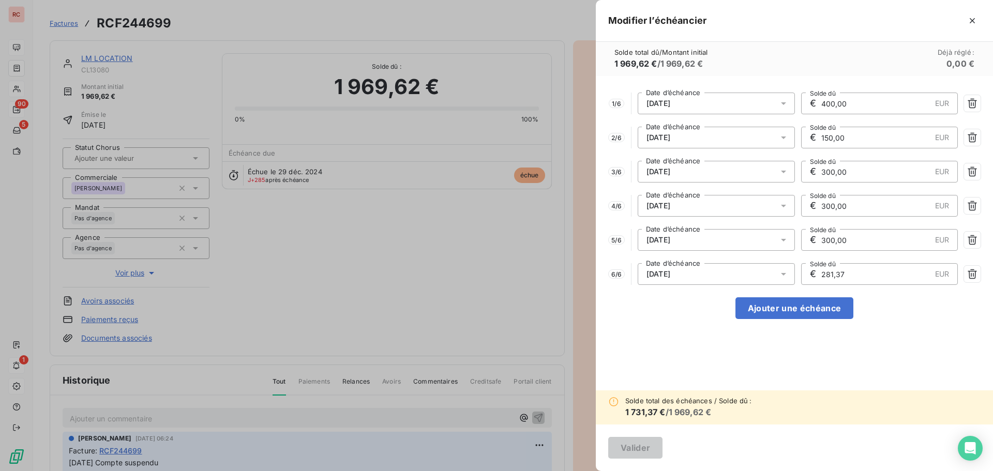
type input "300,00"
click at [870, 272] on input "281,37" at bounding box center [876, 274] width 111 height 21
drag, startPoint x: 857, startPoint y: 275, endPoint x: 812, endPoint y: 277, distance: 45.1
click at [812, 277] on div "€ 281,37 EUR Solde dû" at bounding box center [879, 274] width 157 height 22
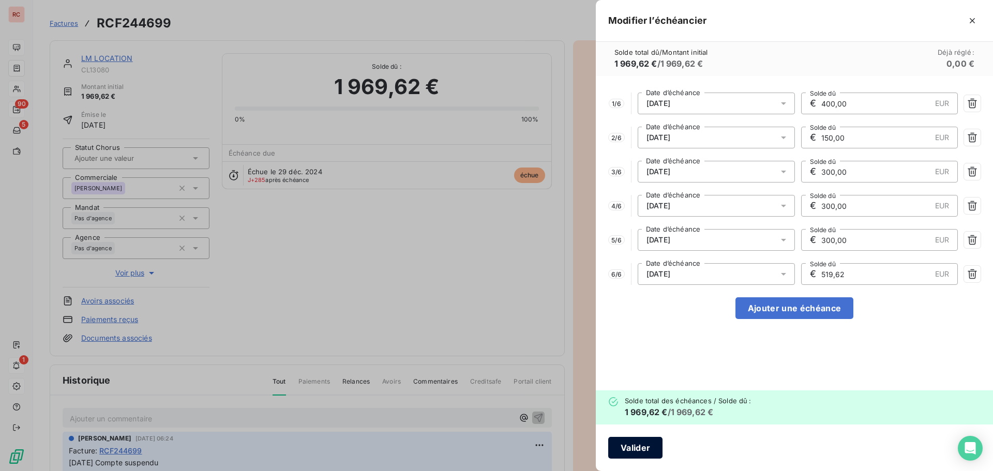
type input "519,62"
click at [640, 449] on button "Valider" at bounding box center [635, 448] width 54 height 22
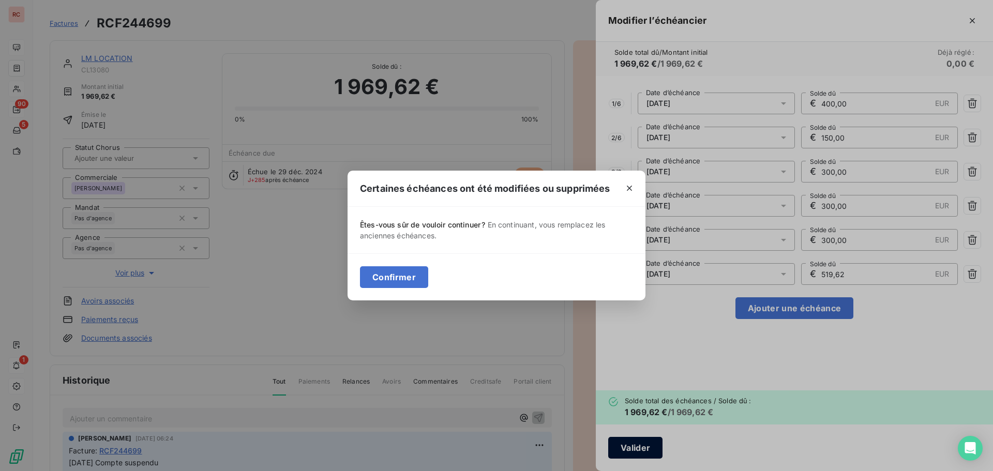
click at [640, 449] on div "Certaines échéances ont été modifiées ou supprimées Êtes-vous sûr de vouloir co…" at bounding box center [496, 235] width 993 height 471
click at [748, 354] on div "Certaines échéances ont été modifiées ou supprimées Êtes-vous sûr de vouloir co…" at bounding box center [496, 235] width 993 height 471
click at [417, 279] on button "Confirmer" at bounding box center [394, 277] width 68 height 22
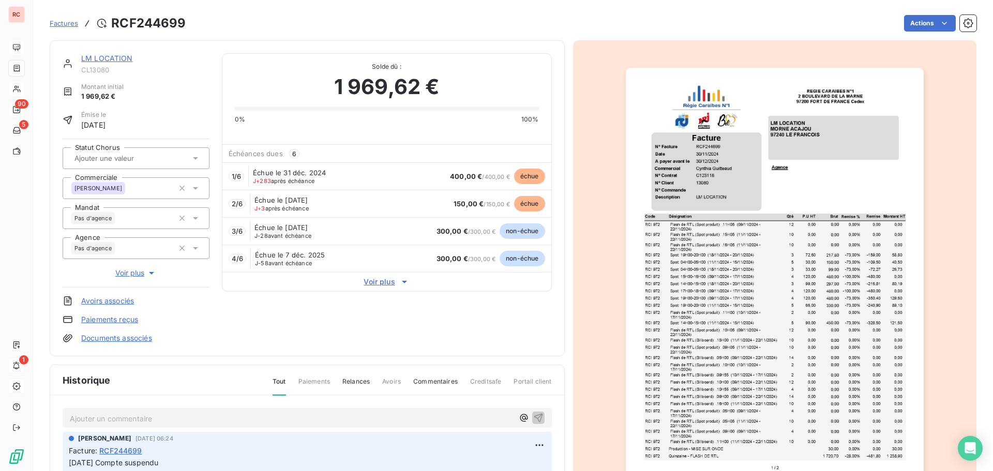
click at [401, 285] on icon at bounding box center [404, 282] width 10 height 10
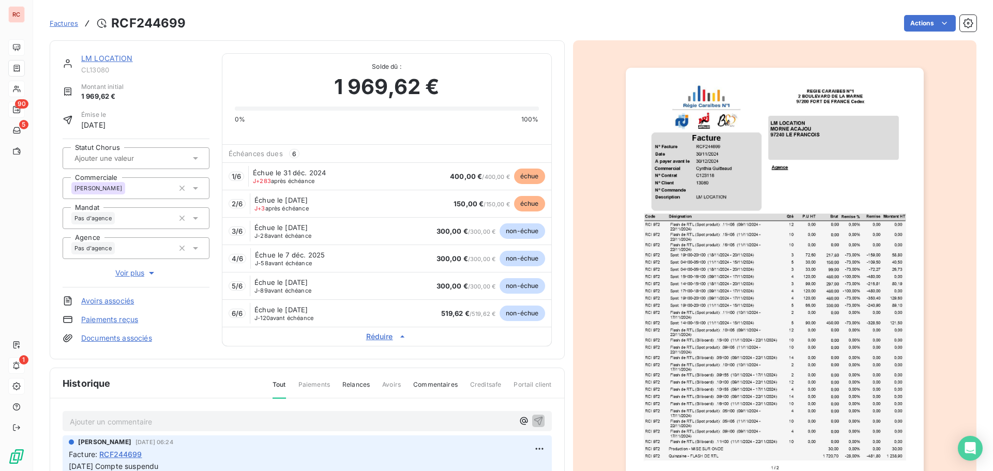
click at [362, 418] on p "Ajouter un commentaire ﻿" at bounding box center [292, 421] width 444 height 13
click at [109, 61] on link "LM LOCATION" at bounding box center [107, 58] width 52 height 9
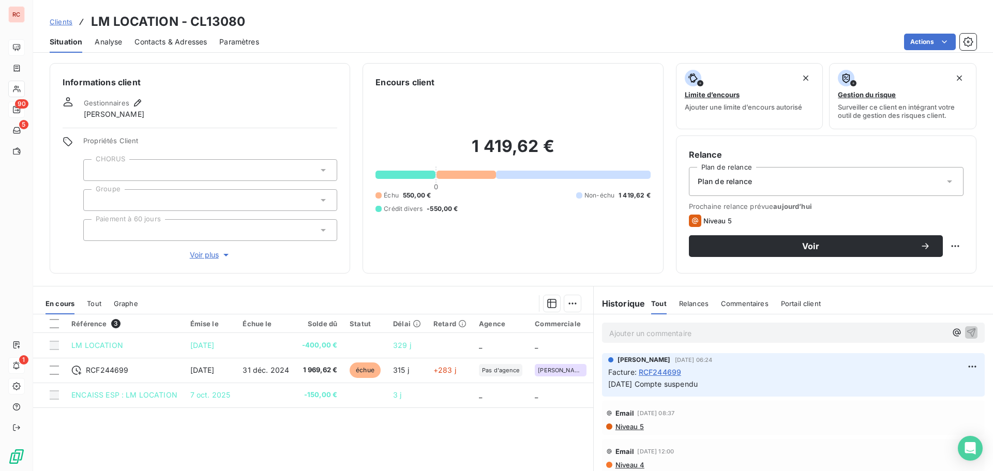
click at [318, 437] on div "Référence 3 Émise le Échue le Solde dû Statut Délai Retard Agence Commerciale L…" at bounding box center [313, 414] width 560 height 199
click at [210, 255] on span "Voir plus" at bounding box center [210, 255] width 41 height 10
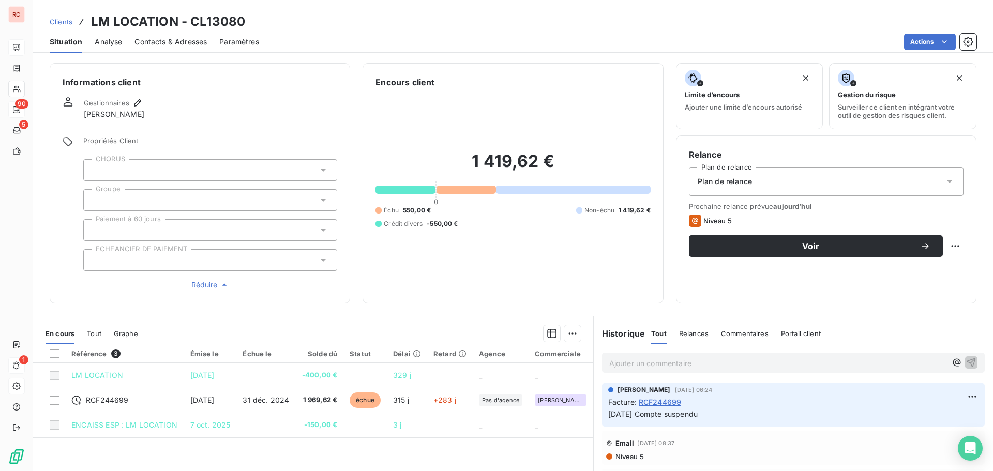
click at [157, 260] on div at bounding box center [210, 260] width 254 height 22
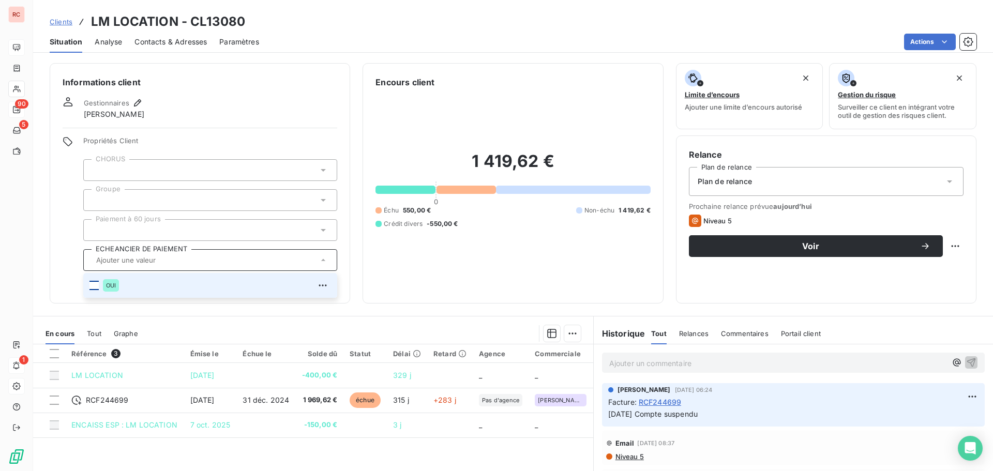
click at [96, 287] on div at bounding box center [94, 285] width 9 height 9
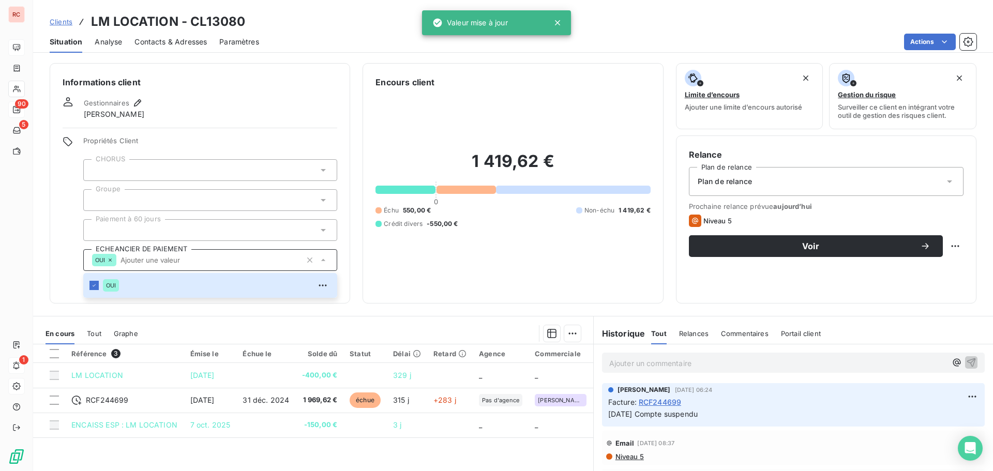
click at [619, 362] on p "Ajouter un commentaire ﻿" at bounding box center [777, 363] width 337 height 13
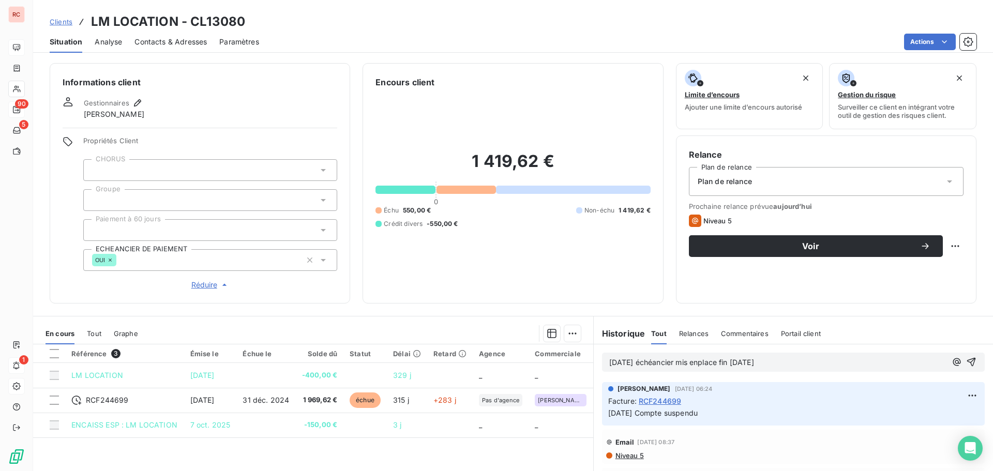
click at [708, 366] on span "[DATE] échéancier mis enplace fin [DATE]" at bounding box center [681, 362] width 145 height 9
click at [711, 366] on span "[DATE] échéancier mis enplace fin [DATE]" at bounding box center [681, 362] width 145 height 9
click at [756, 364] on span "[DATE] échéancier mis en place fin [DATE]" at bounding box center [682, 362] width 147 height 9
click at [967, 359] on icon "button" at bounding box center [972, 362] width 10 height 10
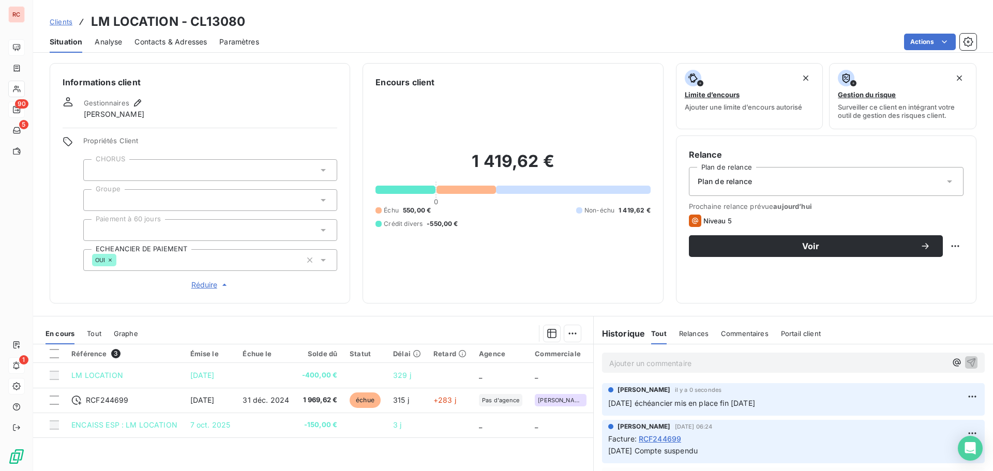
click at [487, 266] on div "1 419,62 € 0 Échu 550,00 € Non-échu 1 419,62 € Crédit divers -550,00 €" at bounding box center [513, 189] width 275 height 202
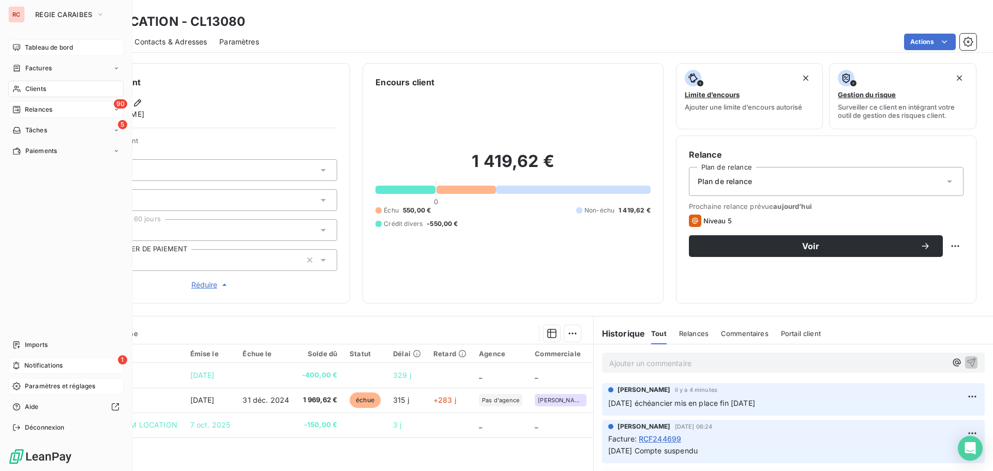
click at [47, 42] on div "Tableau de bord" at bounding box center [65, 47] width 115 height 17
